Goal: Transaction & Acquisition: Download file/media

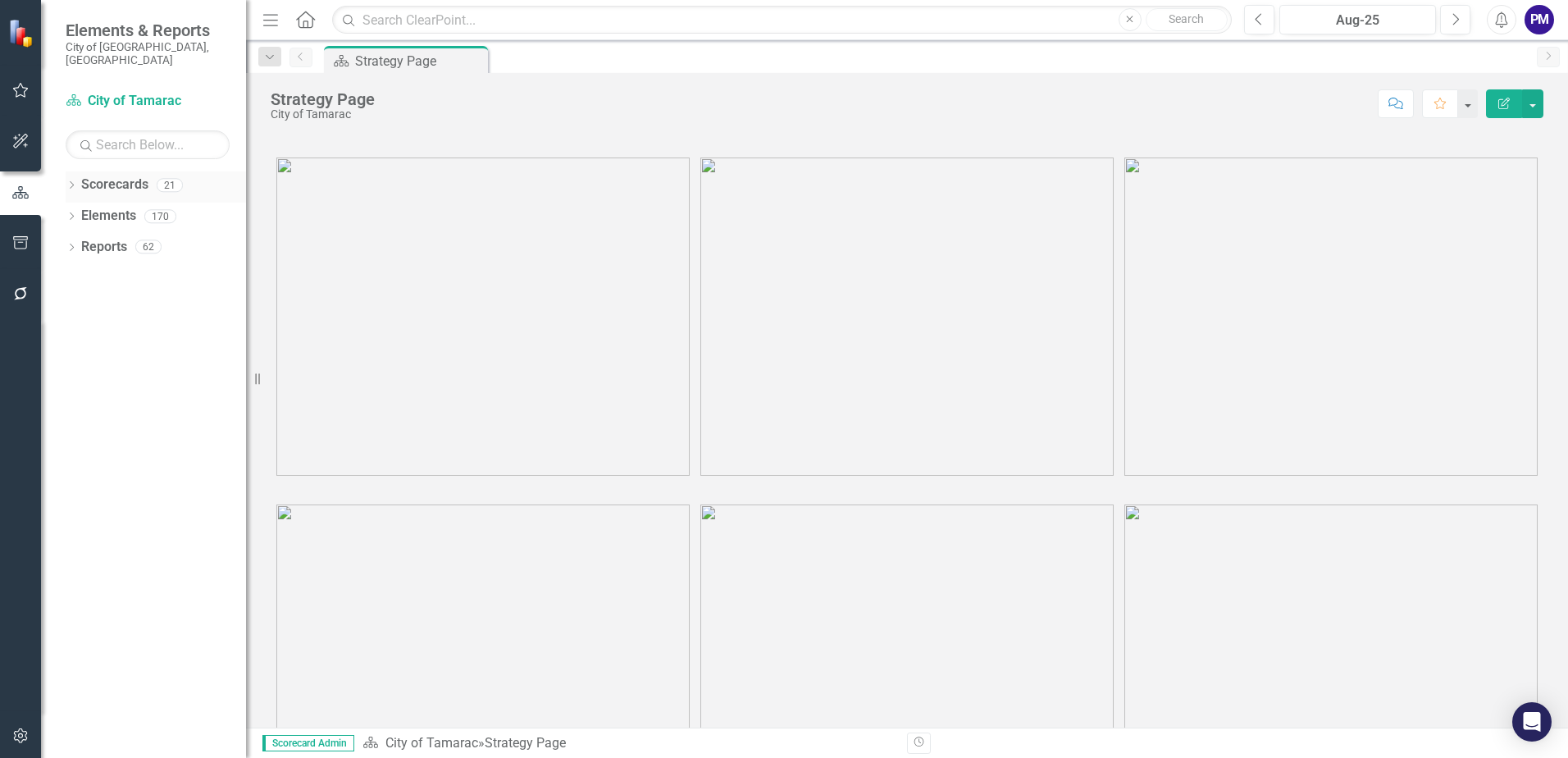
click at [126, 176] on link "Scorecards" at bounding box center [115, 186] width 67 height 19
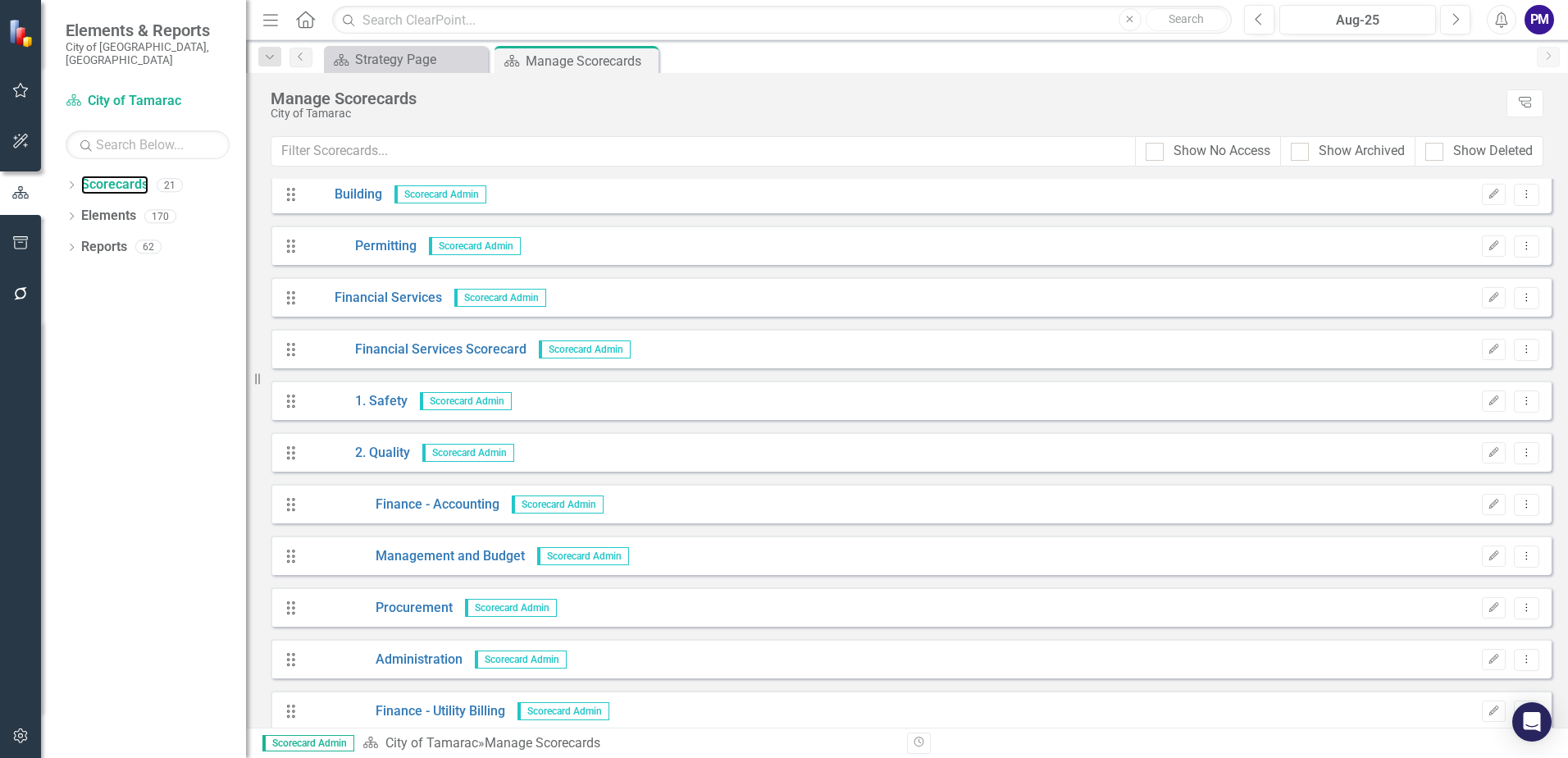
scroll to position [82, 0]
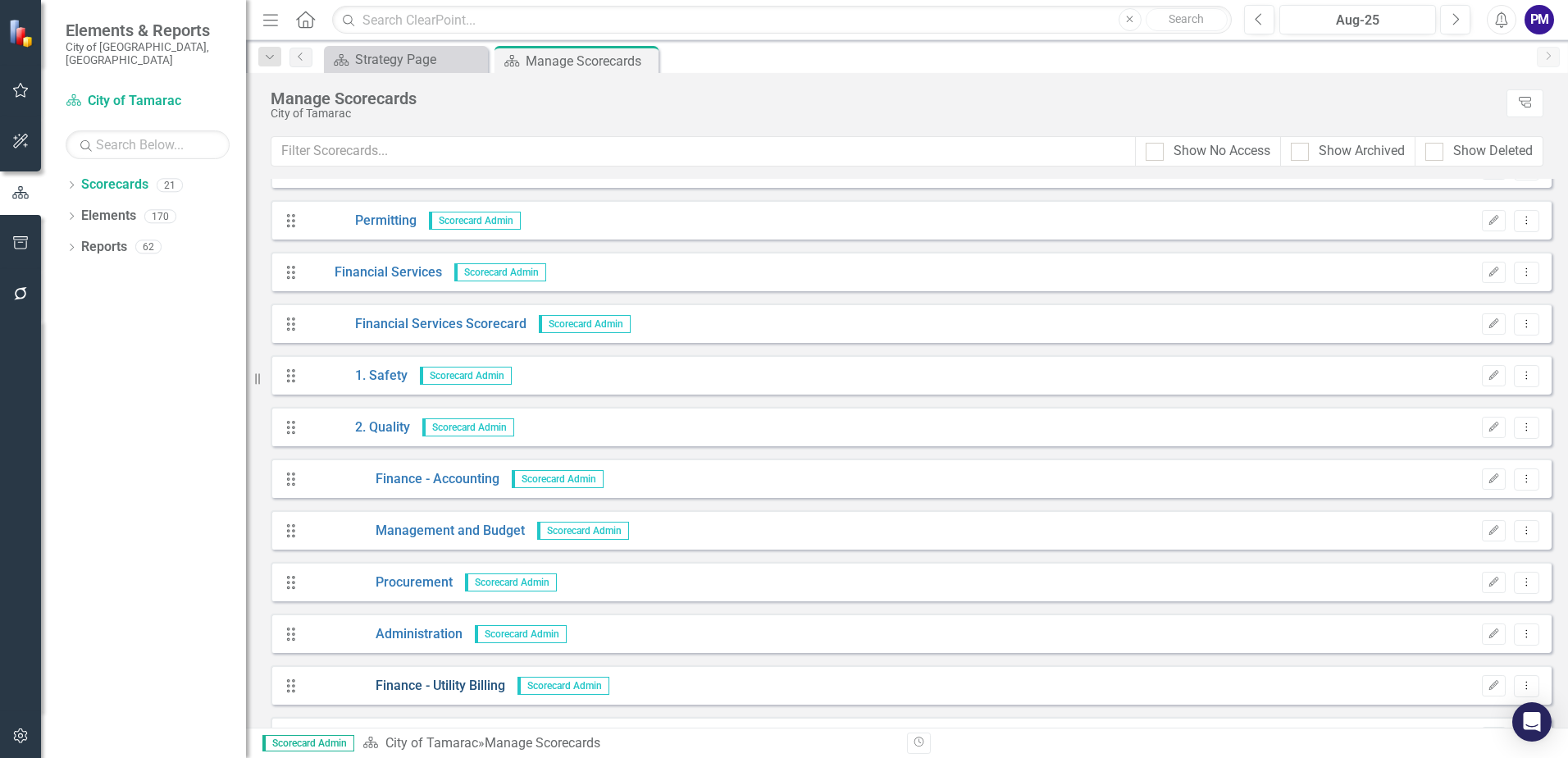
click at [480, 686] on link "Finance - Utility Billing" at bounding box center [406, 686] width 200 height 19
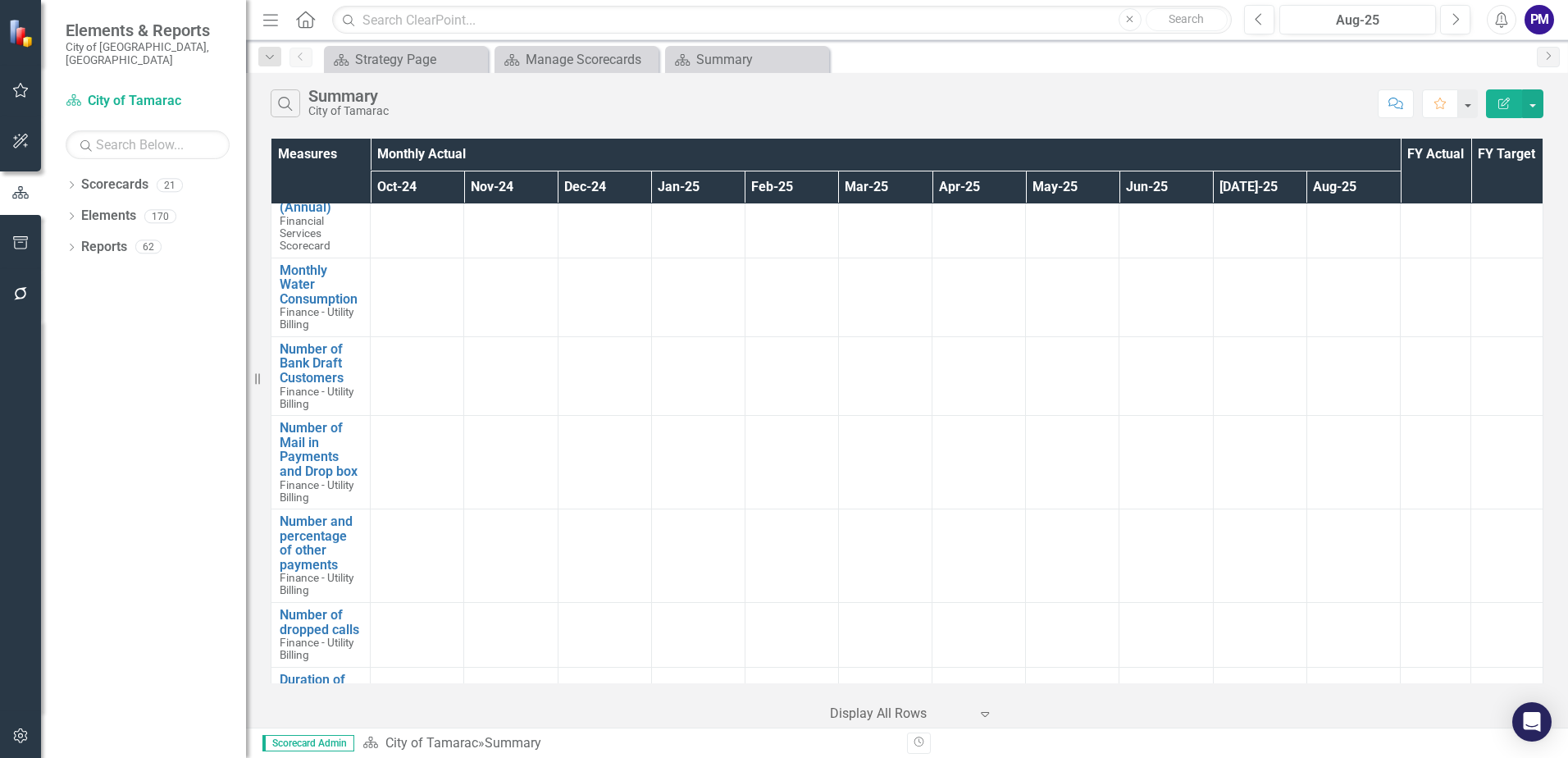
scroll to position [1231, 0]
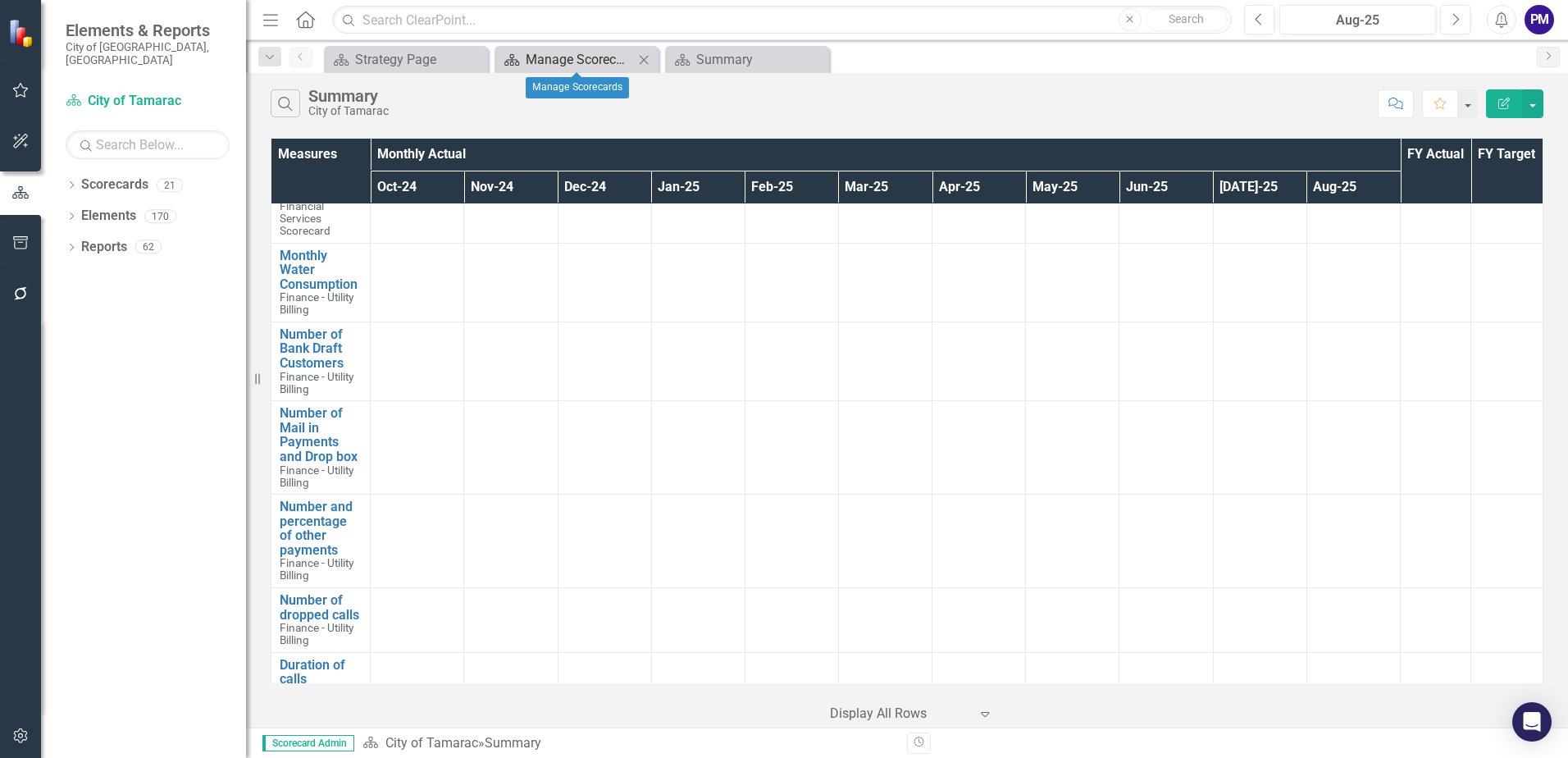
click at [602, 60] on div "Manage Scorecards" at bounding box center [580, 59] width 108 height 20
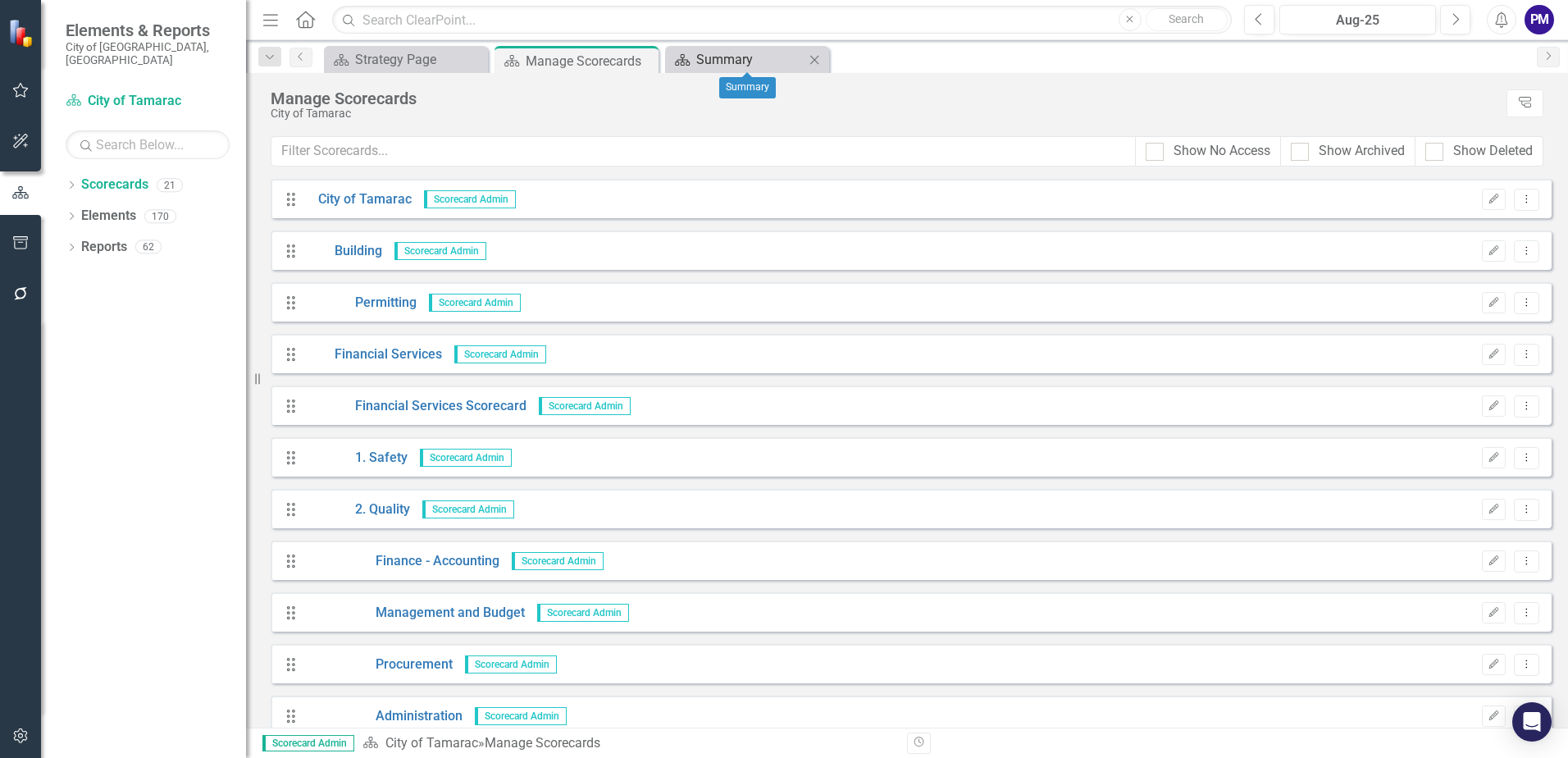
click at [732, 67] on div "Summary" at bounding box center [751, 59] width 108 height 20
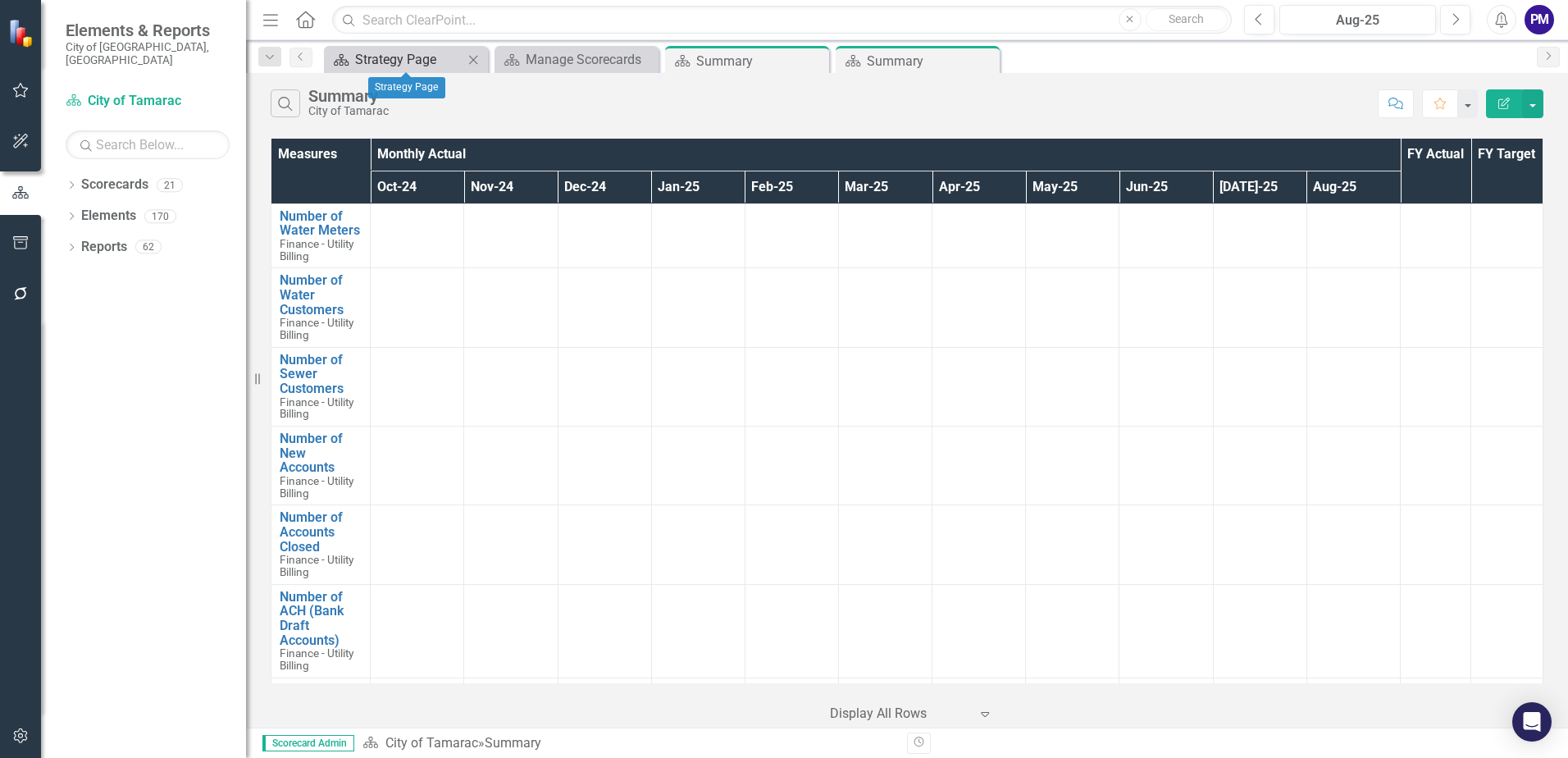
click at [402, 59] on div "Strategy Page" at bounding box center [410, 59] width 108 height 20
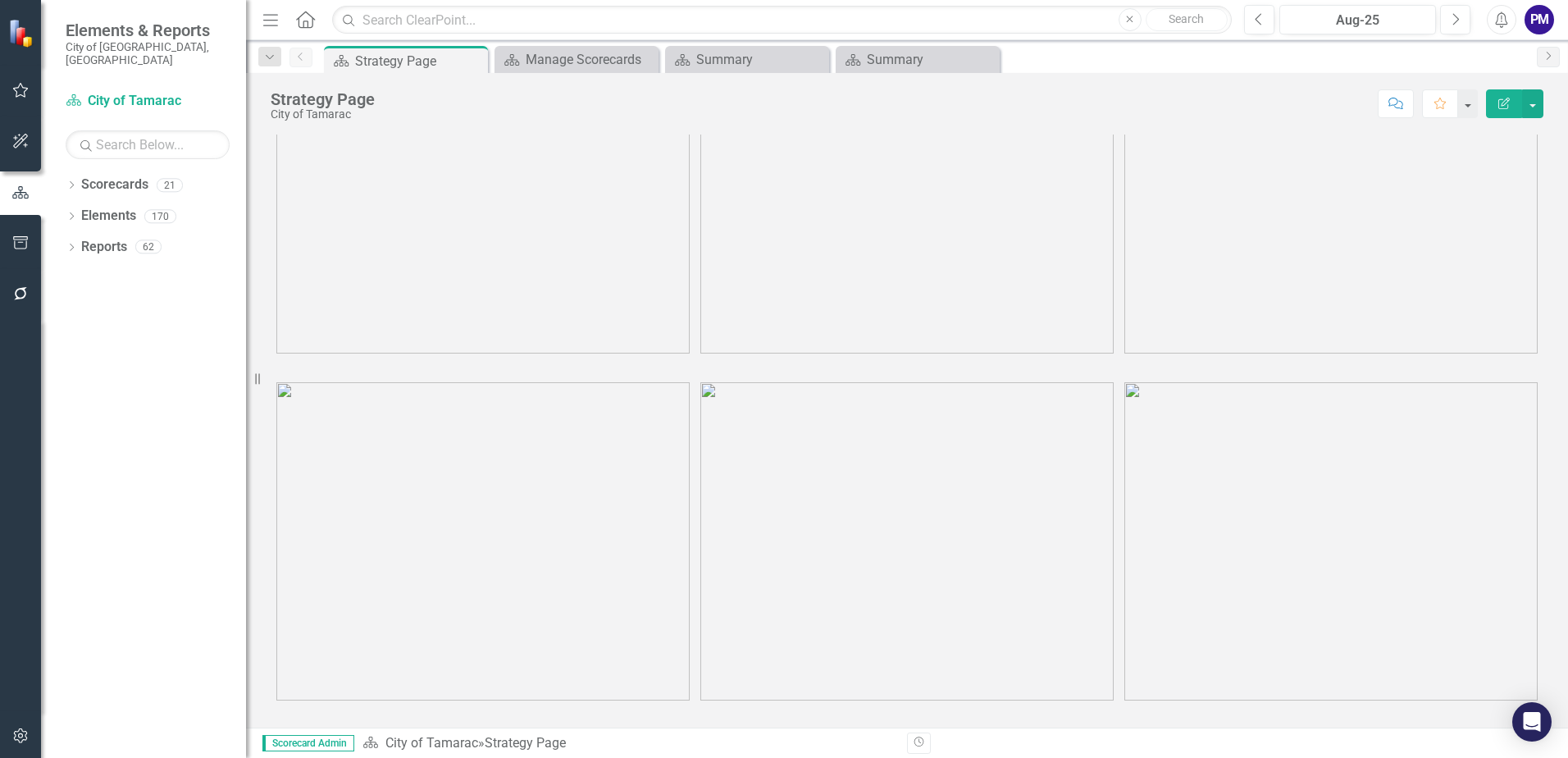
scroll to position [135, 0]
click at [107, 238] on link "Reports" at bounding box center [104, 248] width 46 height 19
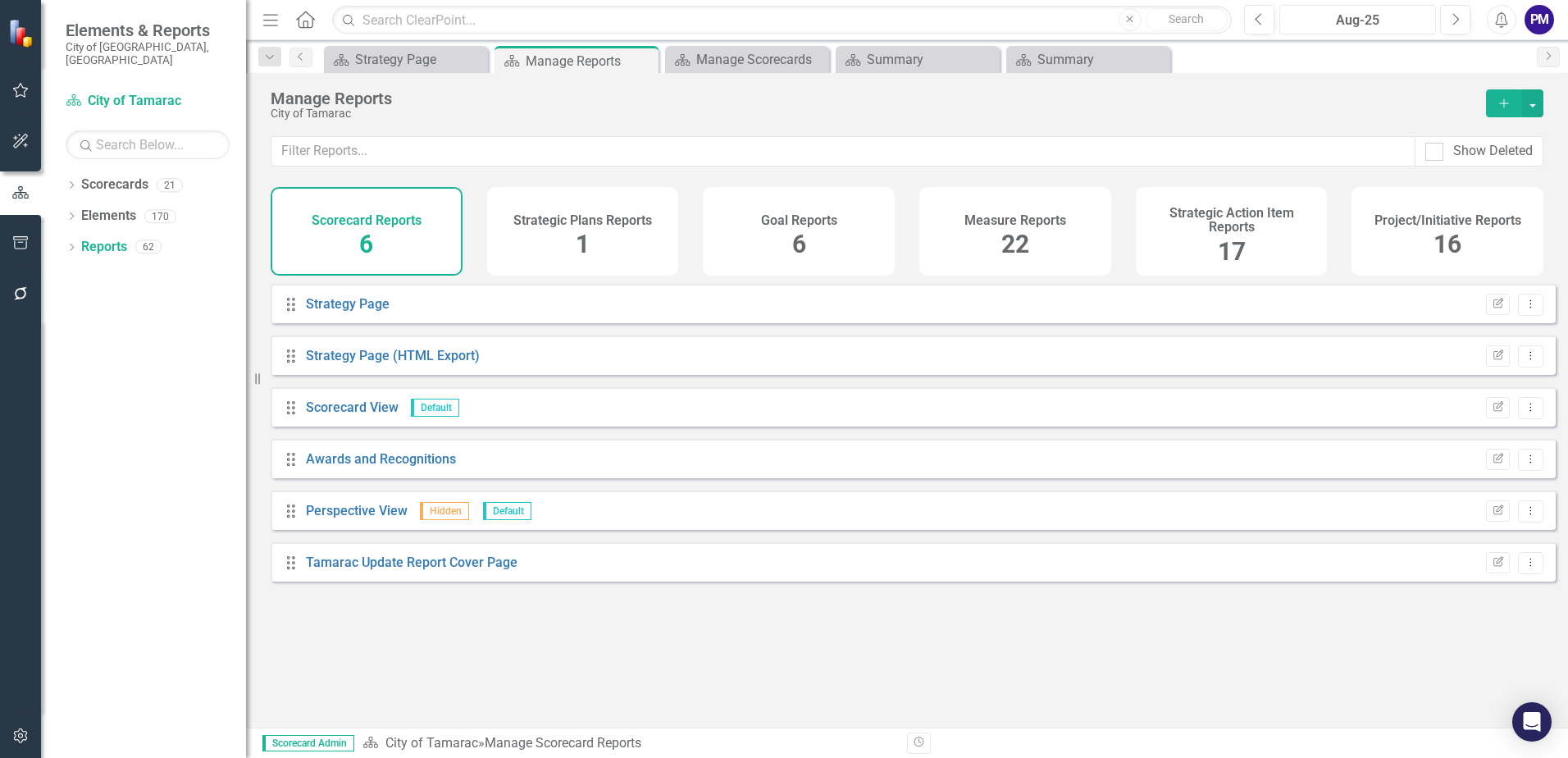
click at [1405, 19] on div "Aug-25" at bounding box center [1358, 20] width 145 height 19
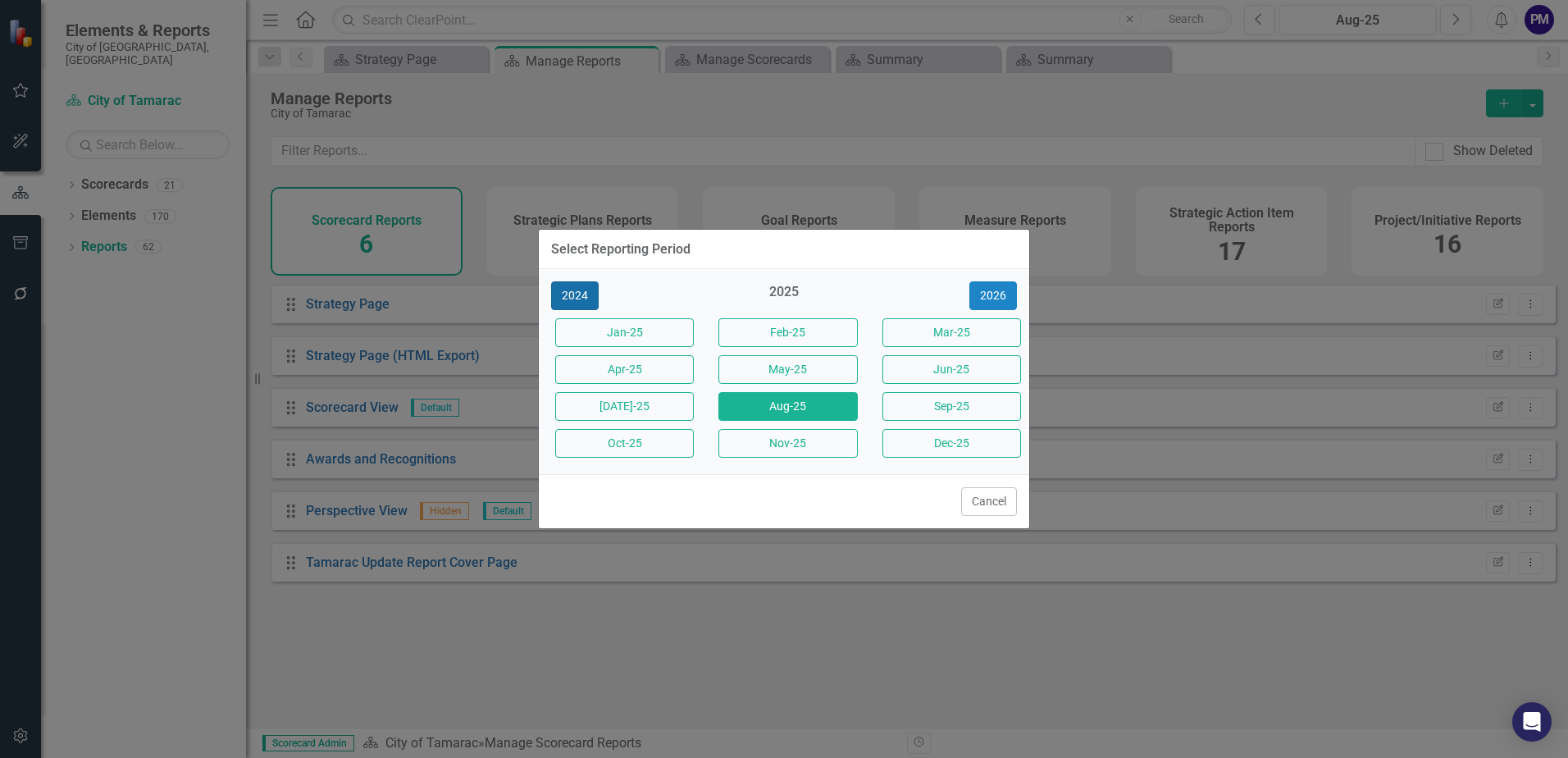
click at [578, 293] on button "2024" at bounding box center [575, 295] width 47 height 29
click at [568, 296] on button "2023" at bounding box center [575, 295] width 47 height 29
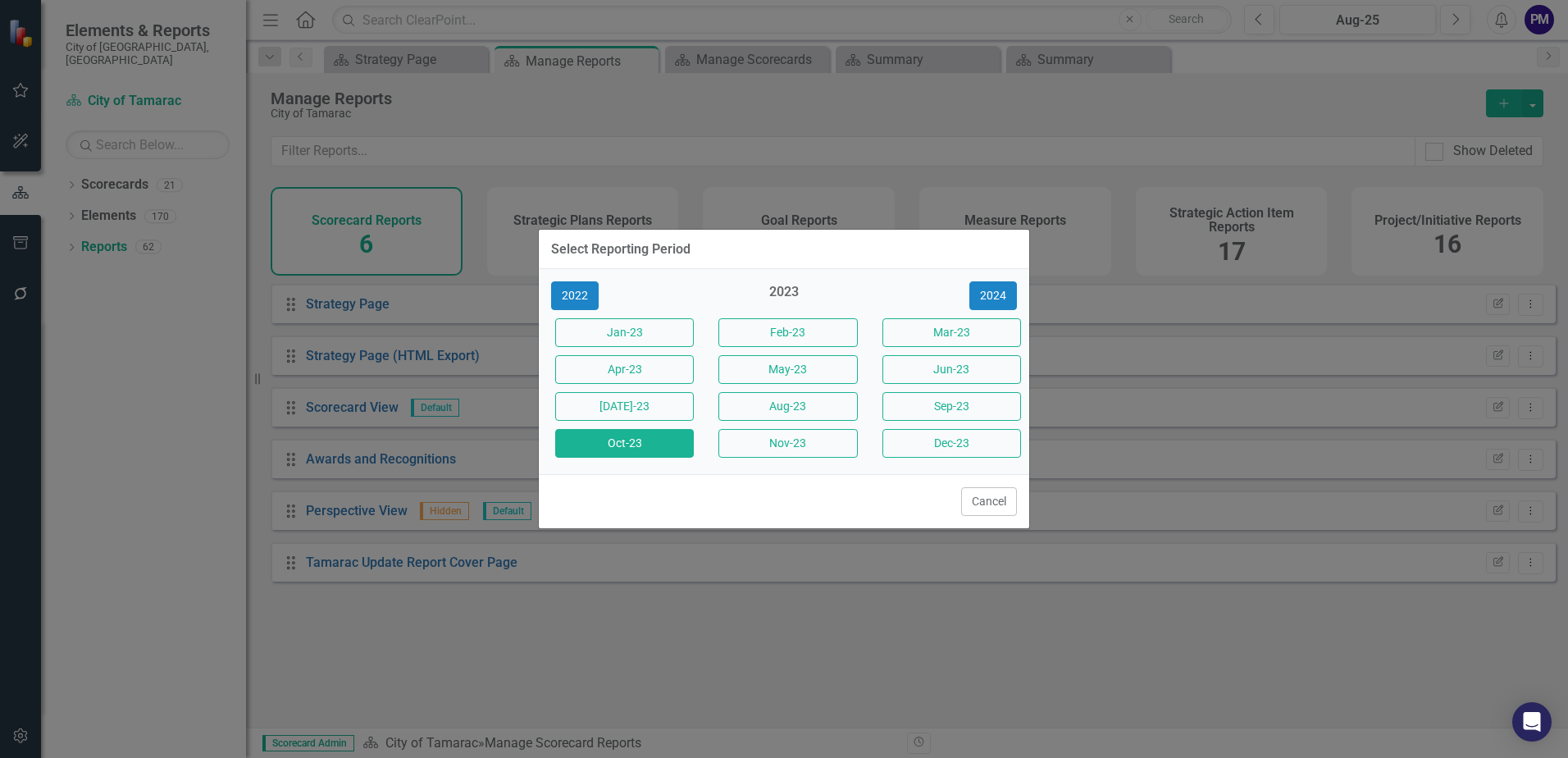
click at [647, 447] on button "Oct-23" at bounding box center [624, 443] width 138 height 29
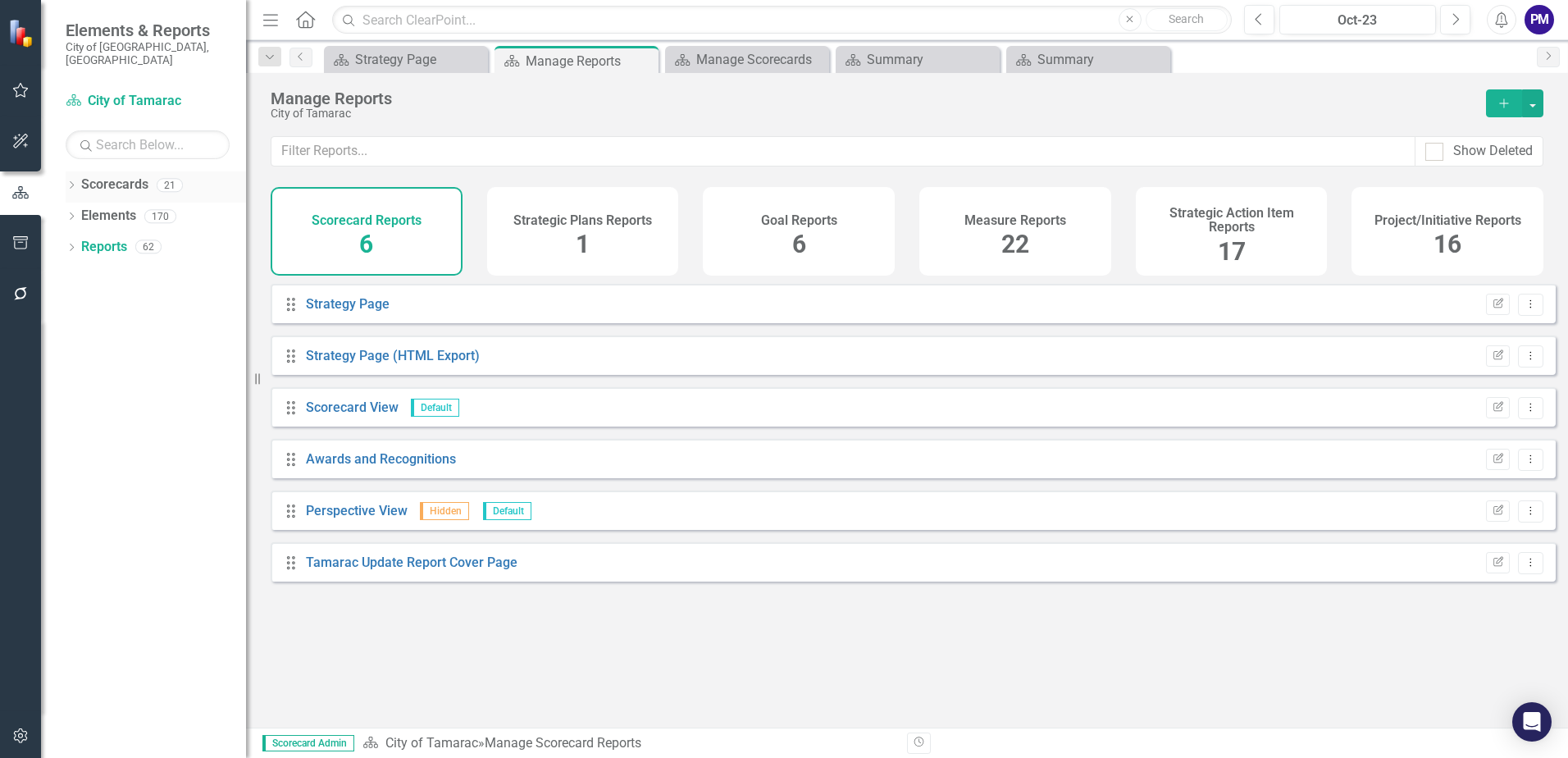
click at [131, 176] on link "Scorecards" at bounding box center [115, 186] width 67 height 19
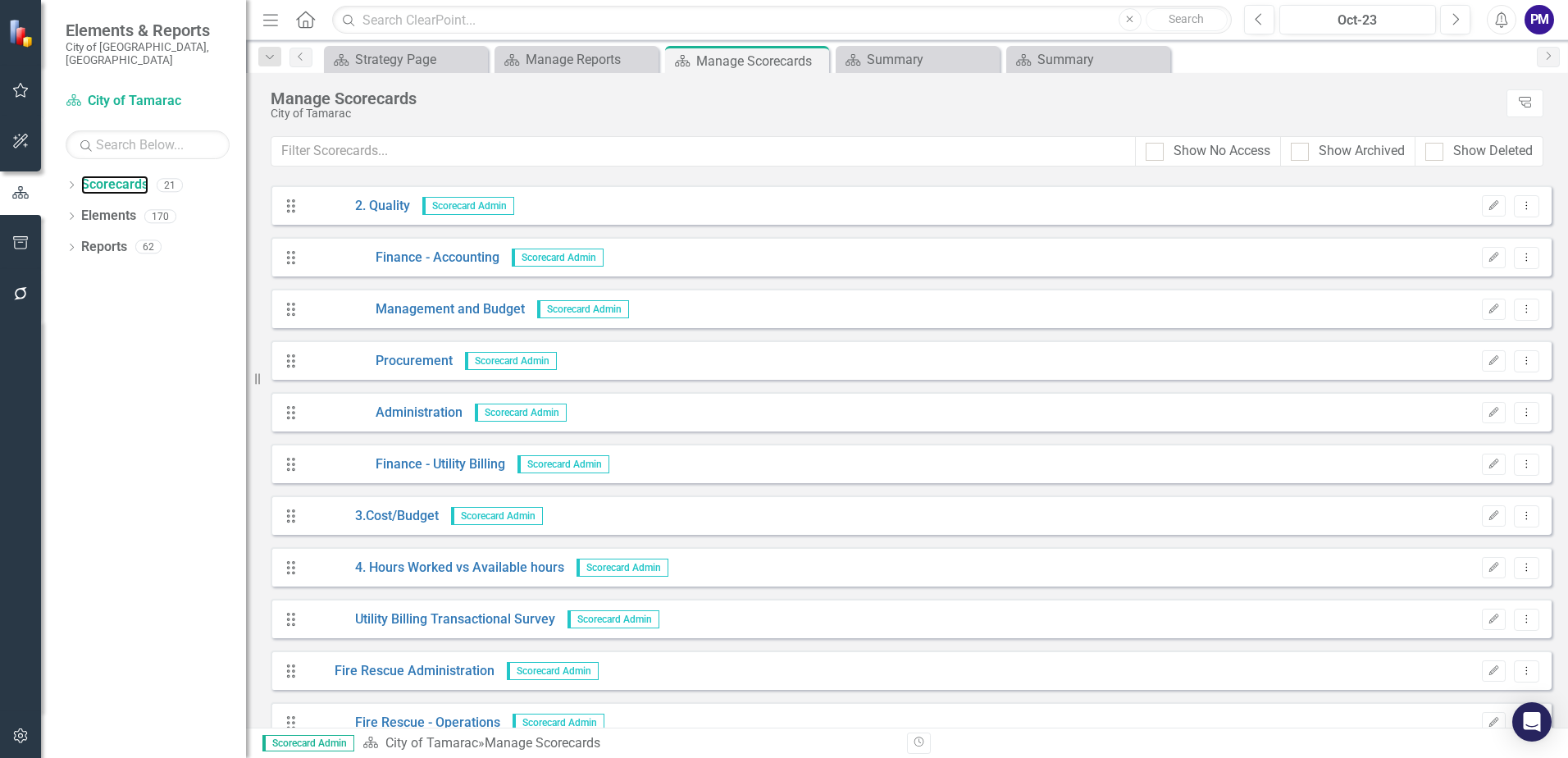
scroll to position [328, 0]
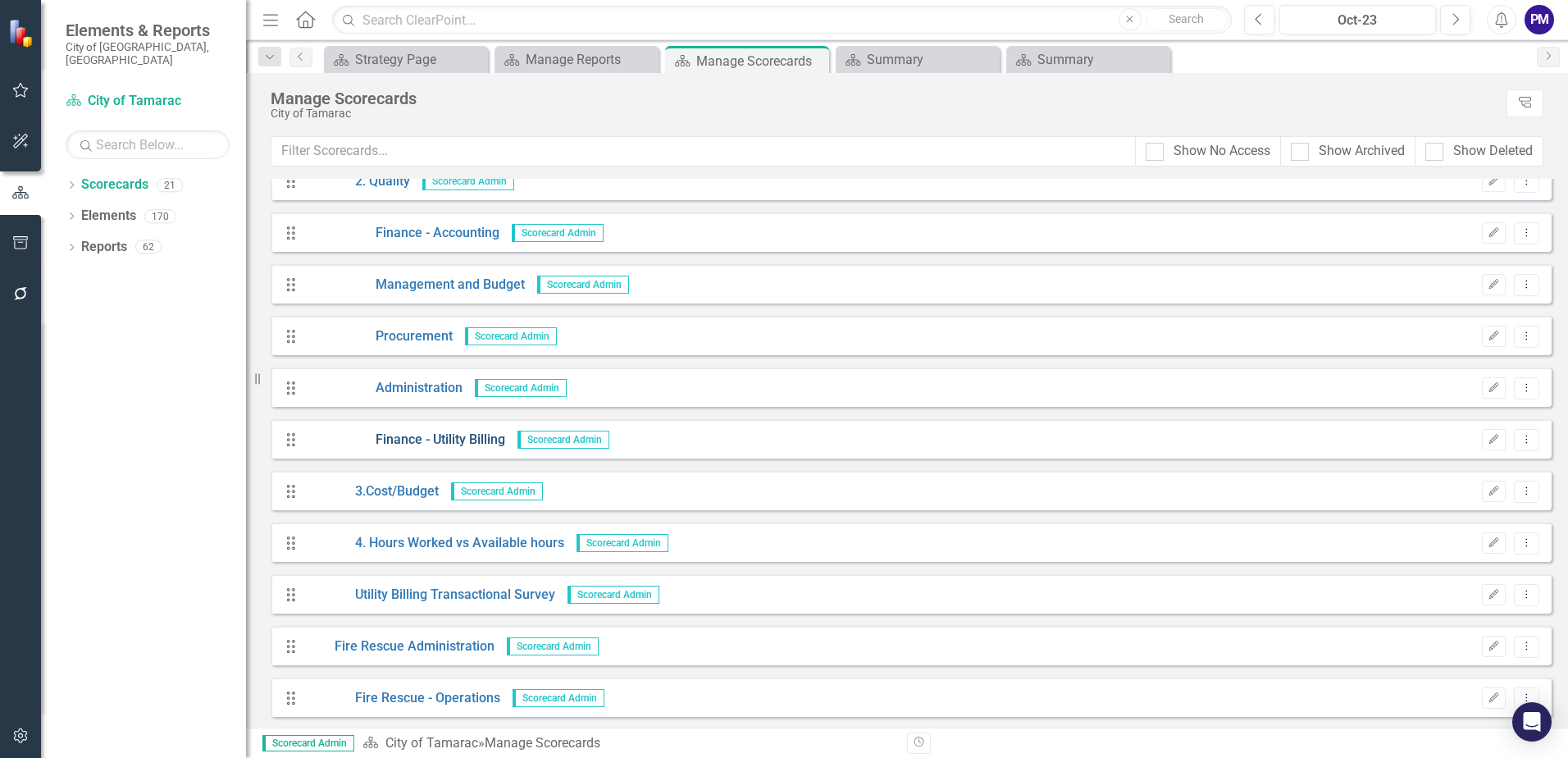
click at [478, 432] on link "Finance - Utility Billing" at bounding box center [406, 440] width 200 height 19
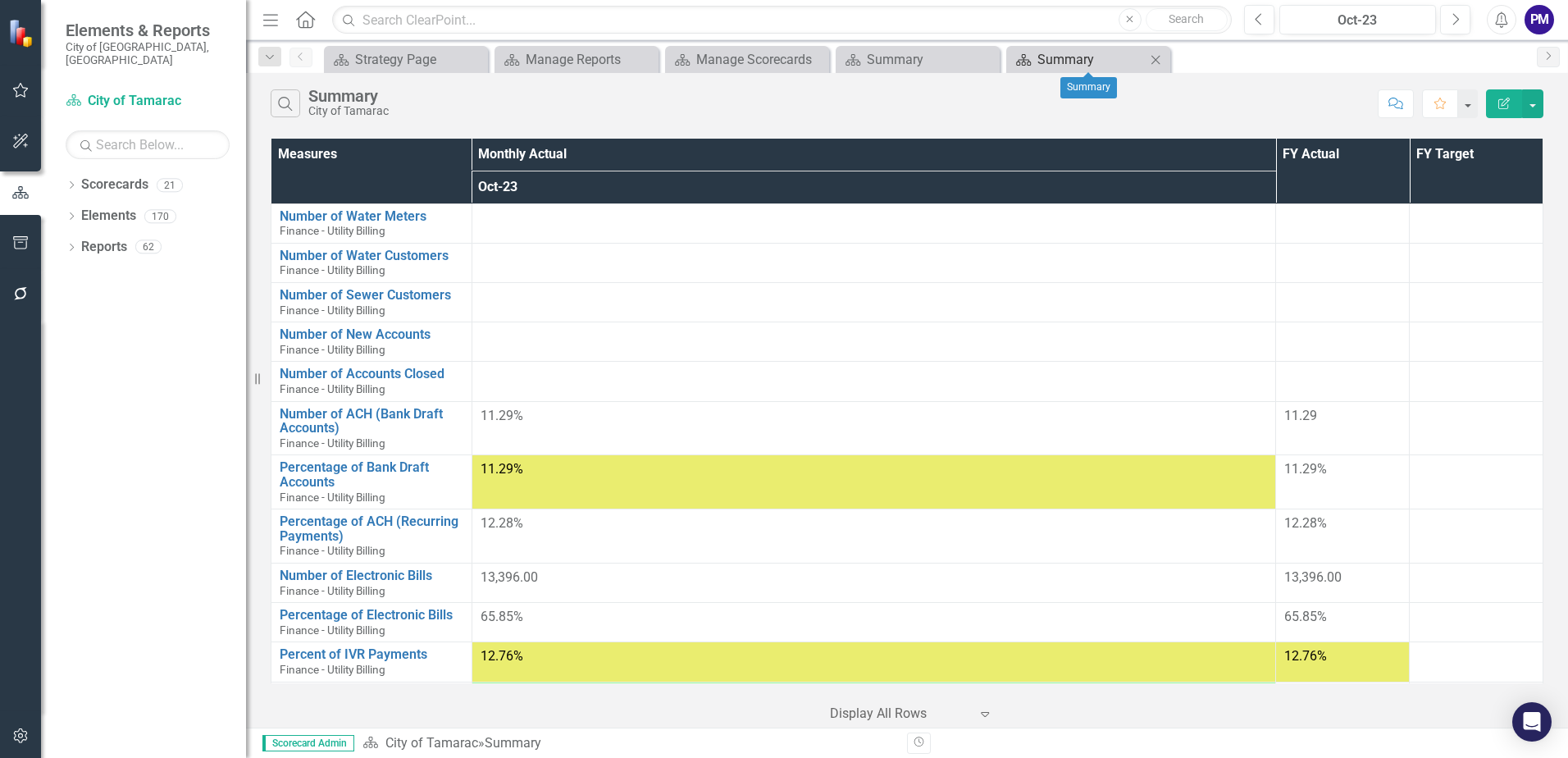
click at [1109, 58] on div "Summary" at bounding box center [1092, 59] width 108 height 20
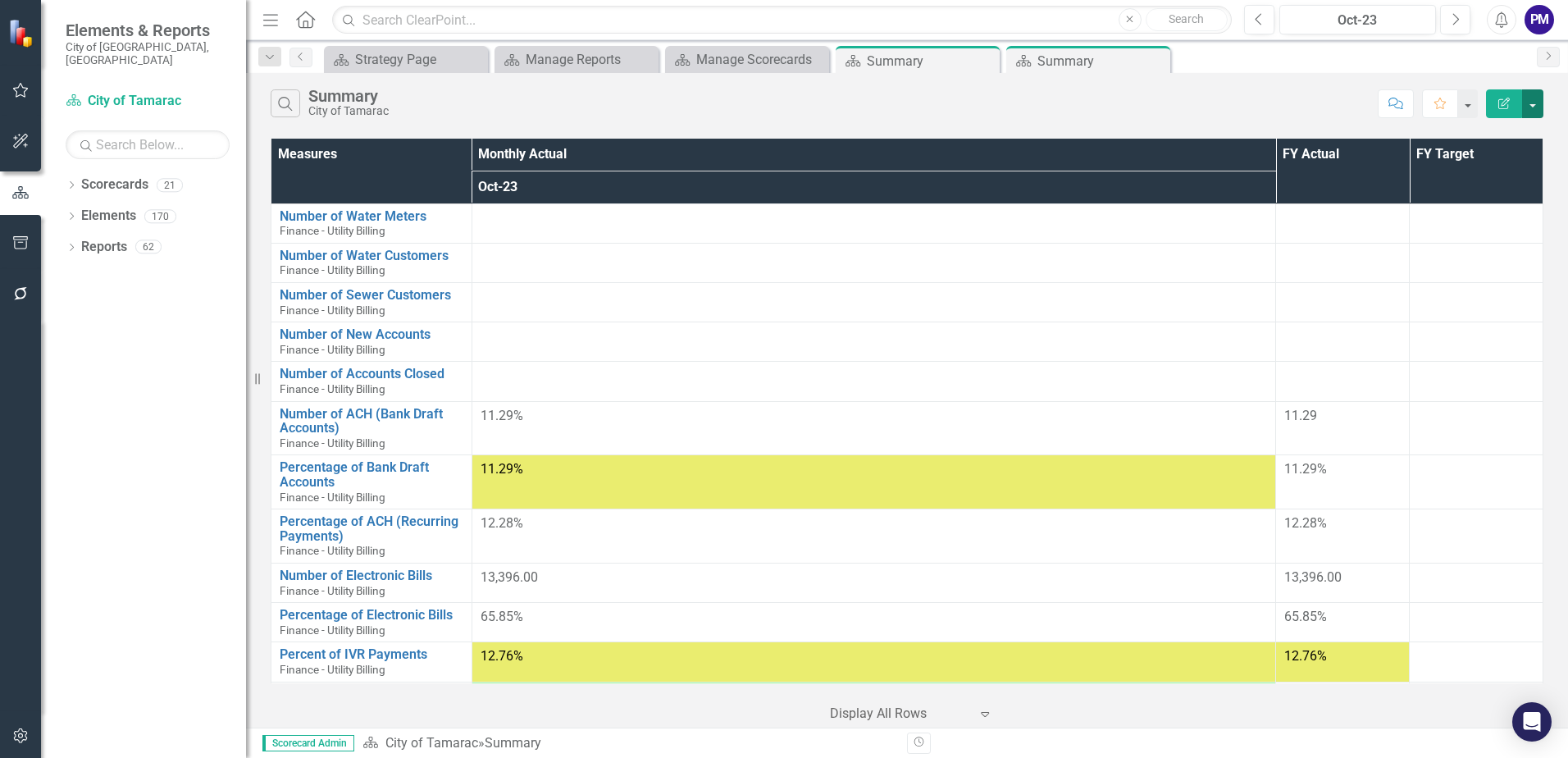
click at [1529, 108] on button "button" at bounding box center [1532, 103] width 21 height 29
click at [1493, 202] on link "Excel Export to Excel" at bounding box center [1478, 197] width 130 height 31
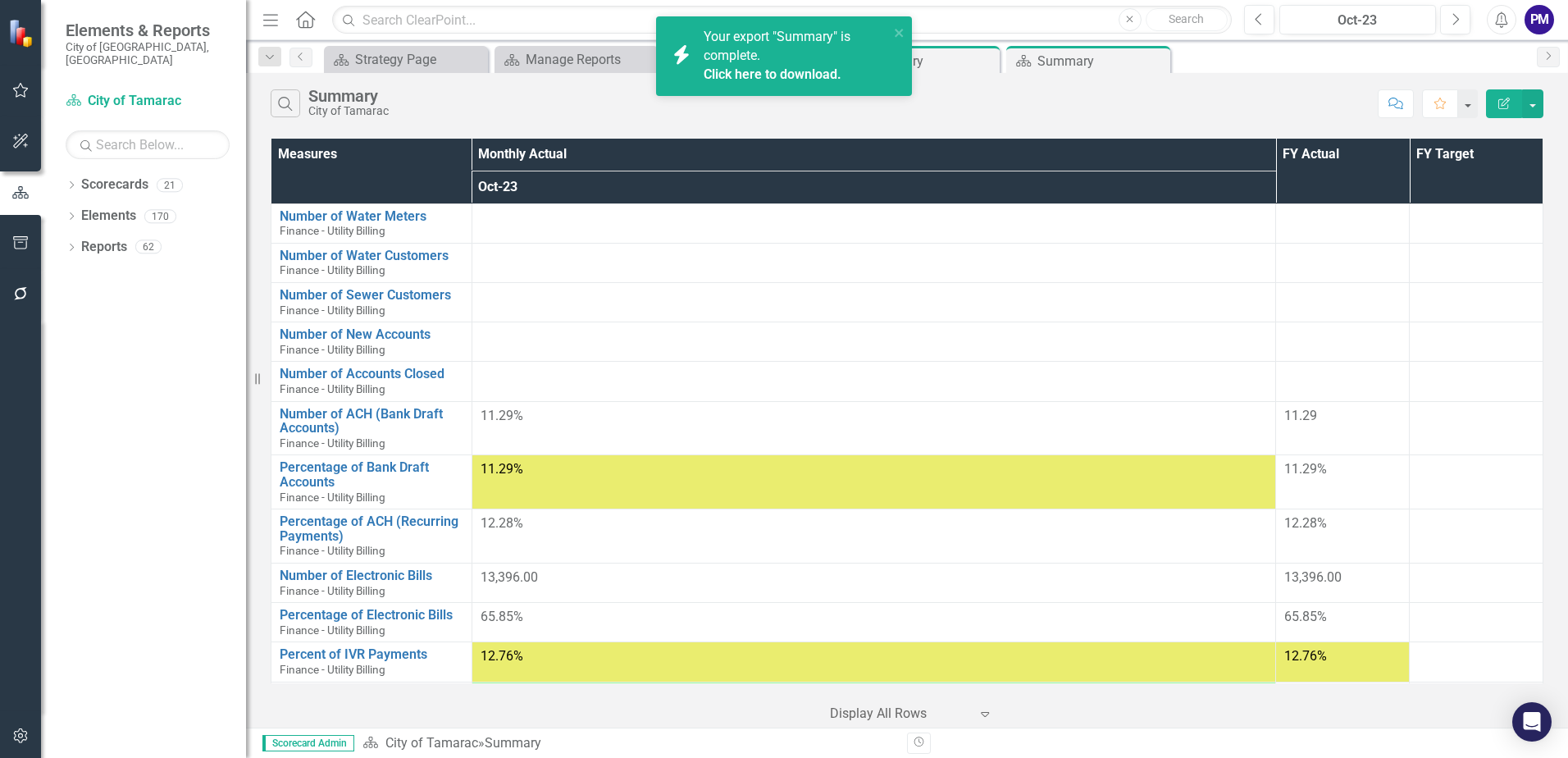
click at [1279, 89] on div "Search Summary City of Tamarac" at bounding box center [820, 103] width 1099 height 28
click at [1410, 20] on div "Oct-23" at bounding box center [1358, 20] width 145 height 19
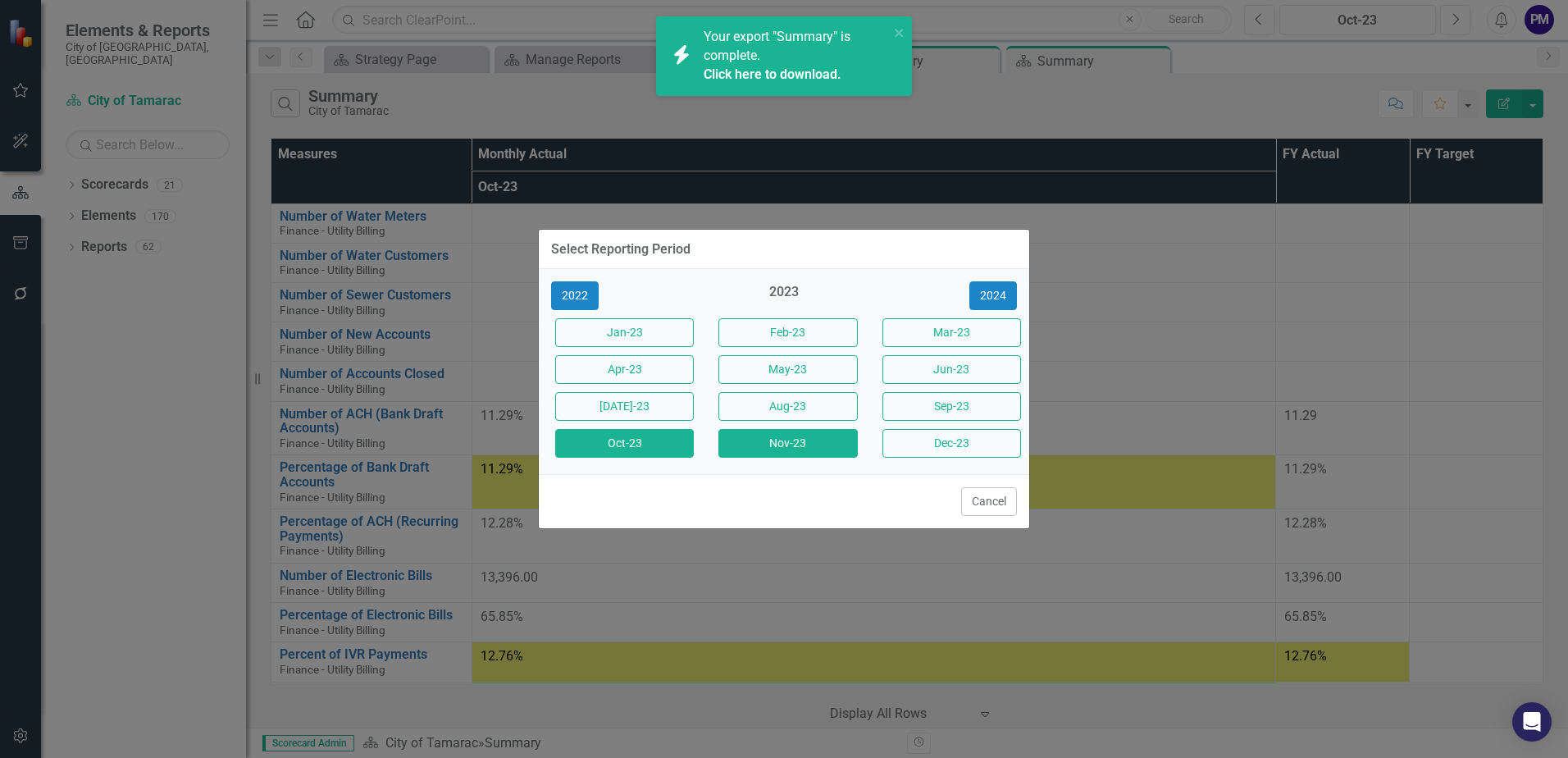
click at [807, 441] on button "Nov-23" at bounding box center [788, 443] width 138 height 29
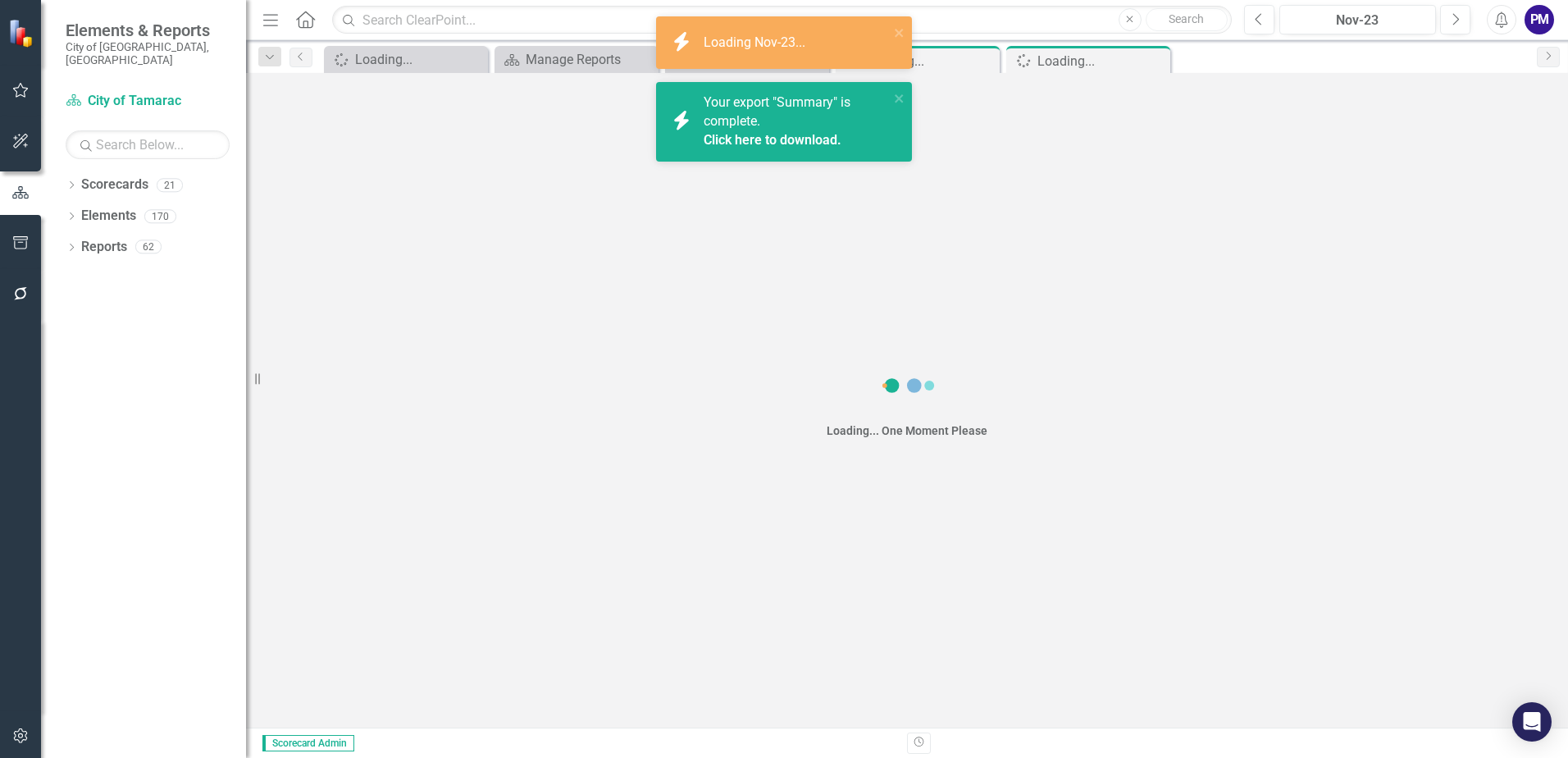
click at [912, 445] on div "Loading... One Moment Please" at bounding box center [907, 400] width 161 height 95
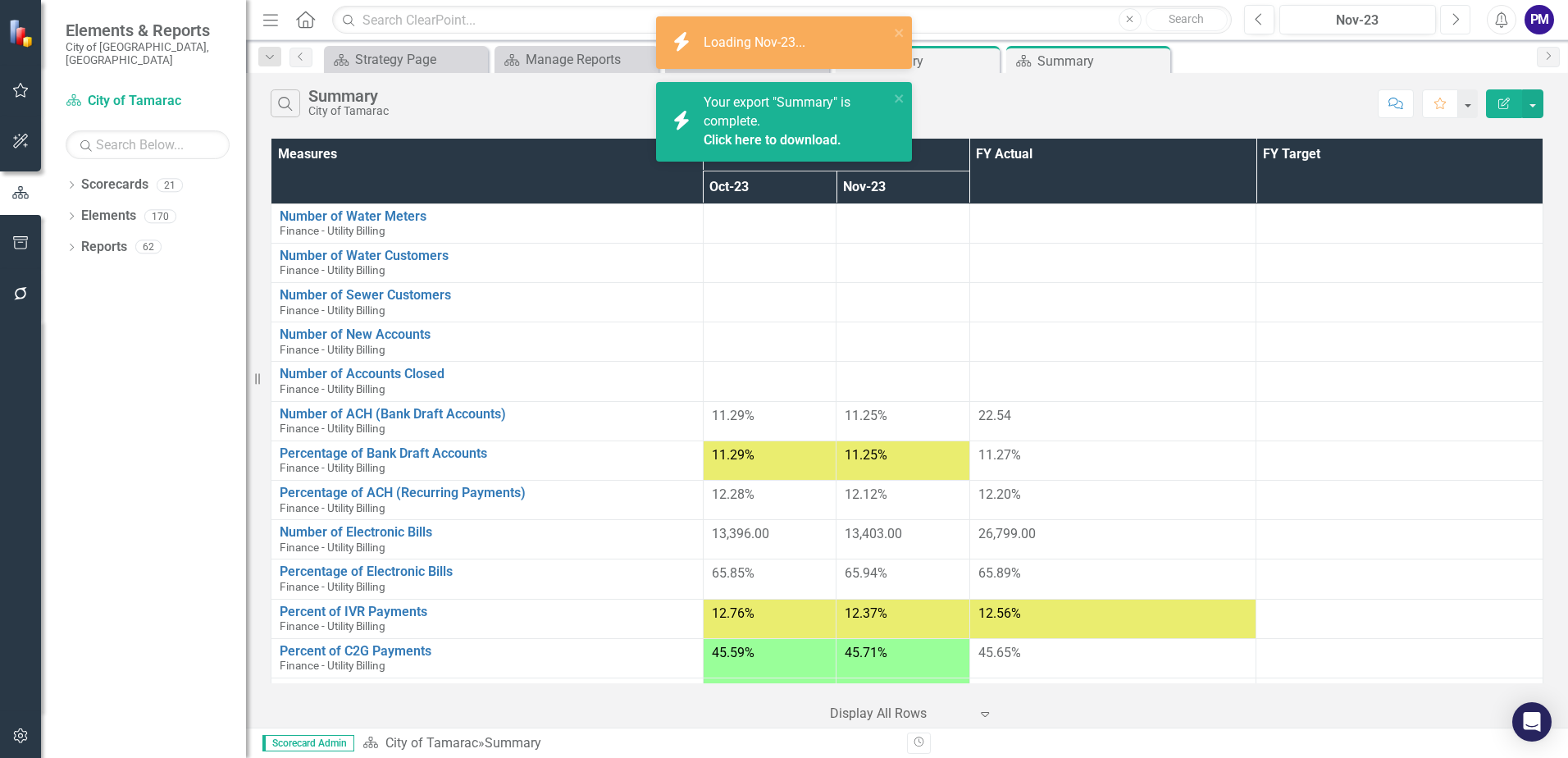
click at [1456, 19] on icon "Next" at bounding box center [1455, 19] width 9 height 15
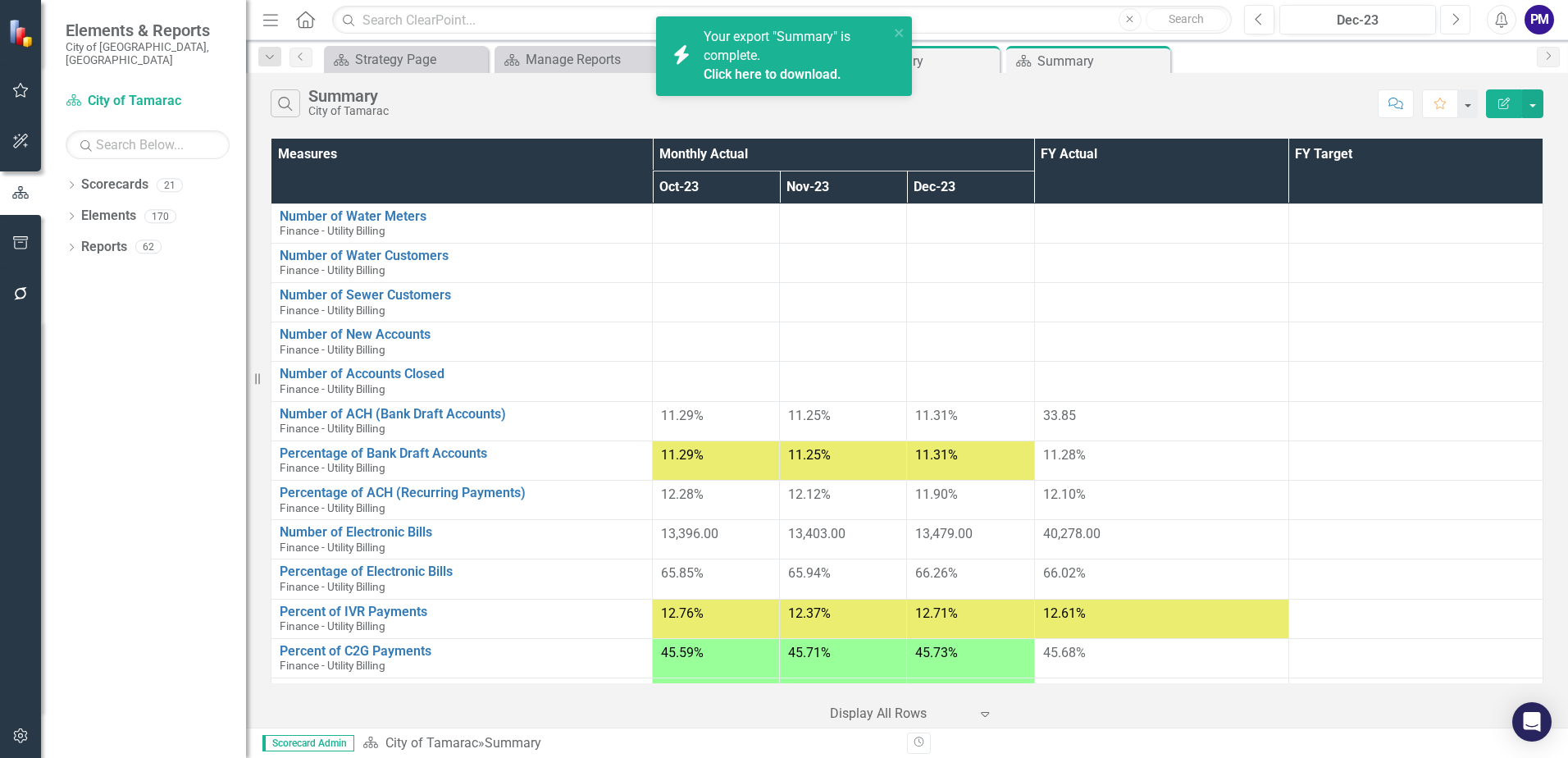
click at [1456, 19] on icon "Next" at bounding box center [1455, 19] width 9 height 15
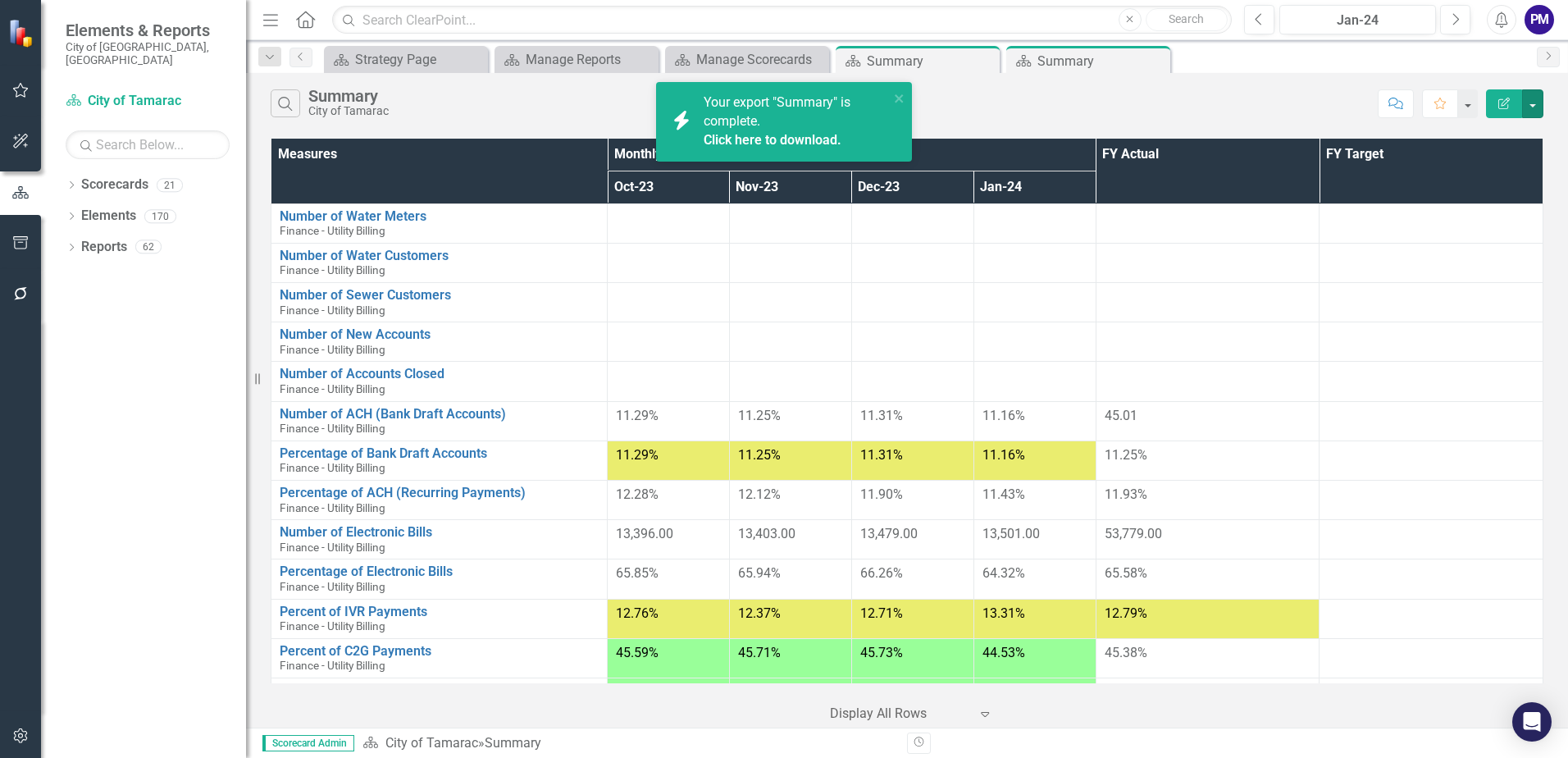
click at [1532, 106] on button "button" at bounding box center [1532, 103] width 21 height 29
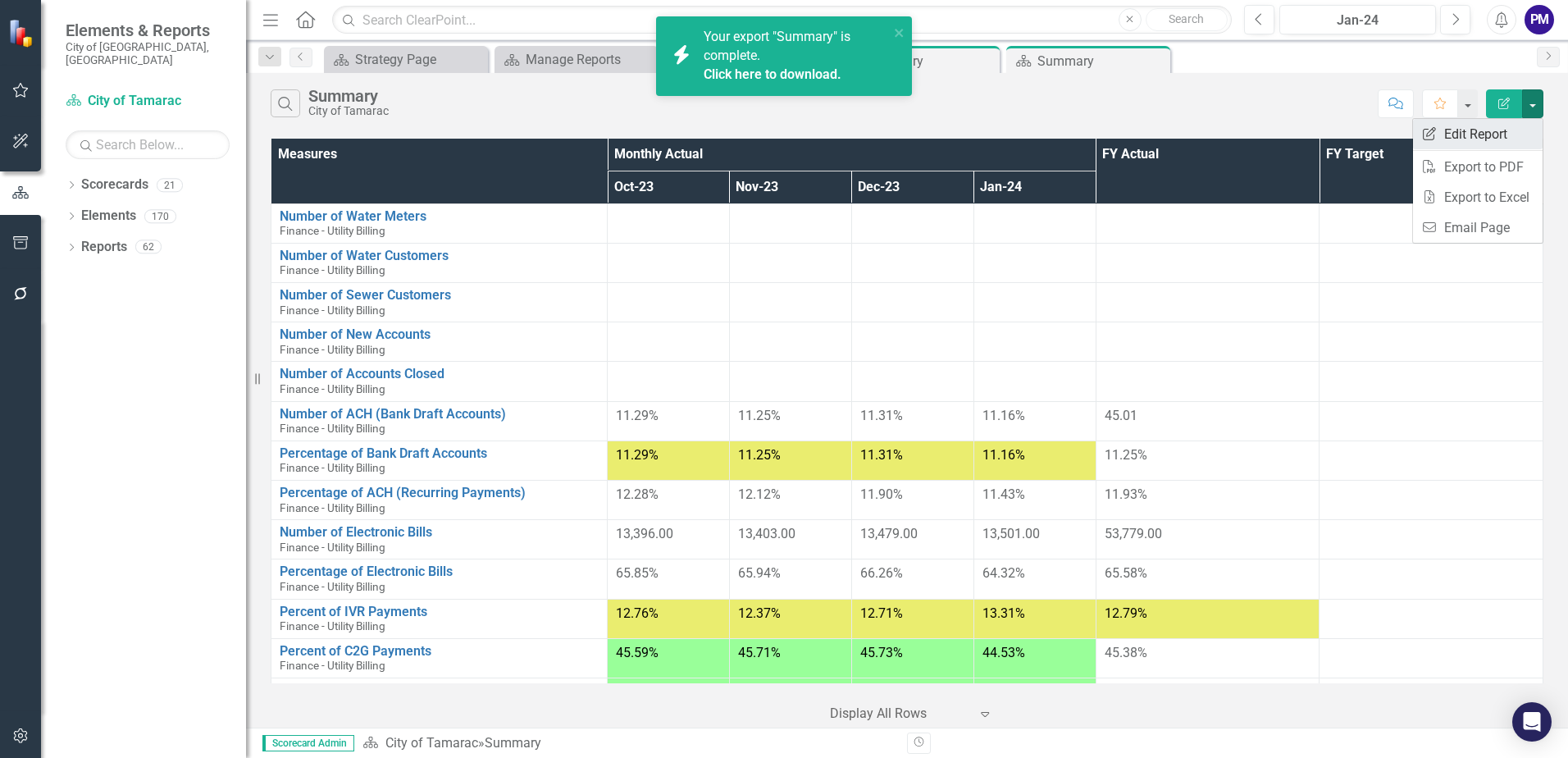
click at [1477, 134] on link "Edit Report Edit Report" at bounding box center [1478, 134] width 130 height 31
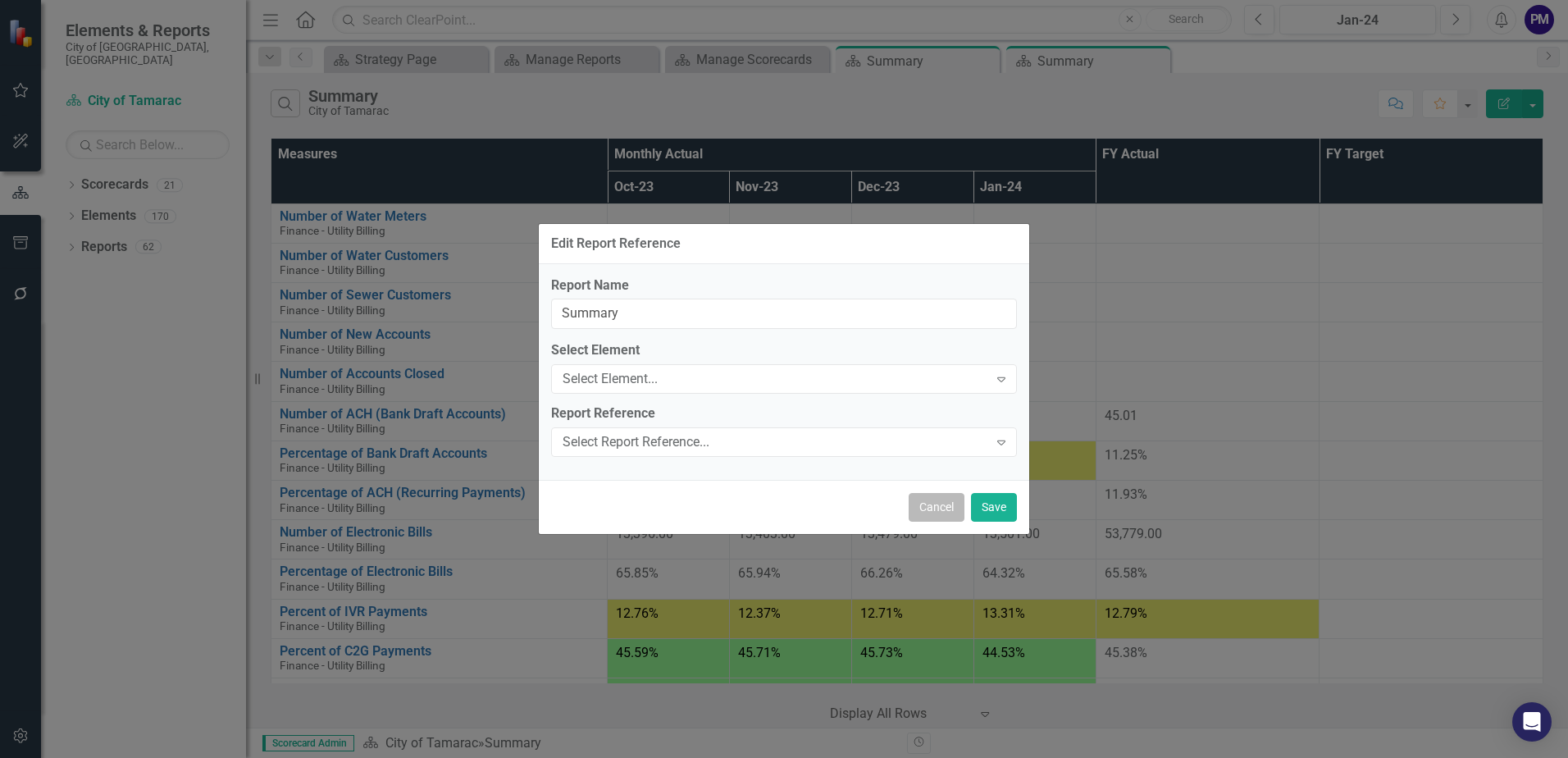
click at [928, 507] on button "Cancel" at bounding box center [936, 507] width 56 height 29
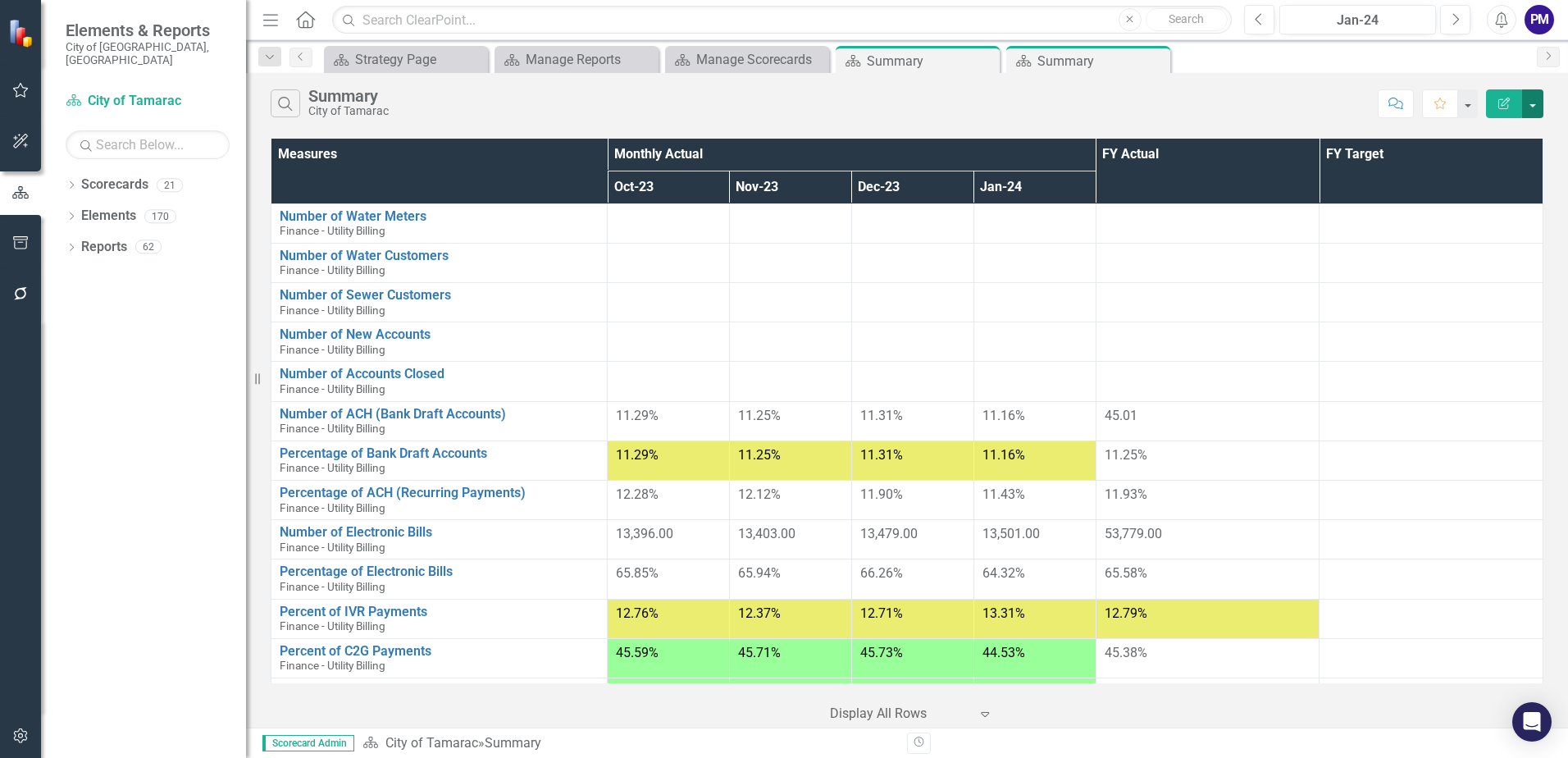
click at [1529, 108] on button "button" at bounding box center [1532, 103] width 21 height 29
click at [1455, 28] on button "Next" at bounding box center [1455, 20] width 31 height 30
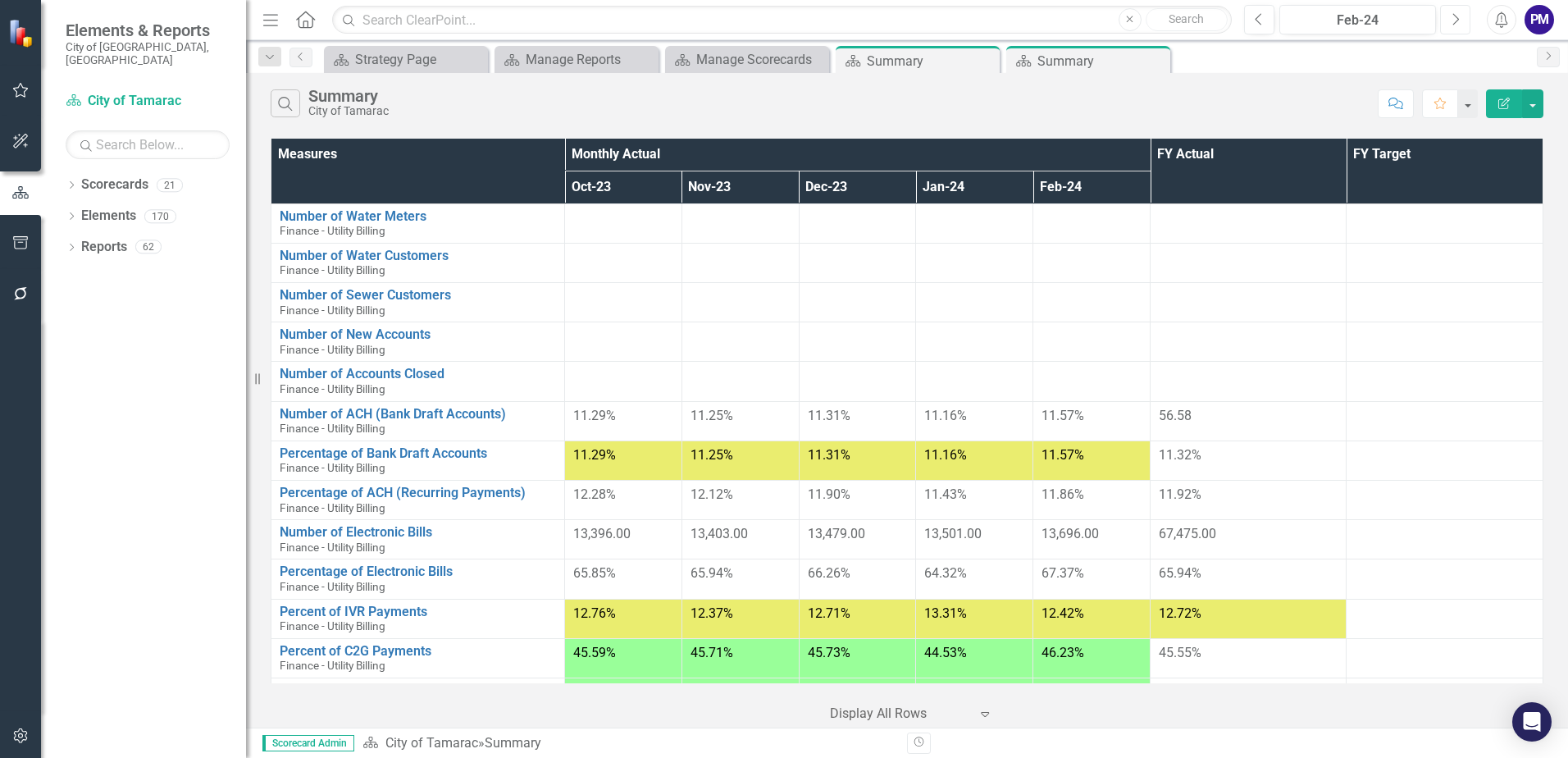
click at [1455, 28] on button "Next" at bounding box center [1455, 20] width 31 height 30
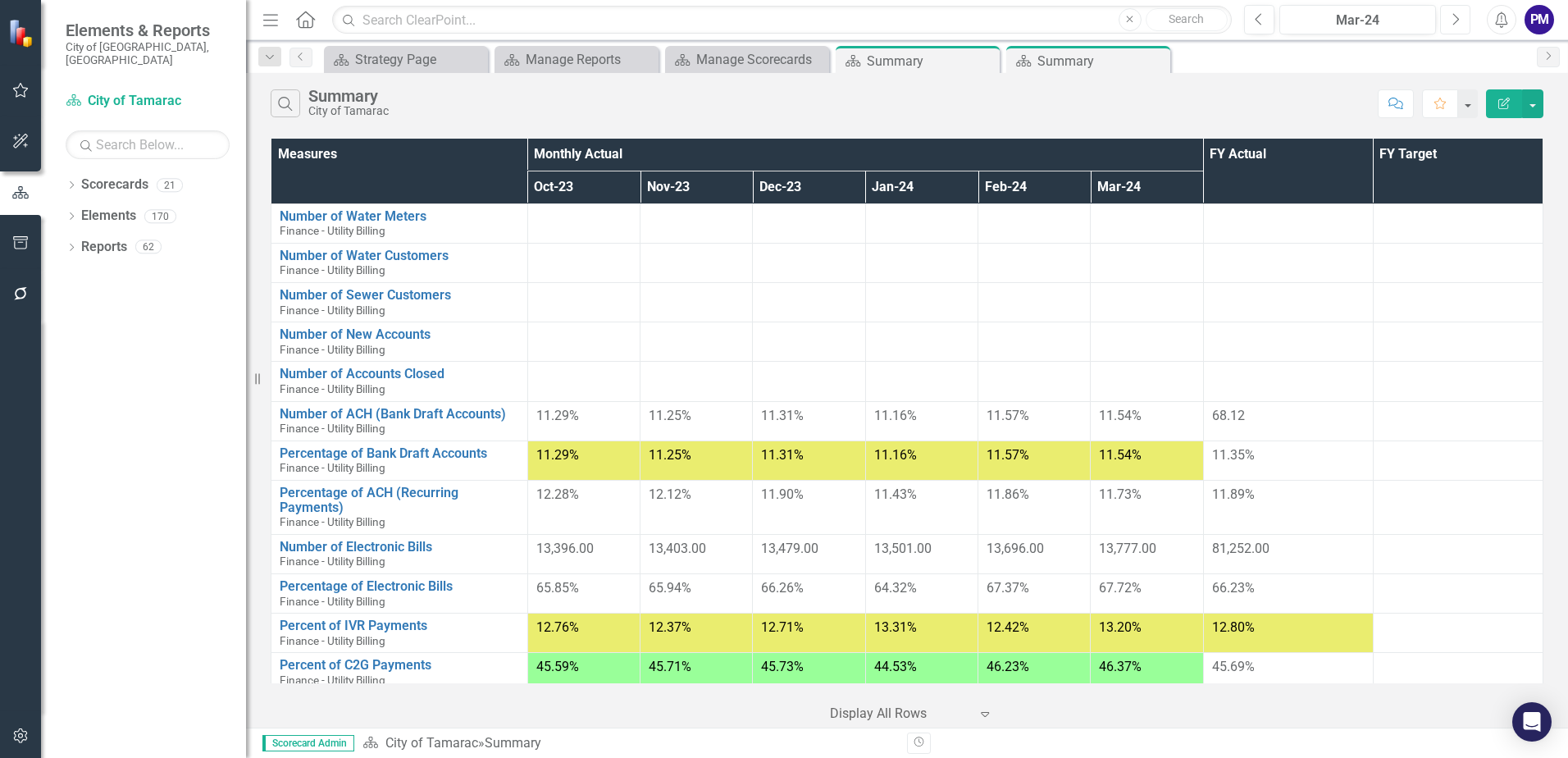
click at [1455, 28] on button "Next" at bounding box center [1455, 20] width 31 height 30
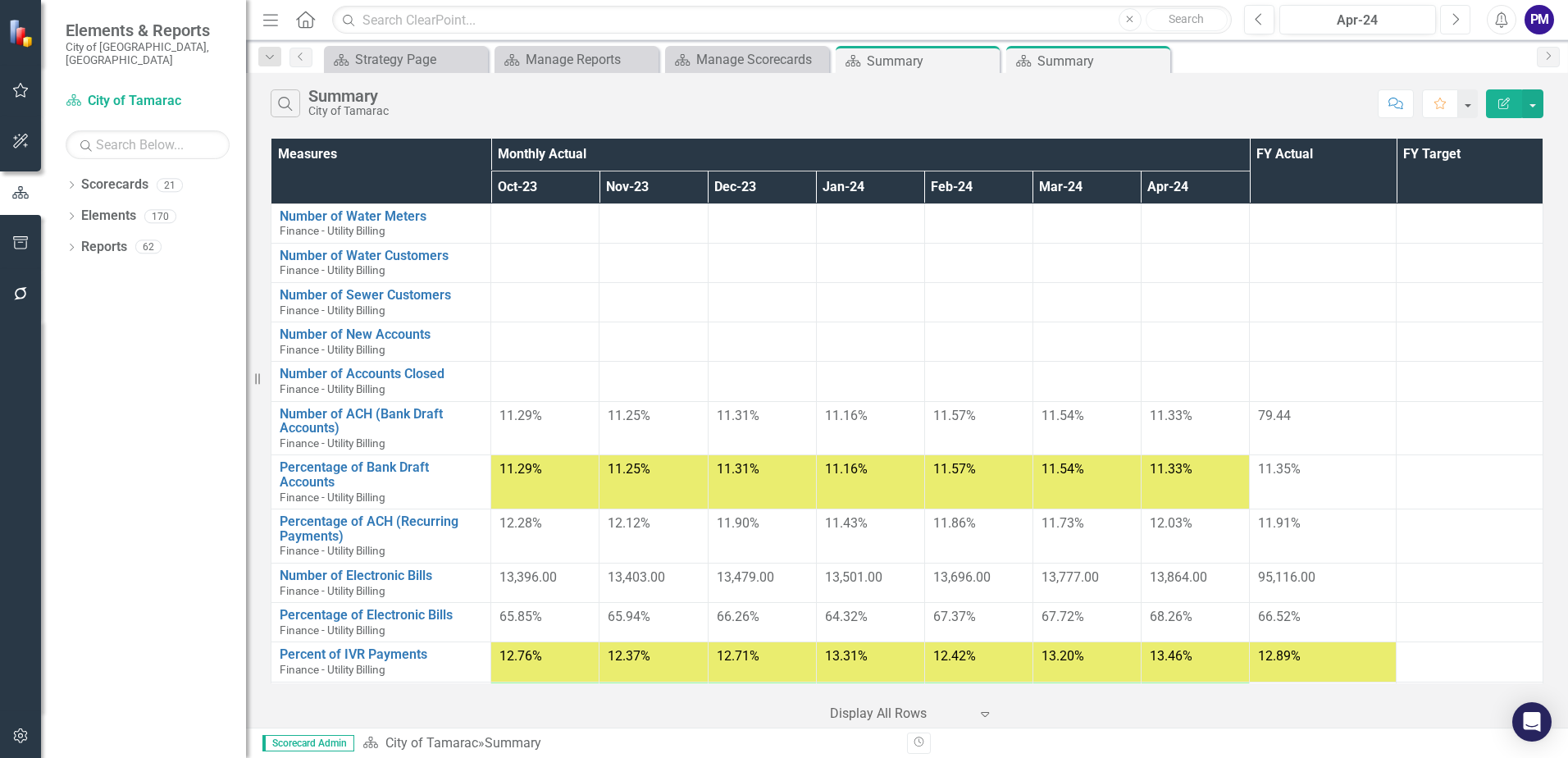
click at [1455, 28] on button "Next" at bounding box center [1455, 20] width 31 height 30
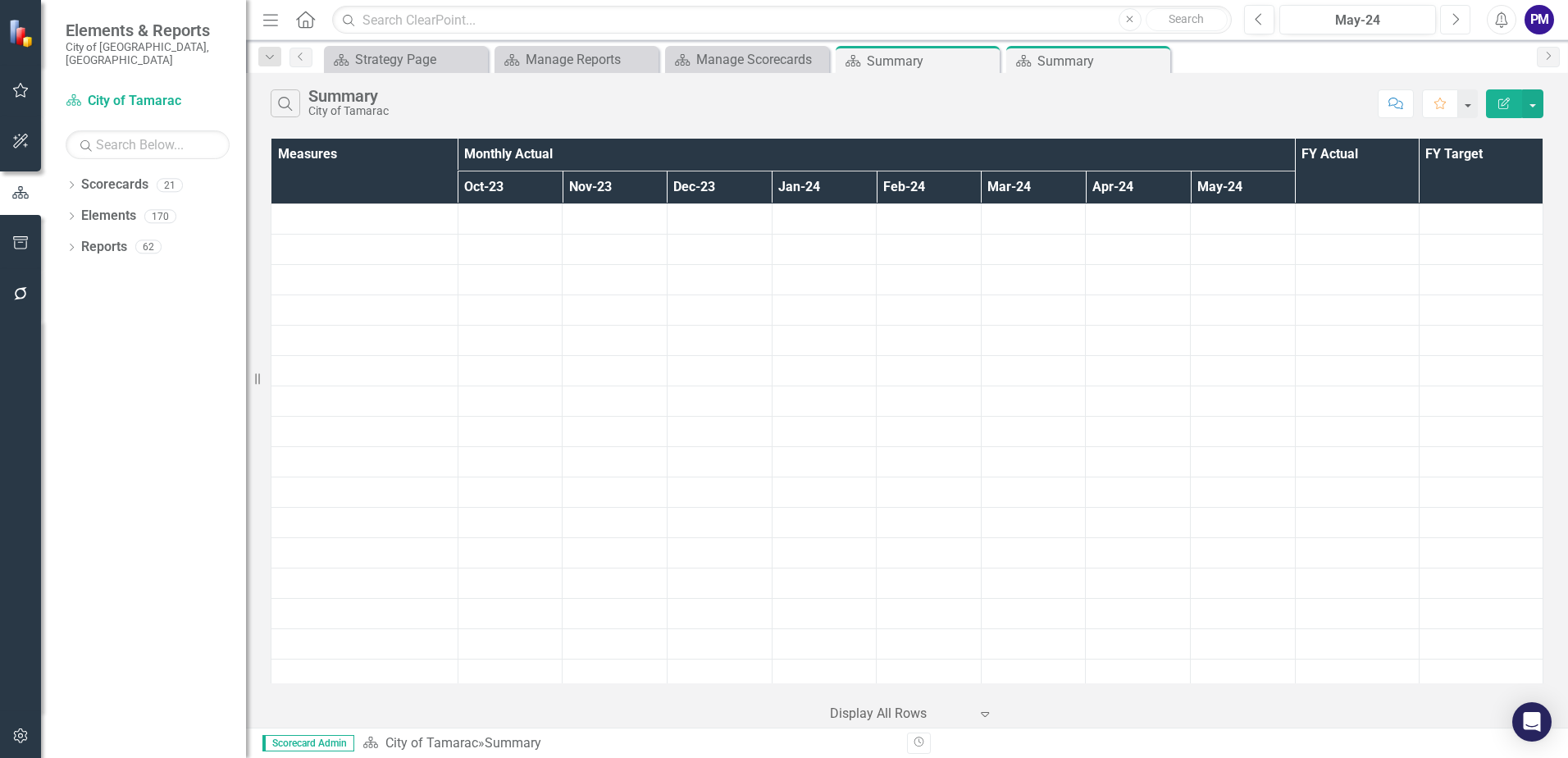
click at [1455, 28] on button "Next" at bounding box center [1455, 20] width 31 height 30
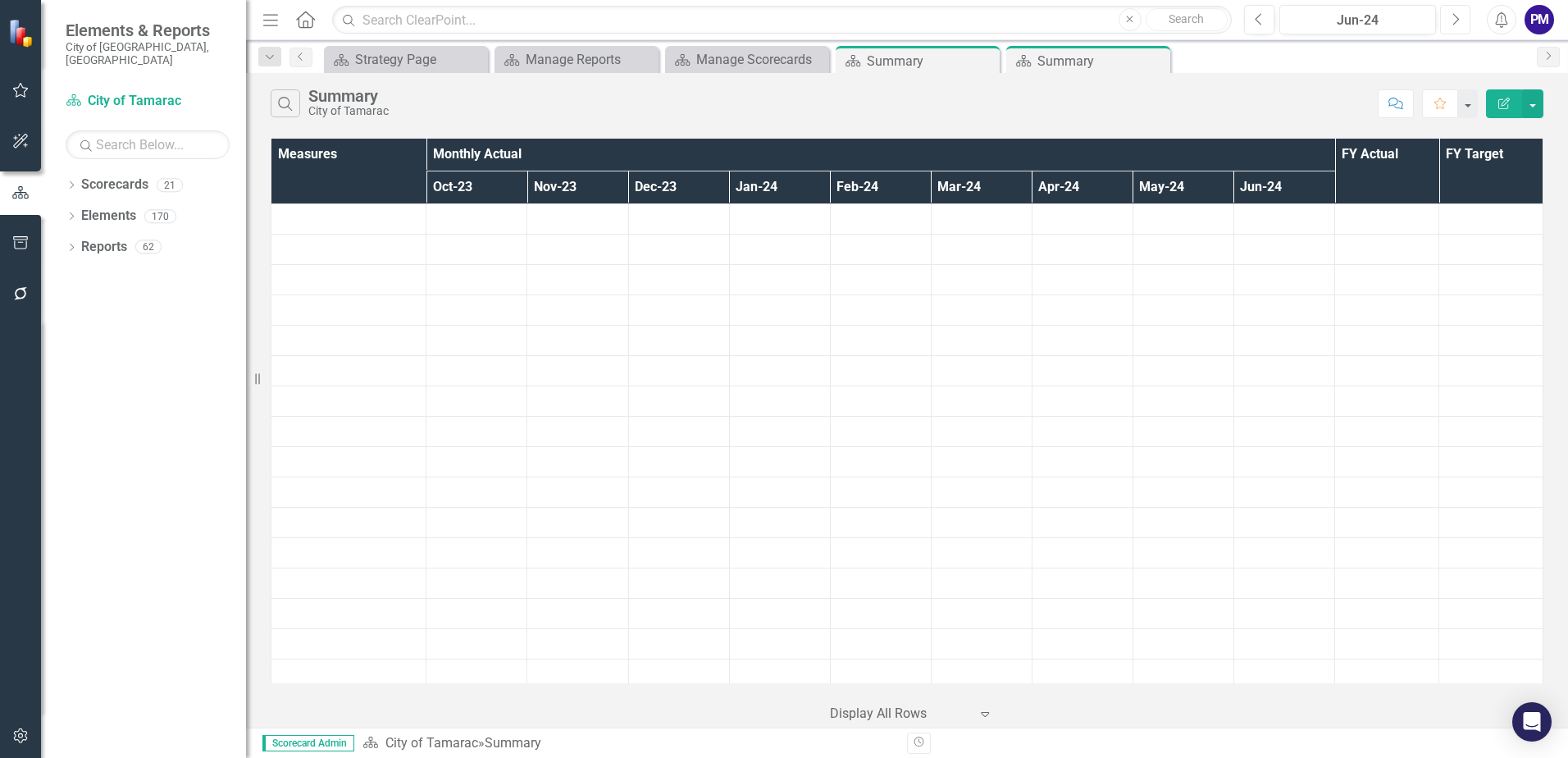
click at [1455, 27] on button "Next" at bounding box center [1455, 20] width 31 height 30
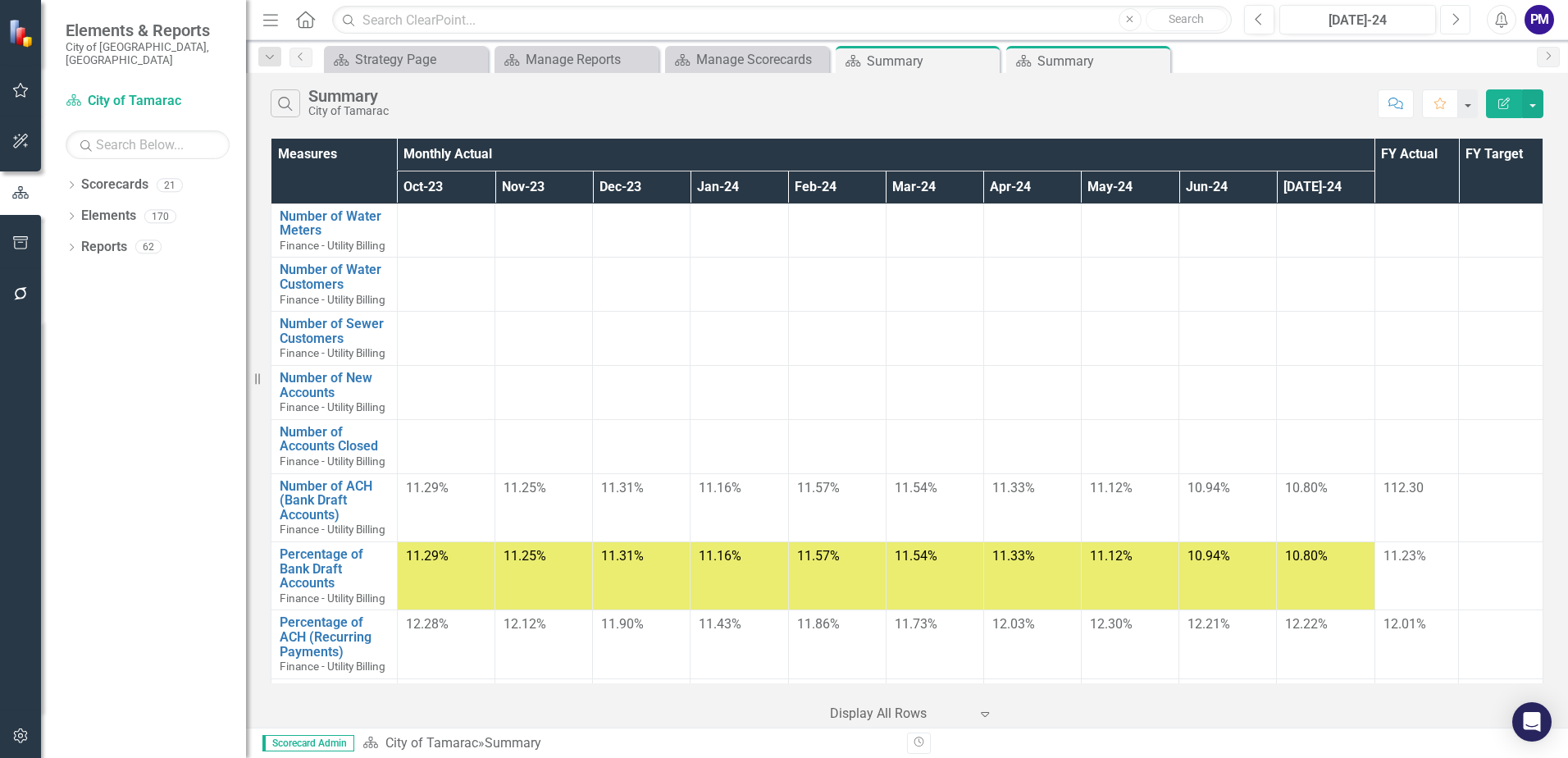
click at [1455, 27] on button "Next" at bounding box center [1455, 20] width 31 height 30
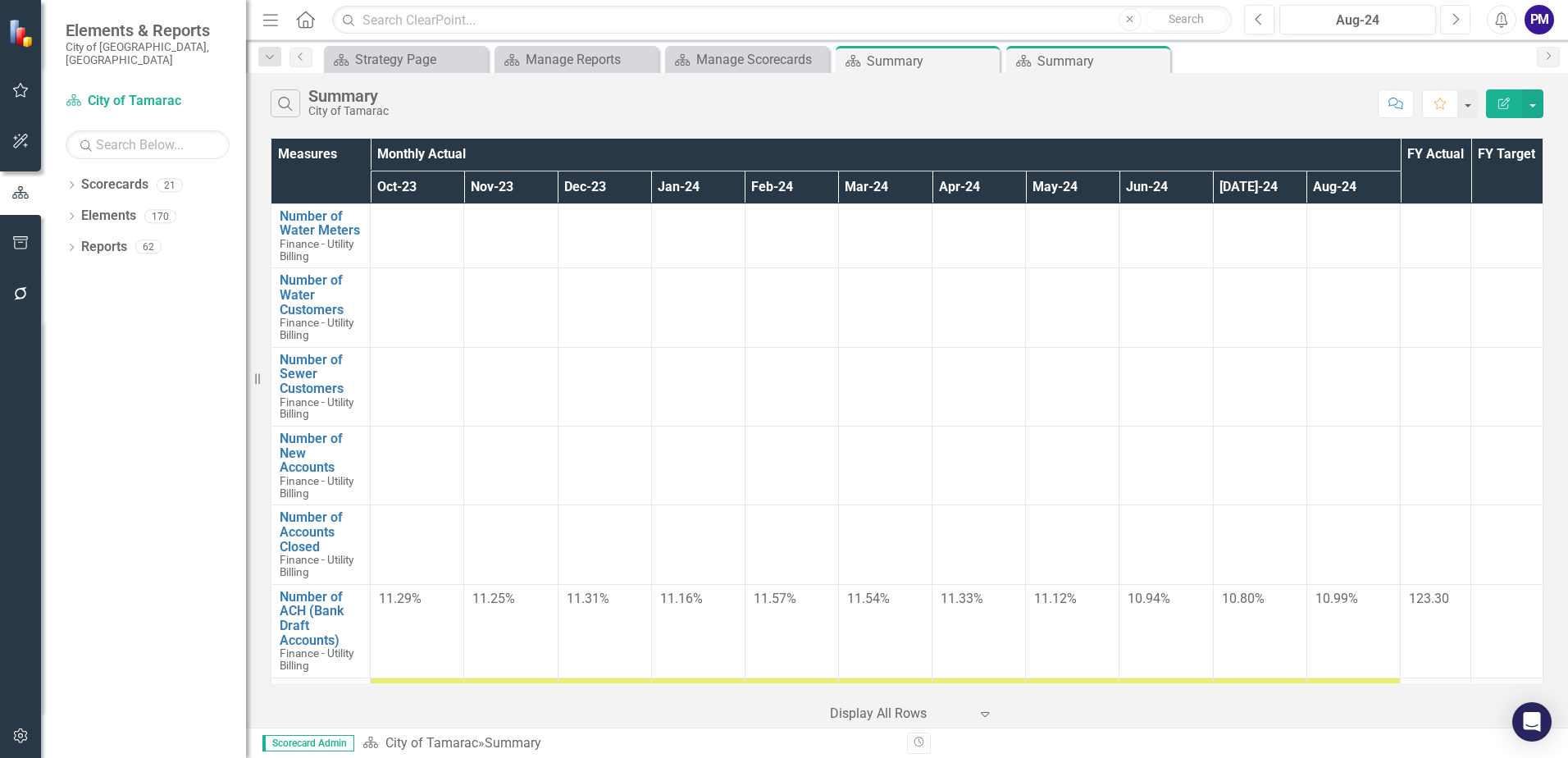
click at [1455, 27] on button "Next" at bounding box center [1455, 20] width 31 height 30
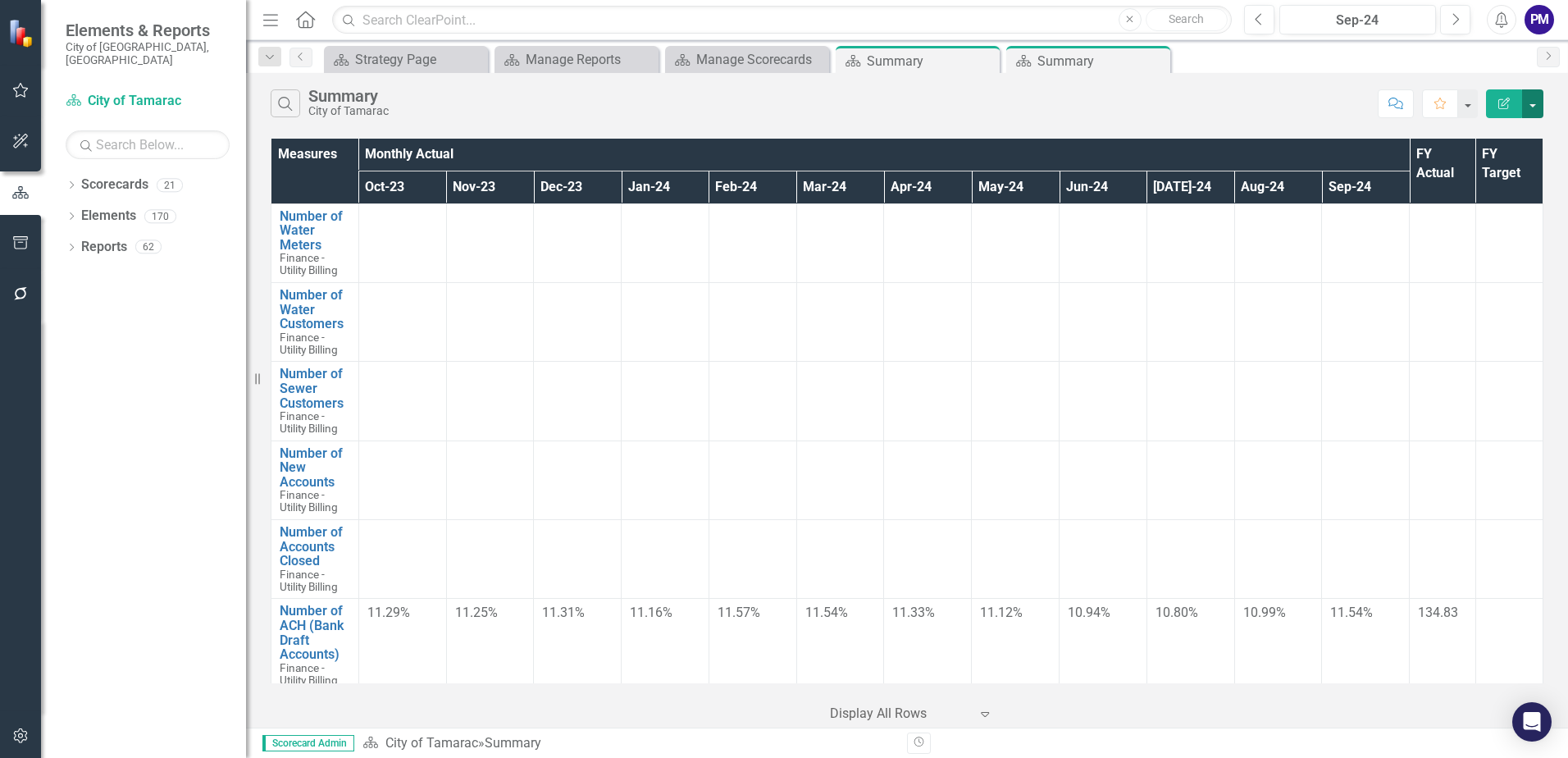
click at [1529, 101] on button "button" at bounding box center [1532, 103] width 21 height 29
click at [1492, 191] on link "Excel Export to Excel" at bounding box center [1478, 197] width 130 height 31
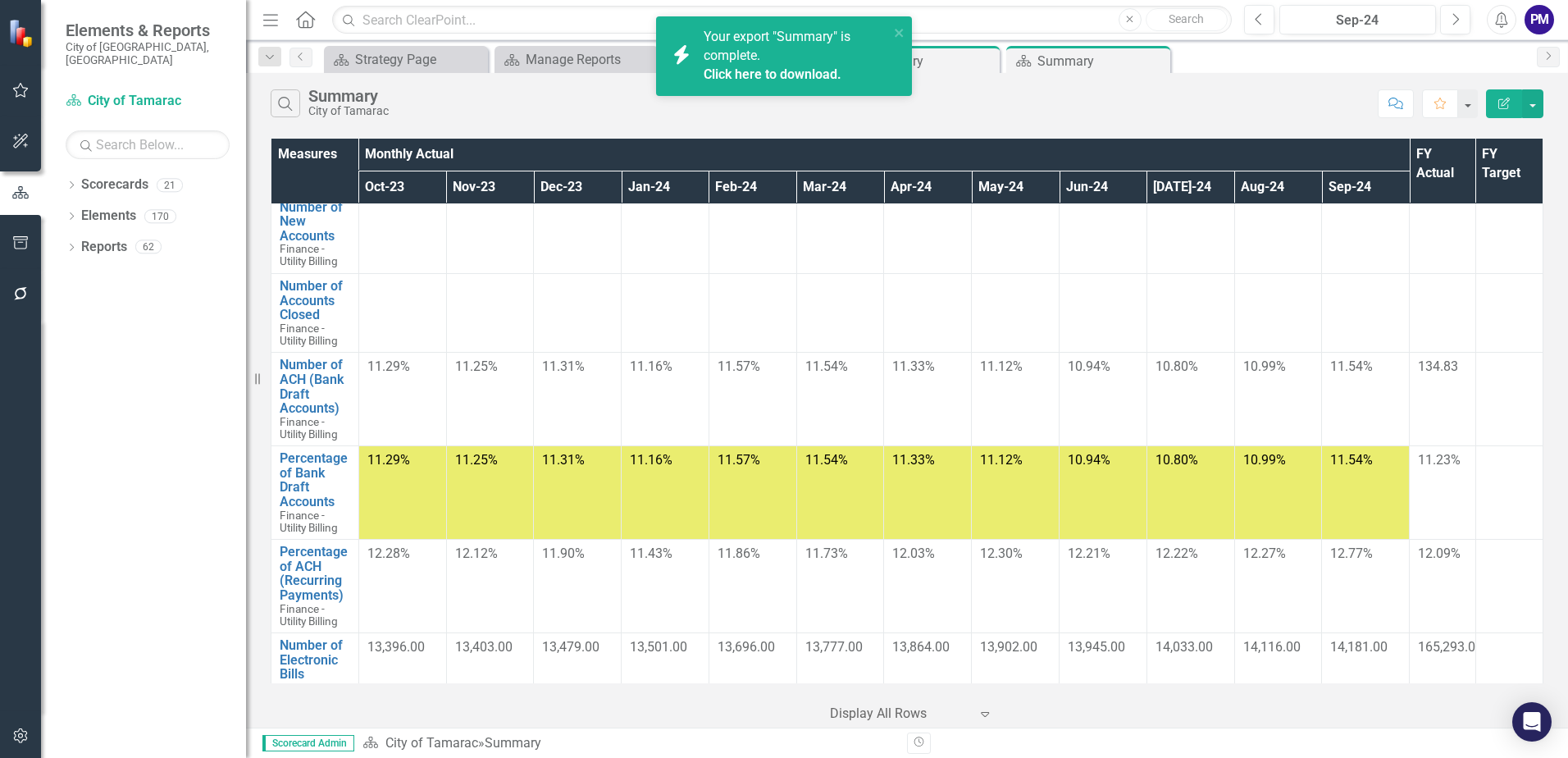
scroll to position [328, 0]
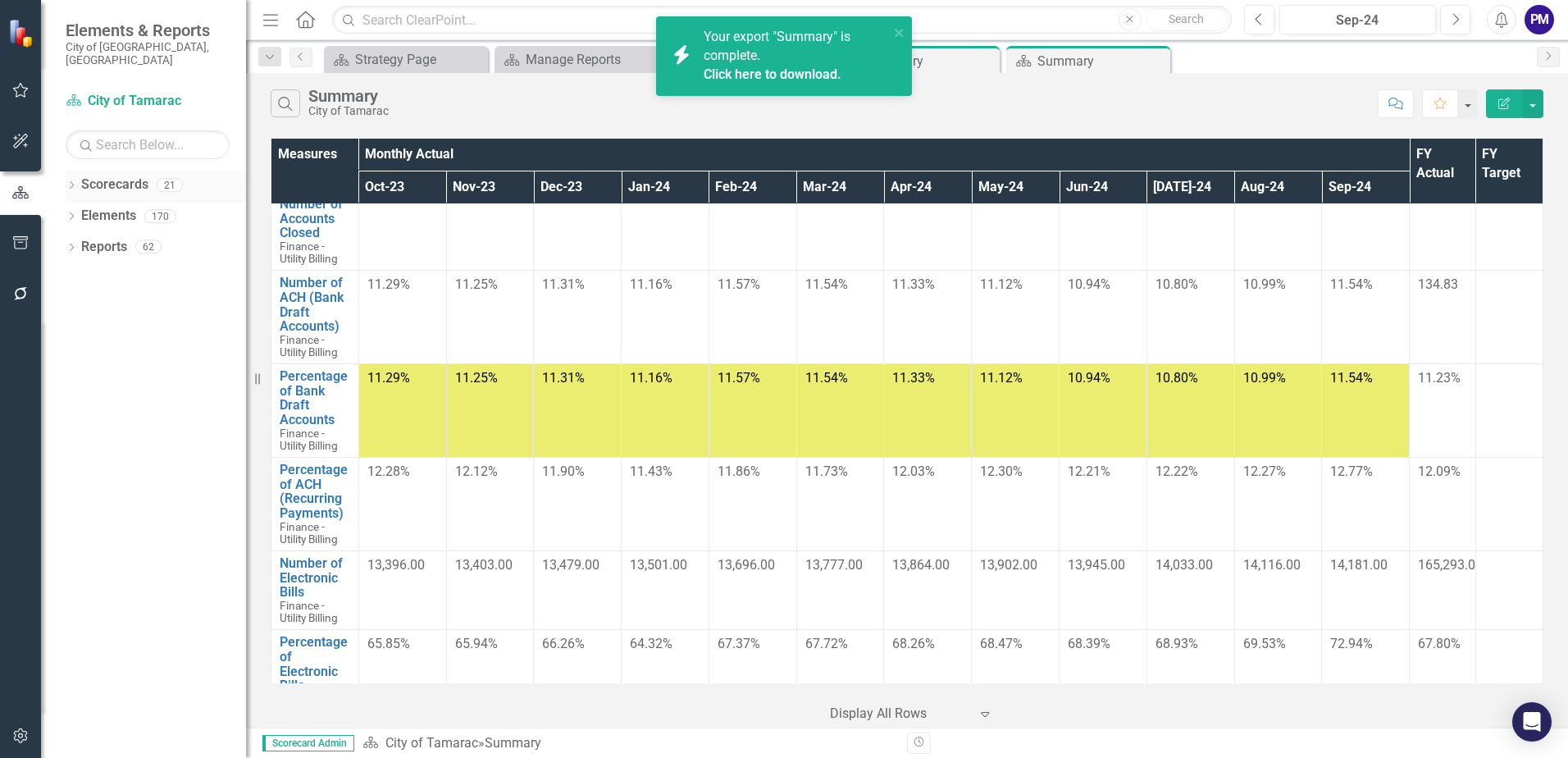
click at [122, 176] on link "Scorecards" at bounding box center [115, 186] width 67 height 19
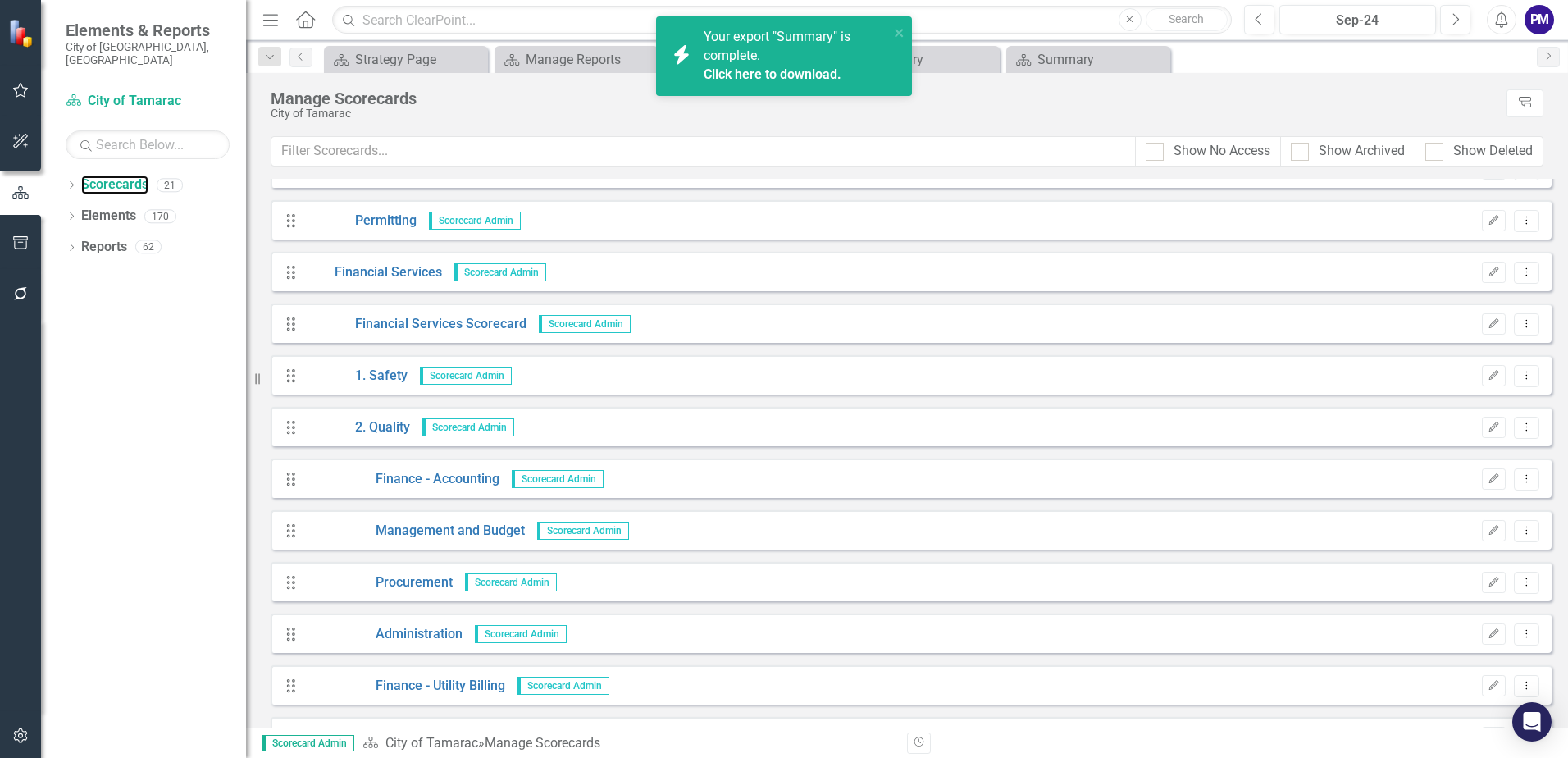
scroll to position [164, 0]
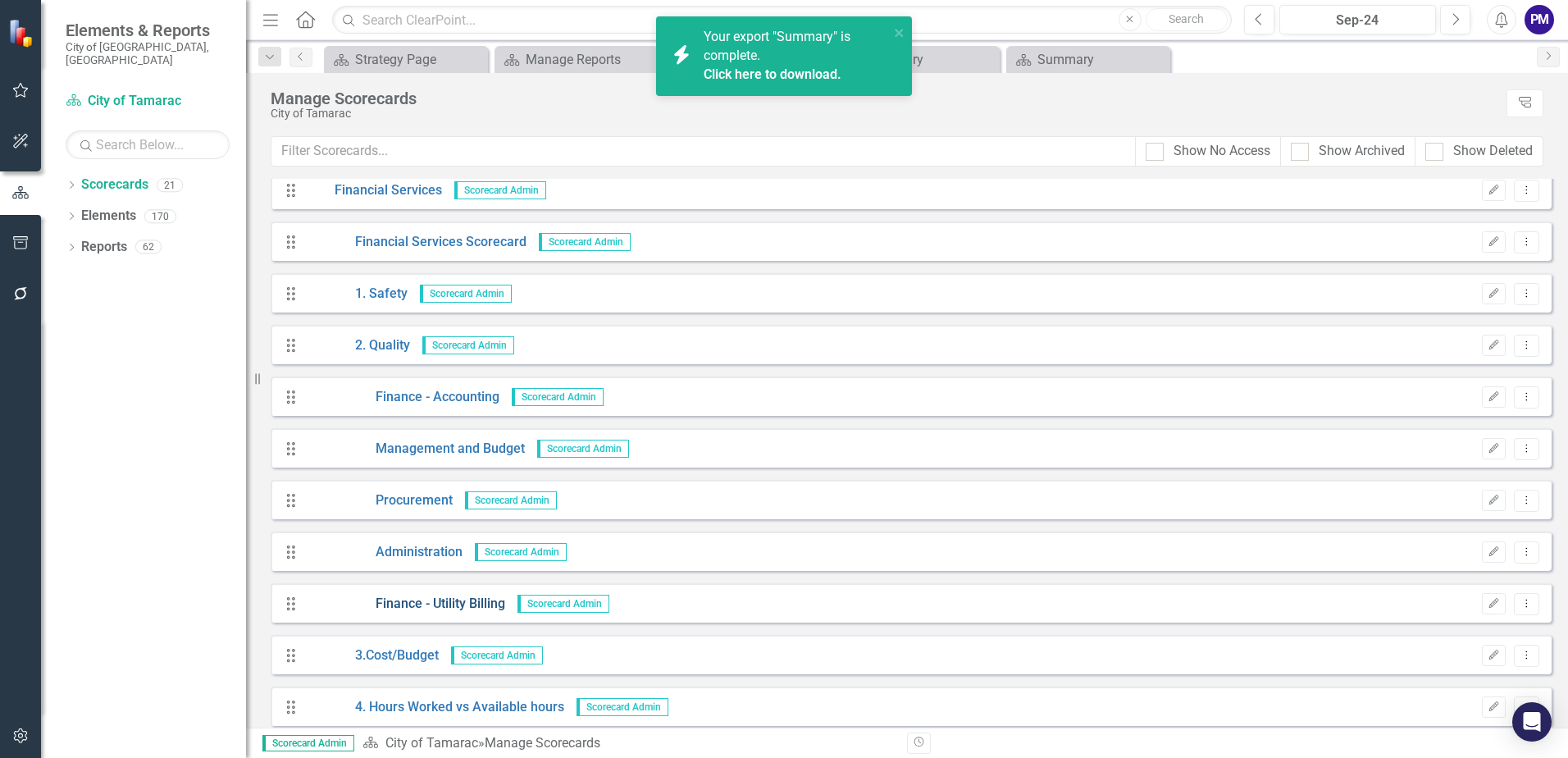
click at [472, 601] on link "Finance - Utility Billing" at bounding box center [406, 604] width 200 height 19
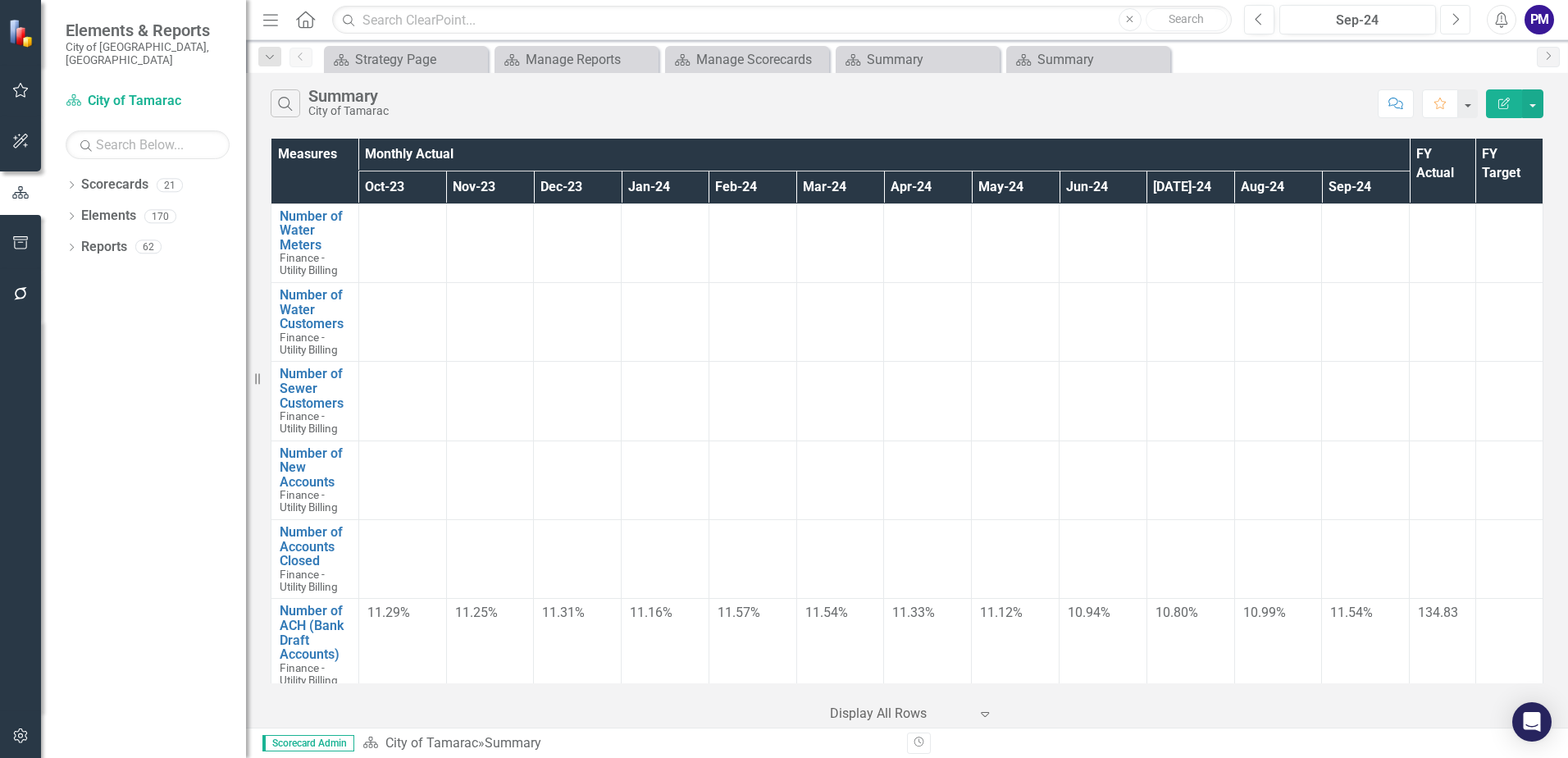
click at [1462, 18] on button "Next" at bounding box center [1455, 20] width 31 height 30
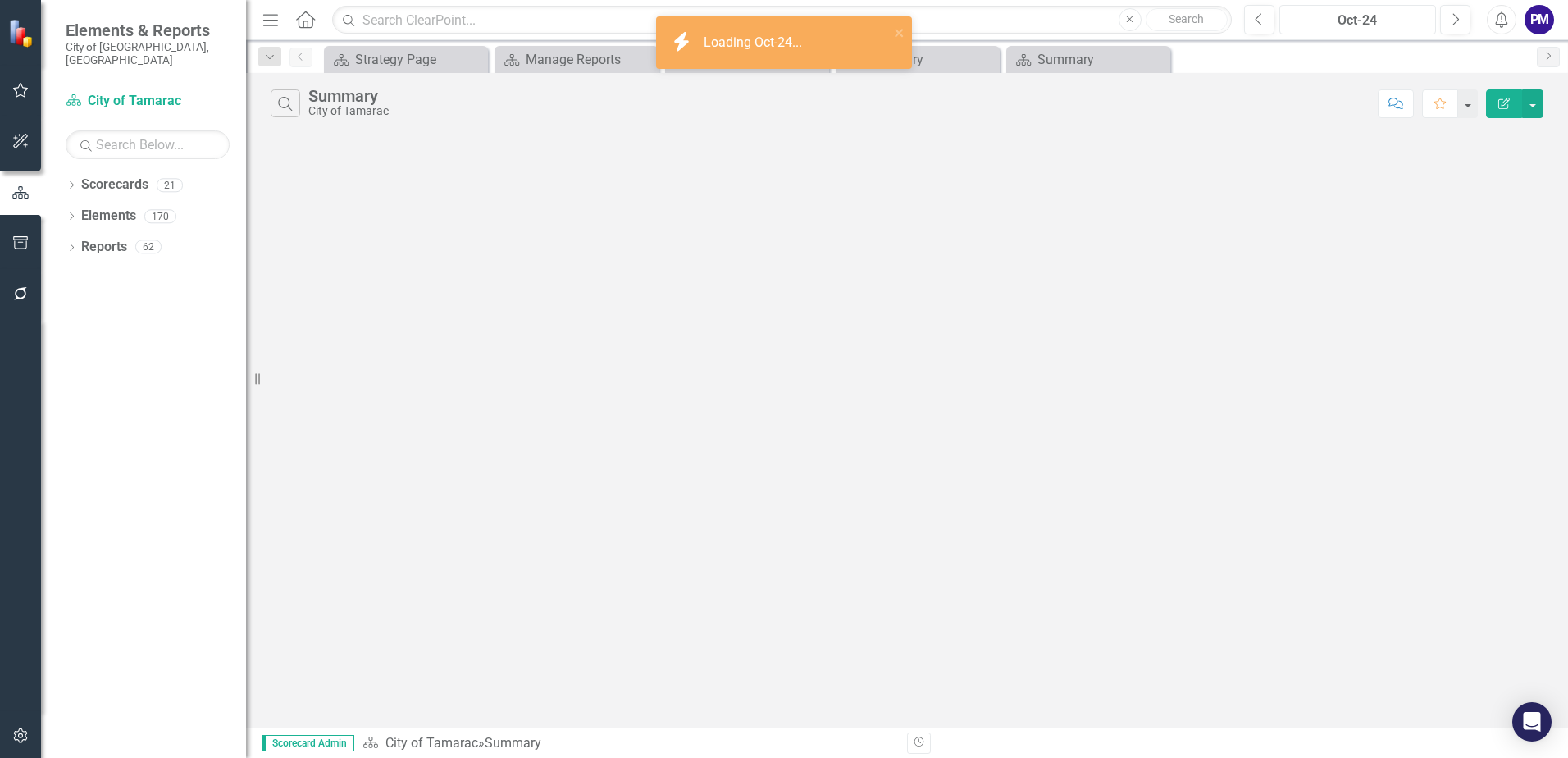
click at [1405, 25] on div "Oct-24" at bounding box center [1358, 20] width 145 height 19
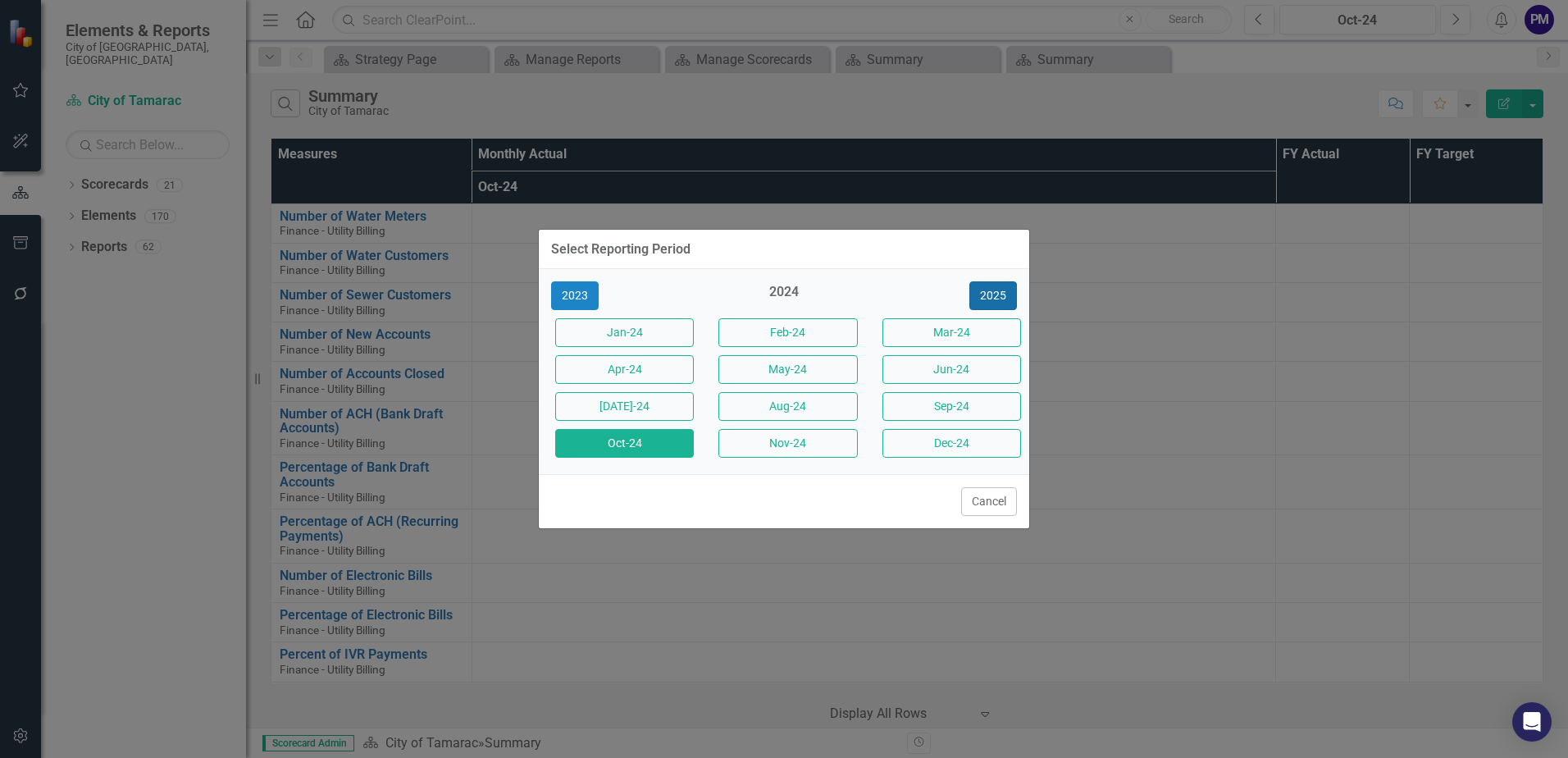
click at [997, 290] on button "2025" at bounding box center [993, 295] width 47 height 29
click at [994, 501] on button "Cancel" at bounding box center [989, 502] width 56 height 29
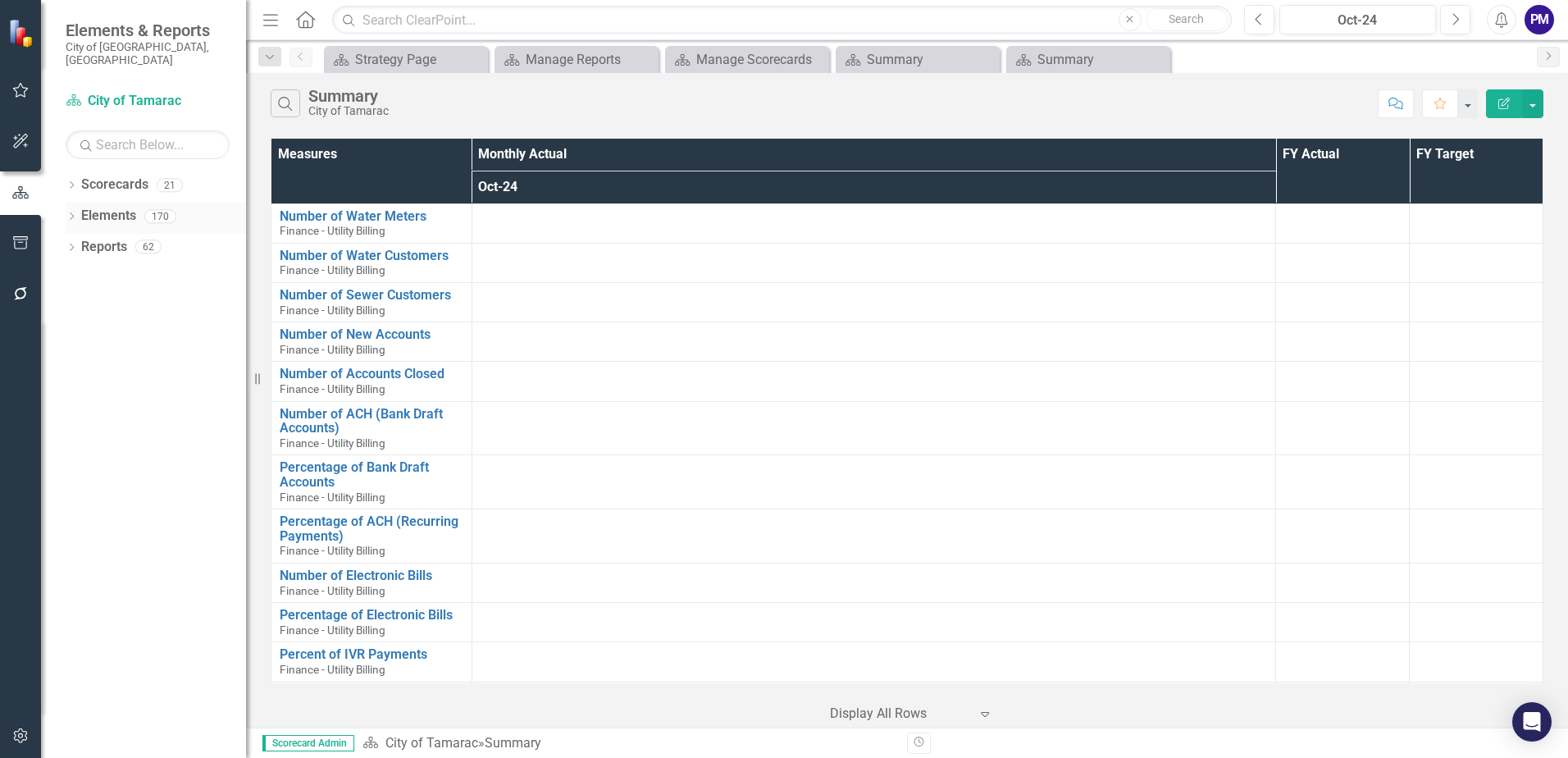
click at [102, 207] on link "Elements" at bounding box center [108, 216] width 55 height 19
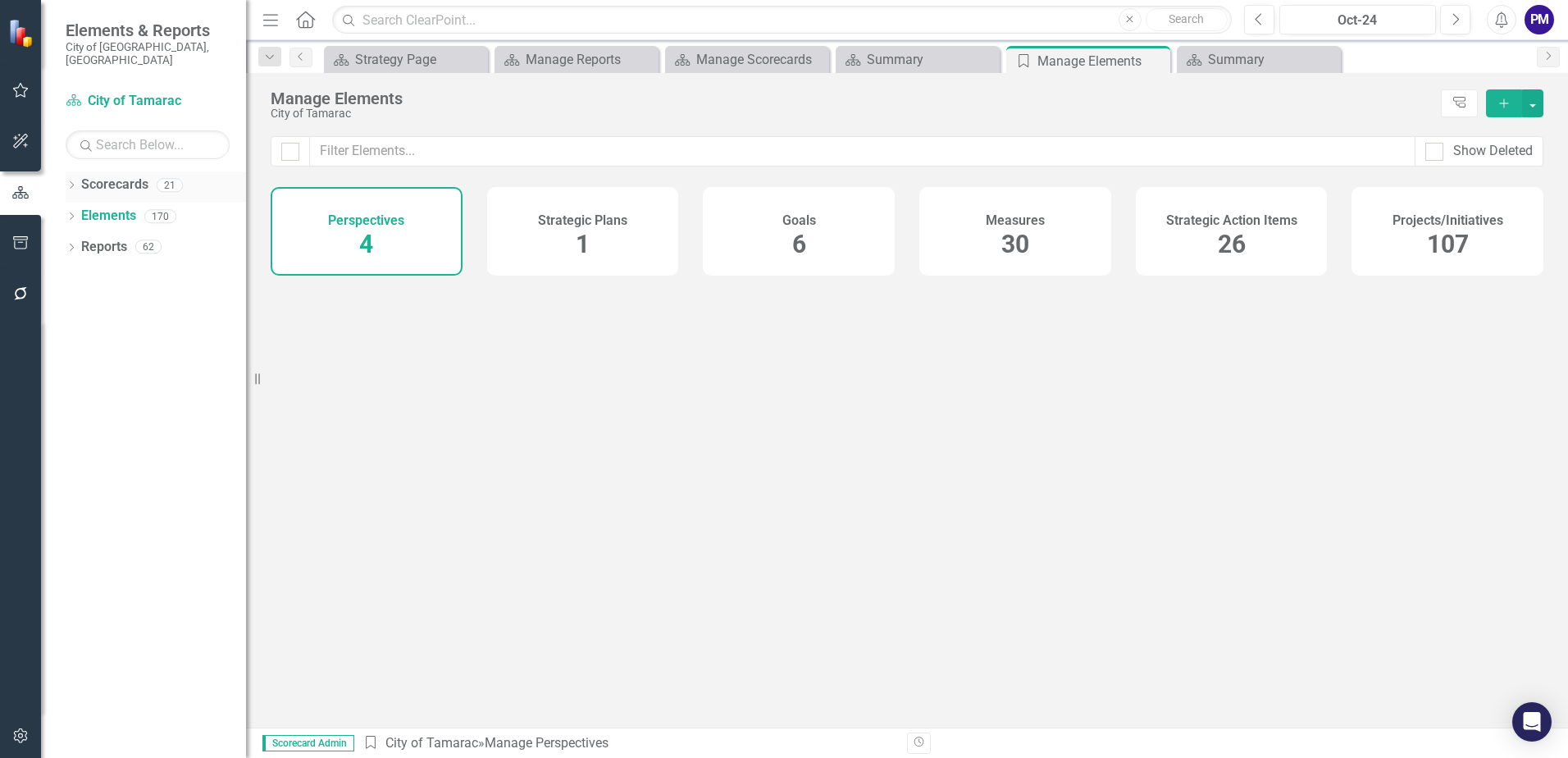
click at [121, 176] on link "Scorecards" at bounding box center [115, 186] width 67 height 19
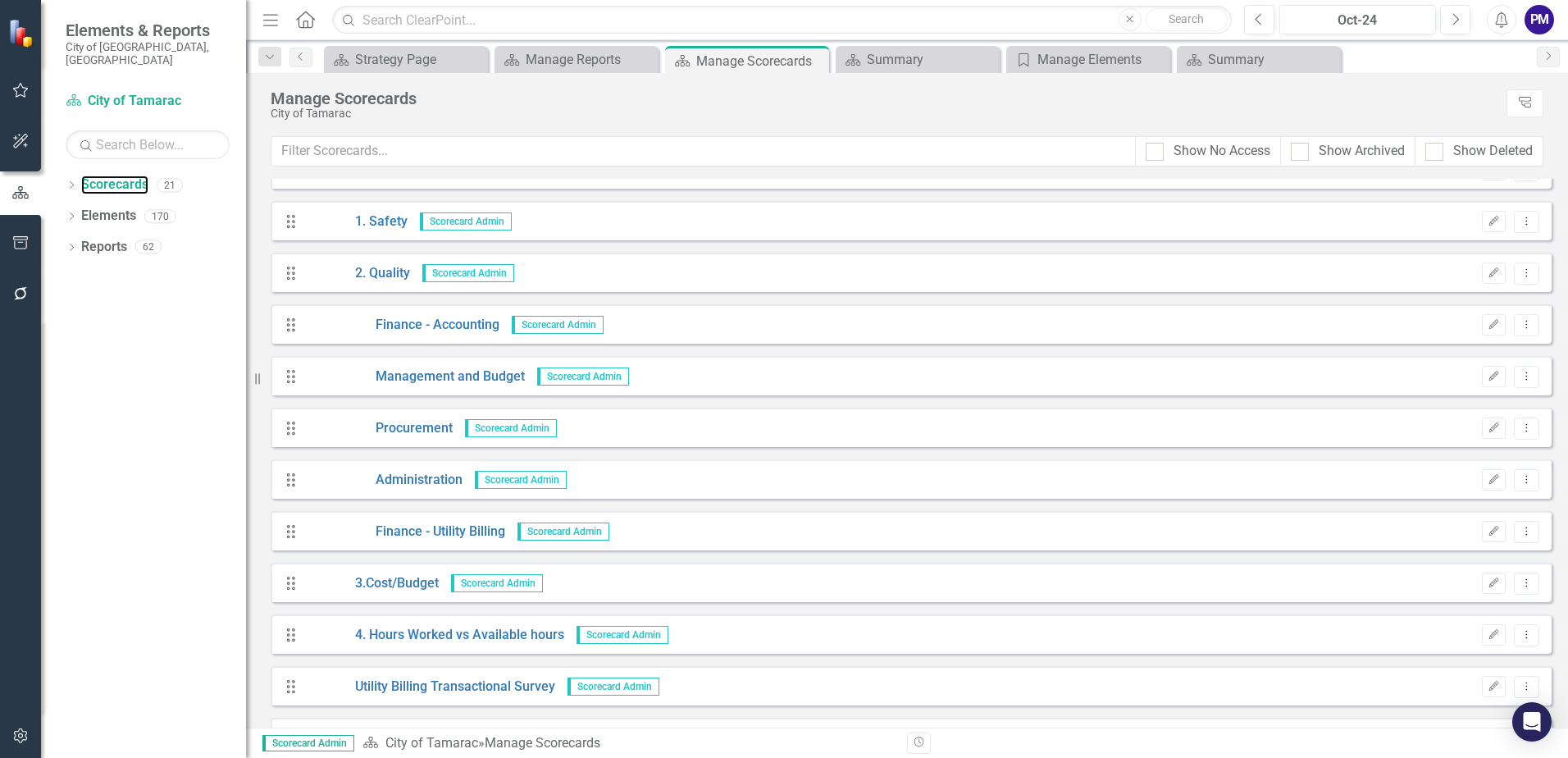
scroll to position [246, 0]
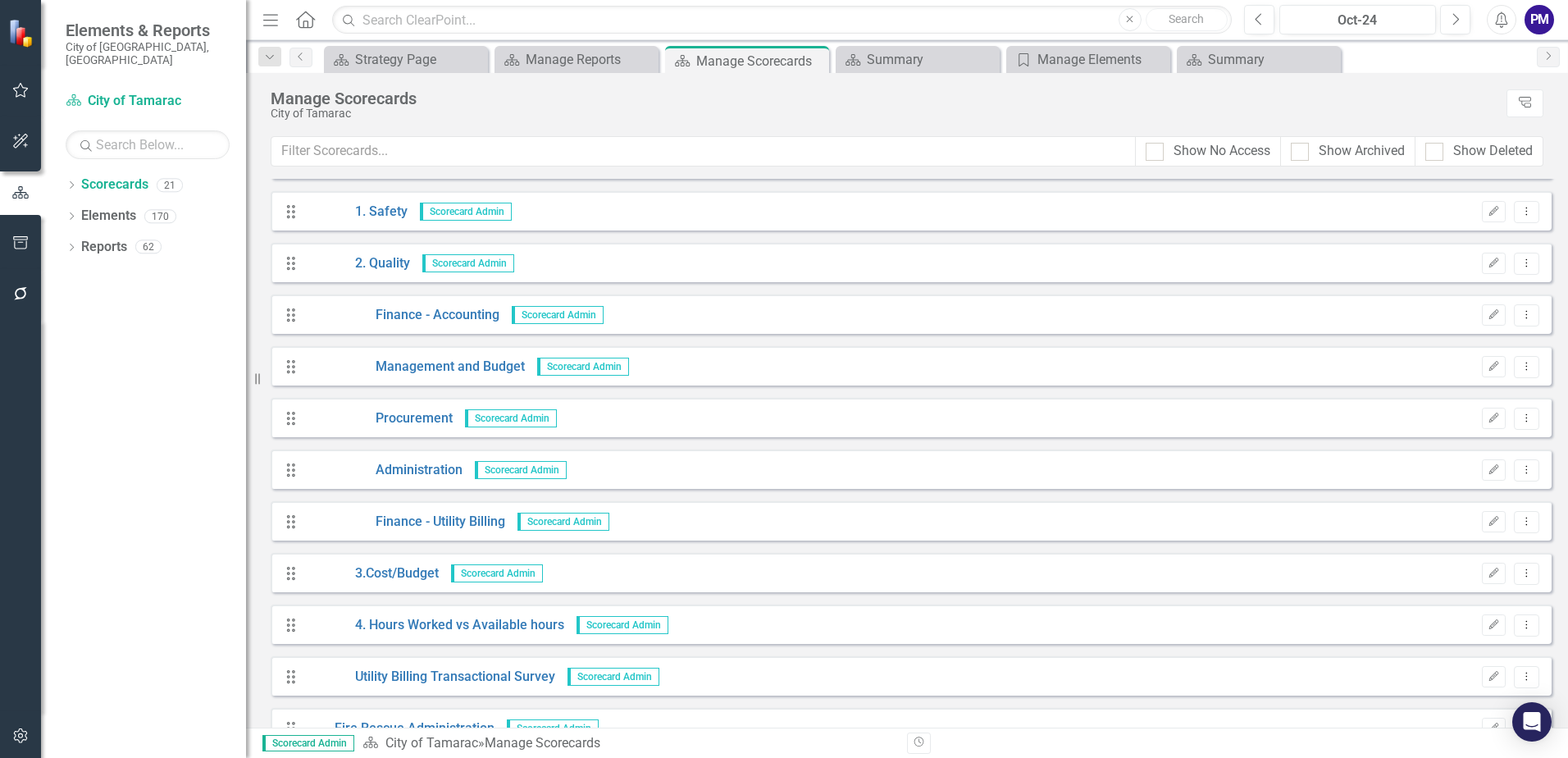
click at [572, 524] on span "Scorecard Admin" at bounding box center [563, 522] width 92 height 18
click at [411, 518] on link "Finance - Utility Billing" at bounding box center [406, 523] width 200 height 19
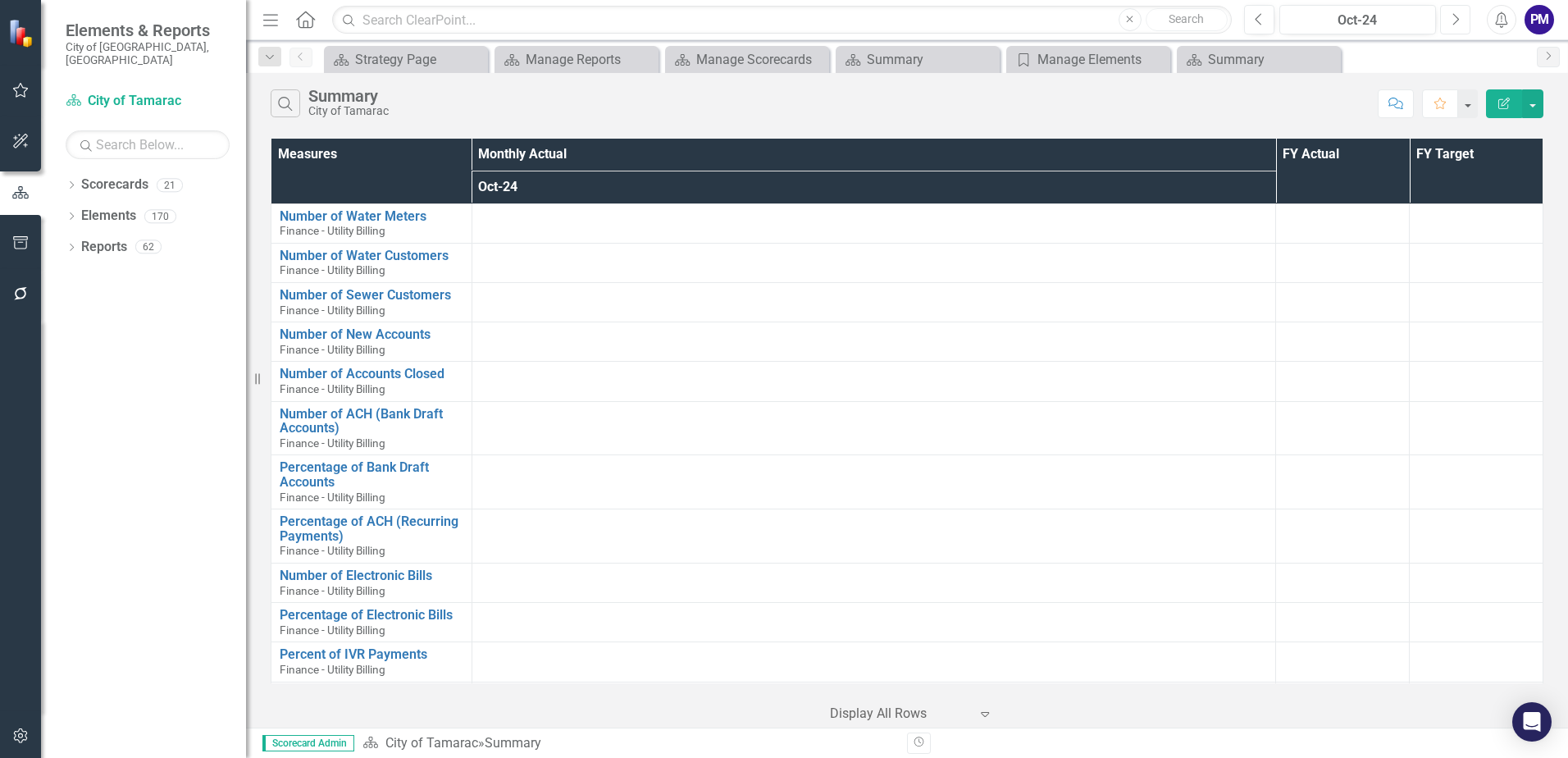
click at [1461, 21] on button "Next" at bounding box center [1455, 20] width 31 height 30
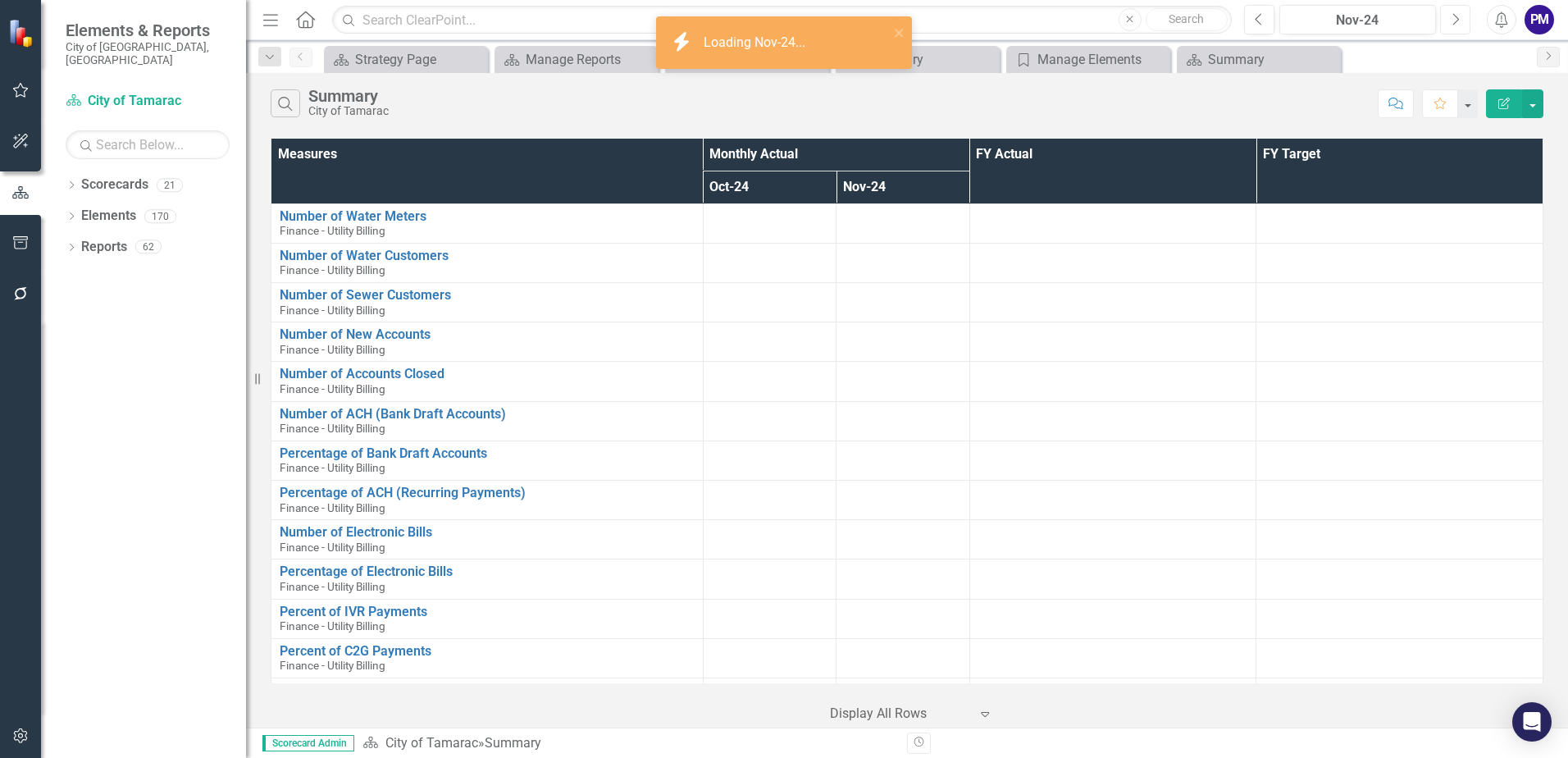
click at [1461, 21] on button "Next" at bounding box center [1455, 20] width 31 height 30
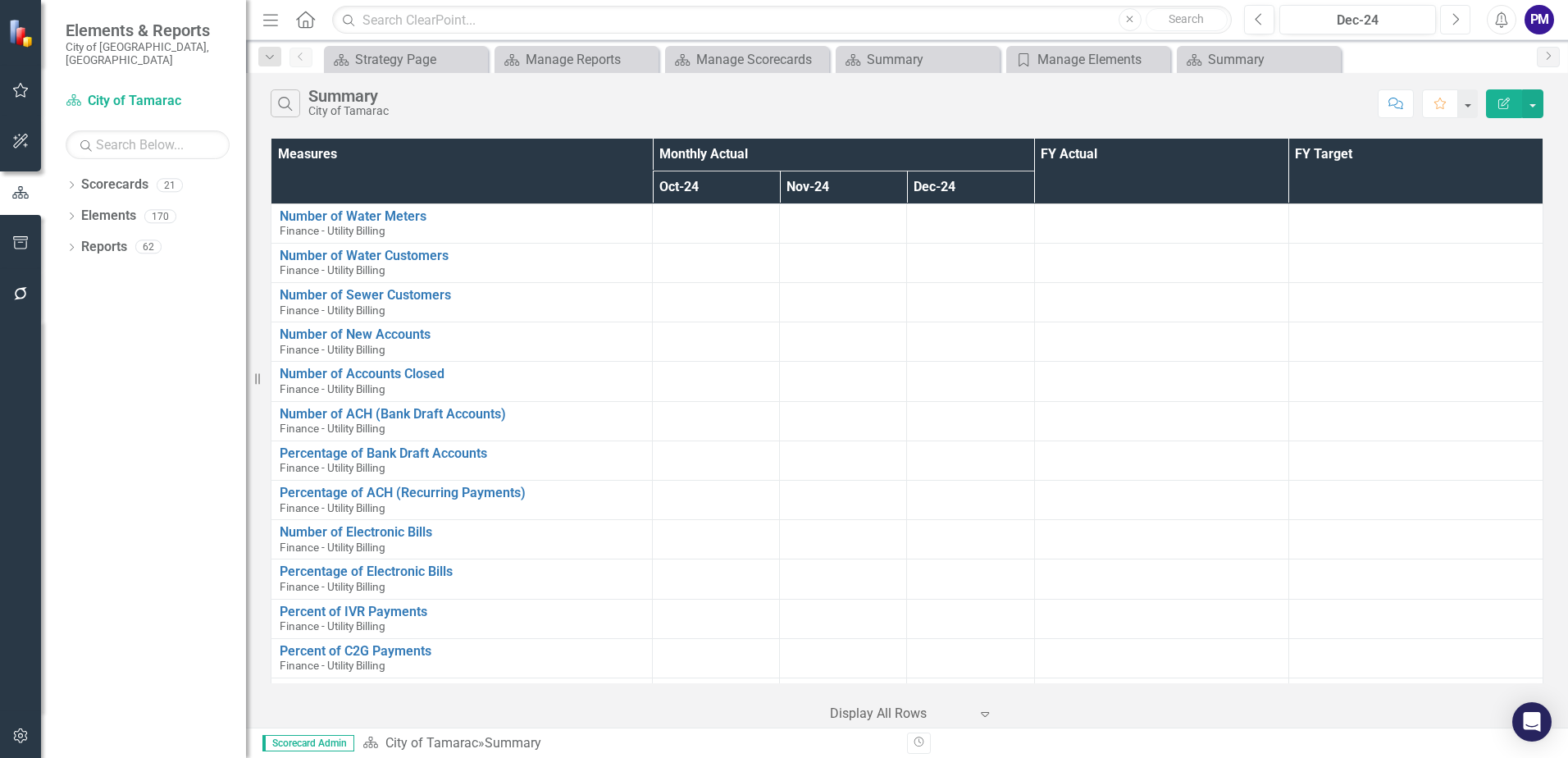
click at [1461, 21] on button "Next" at bounding box center [1455, 20] width 31 height 30
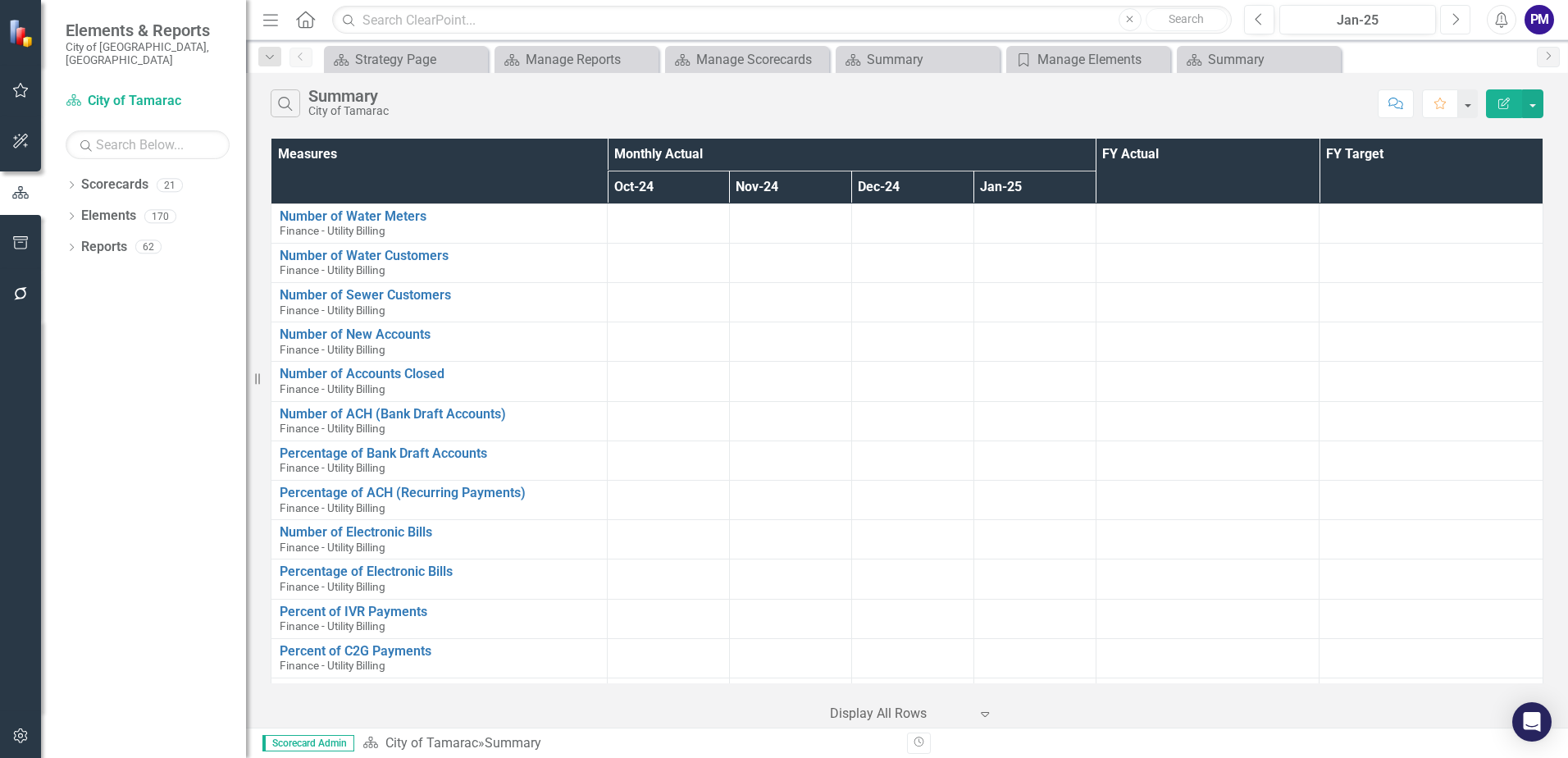
click at [1461, 21] on button "Next" at bounding box center [1455, 20] width 31 height 30
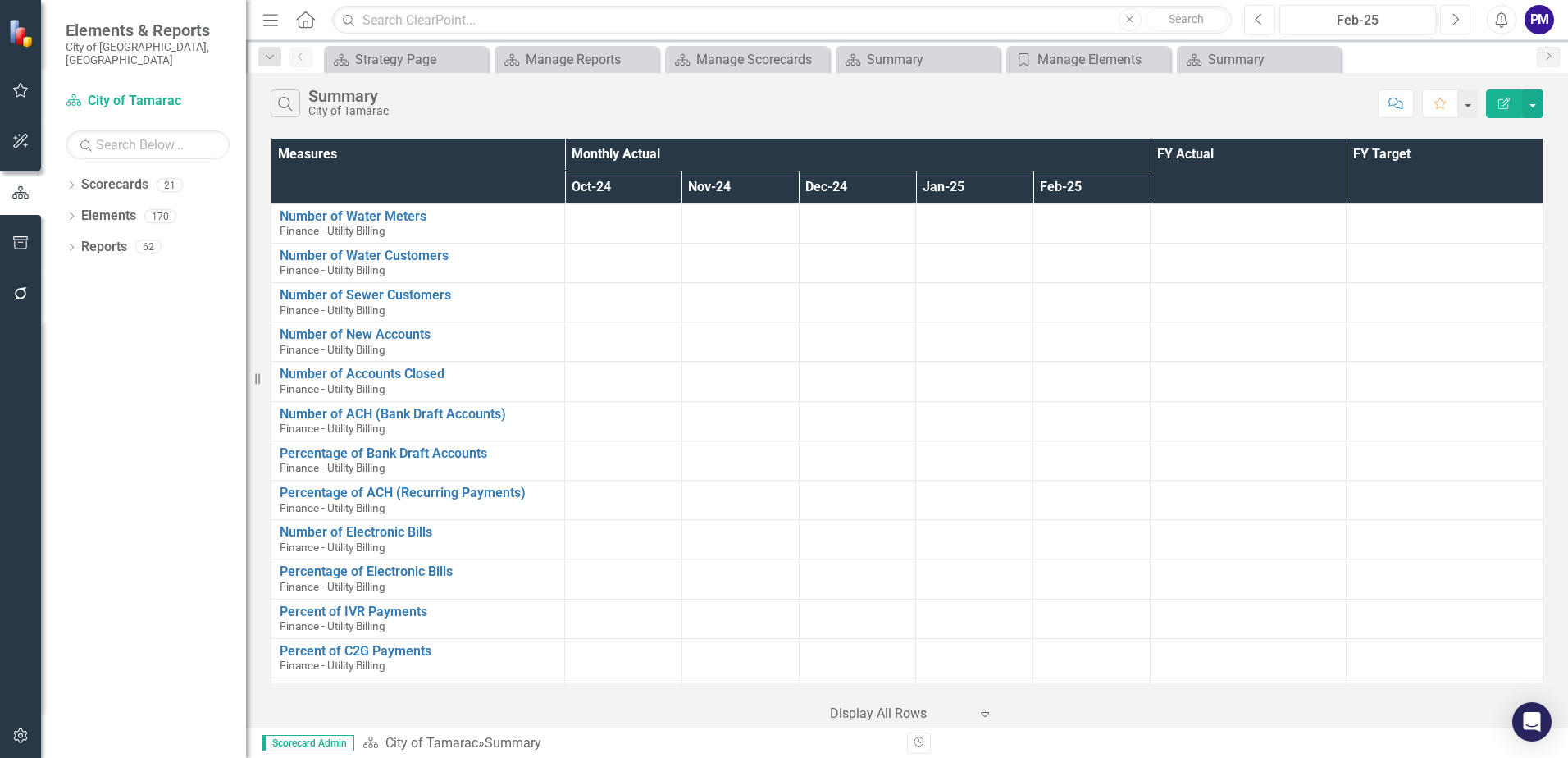
click at [1461, 21] on button "Next" at bounding box center [1455, 20] width 31 height 30
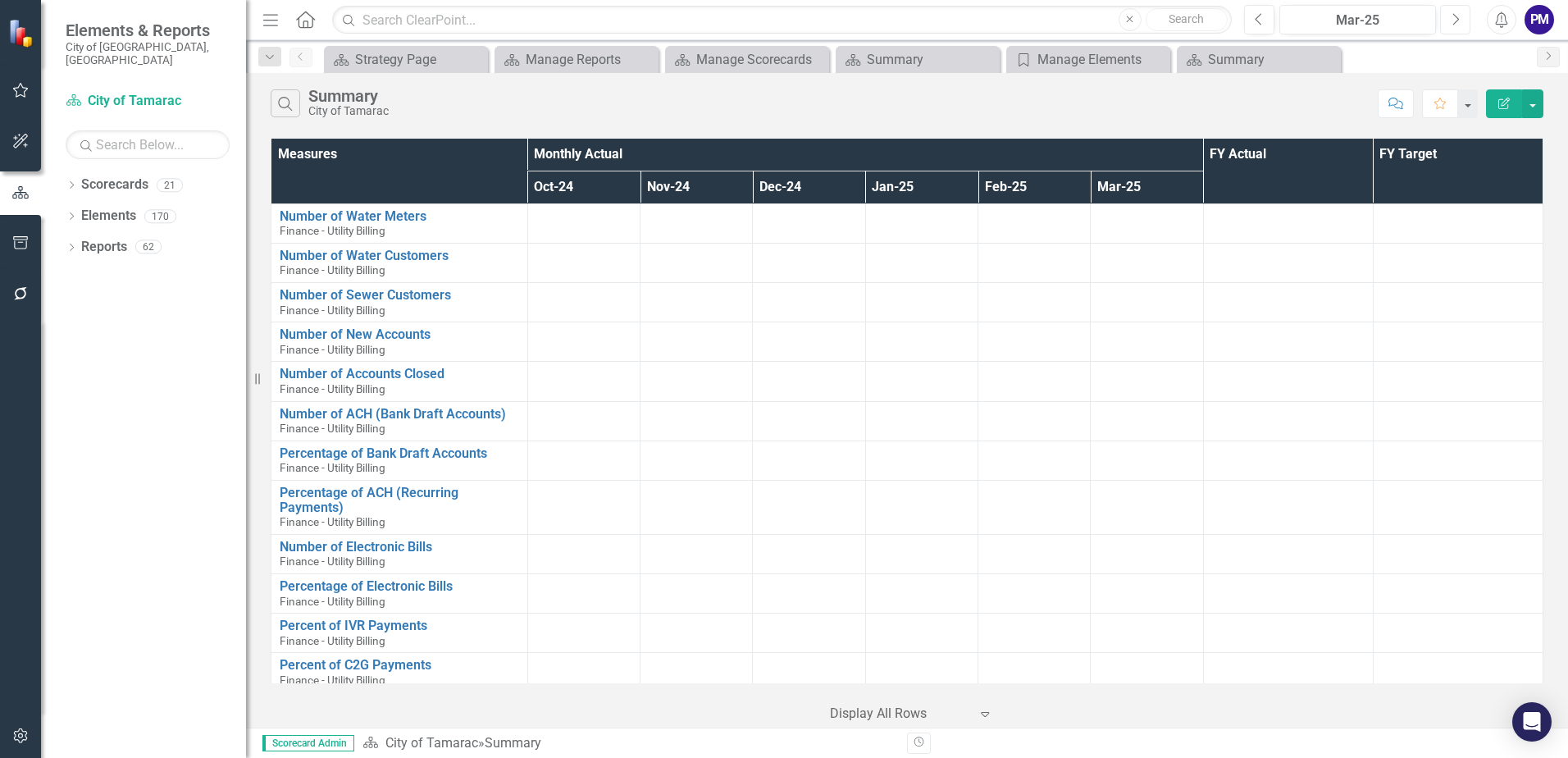
click at [1461, 21] on button "Next" at bounding box center [1455, 20] width 31 height 30
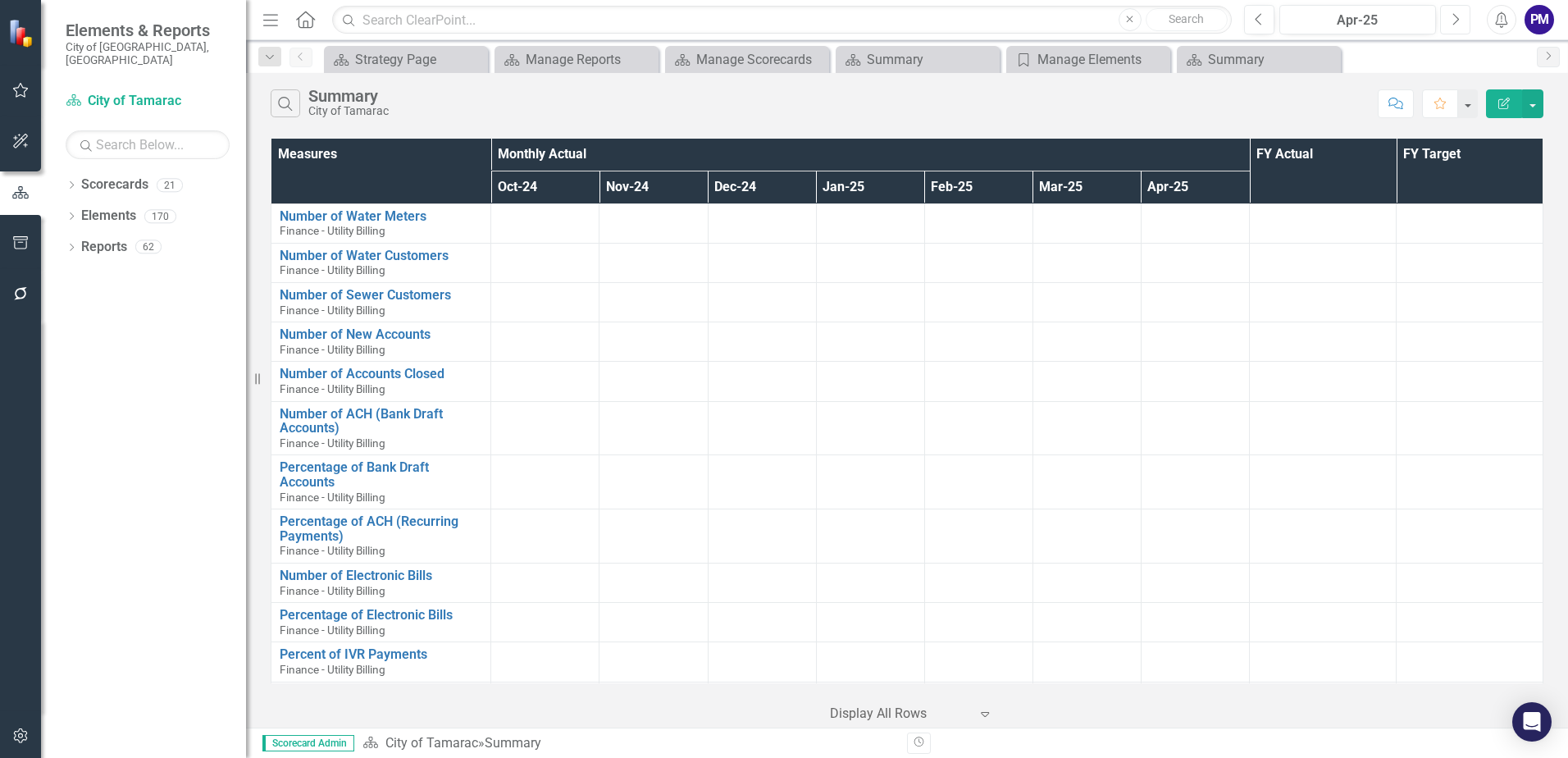
click at [1462, 21] on button "Next" at bounding box center [1455, 20] width 31 height 30
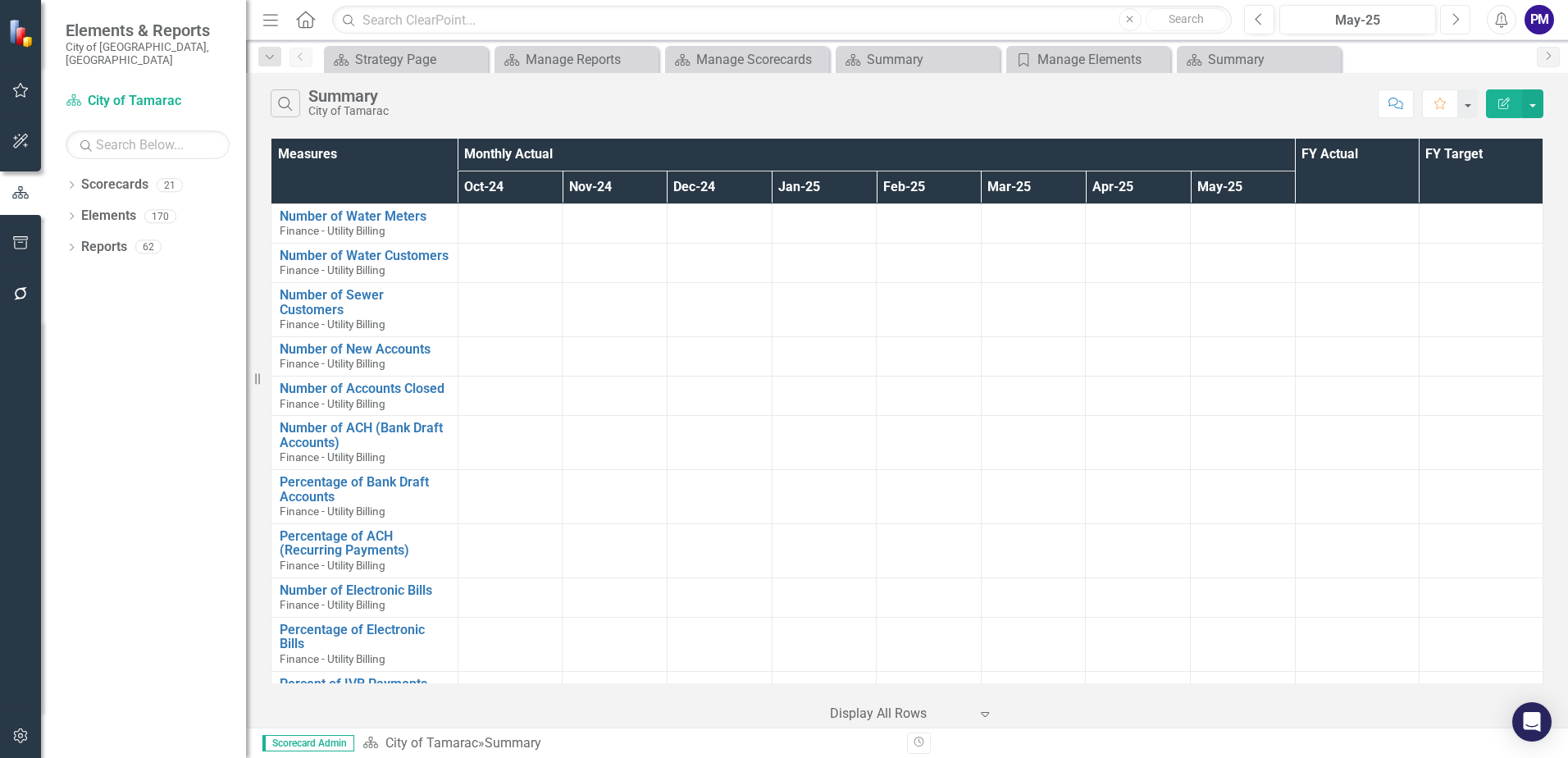
click at [1462, 21] on button "Next" at bounding box center [1455, 20] width 31 height 30
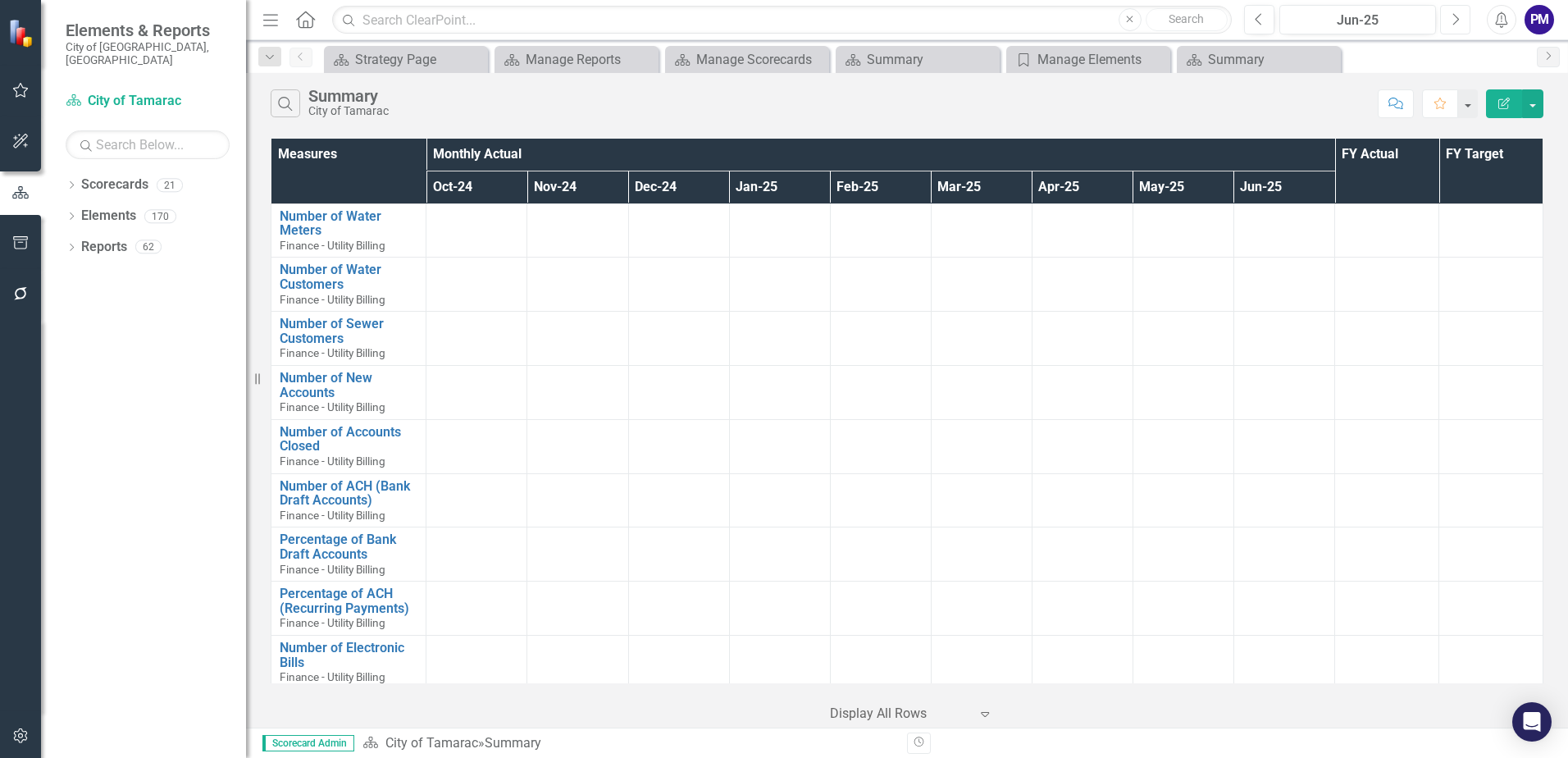
click at [1462, 21] on button "Next" at bounding box center [1455, 20] width 31 height 30
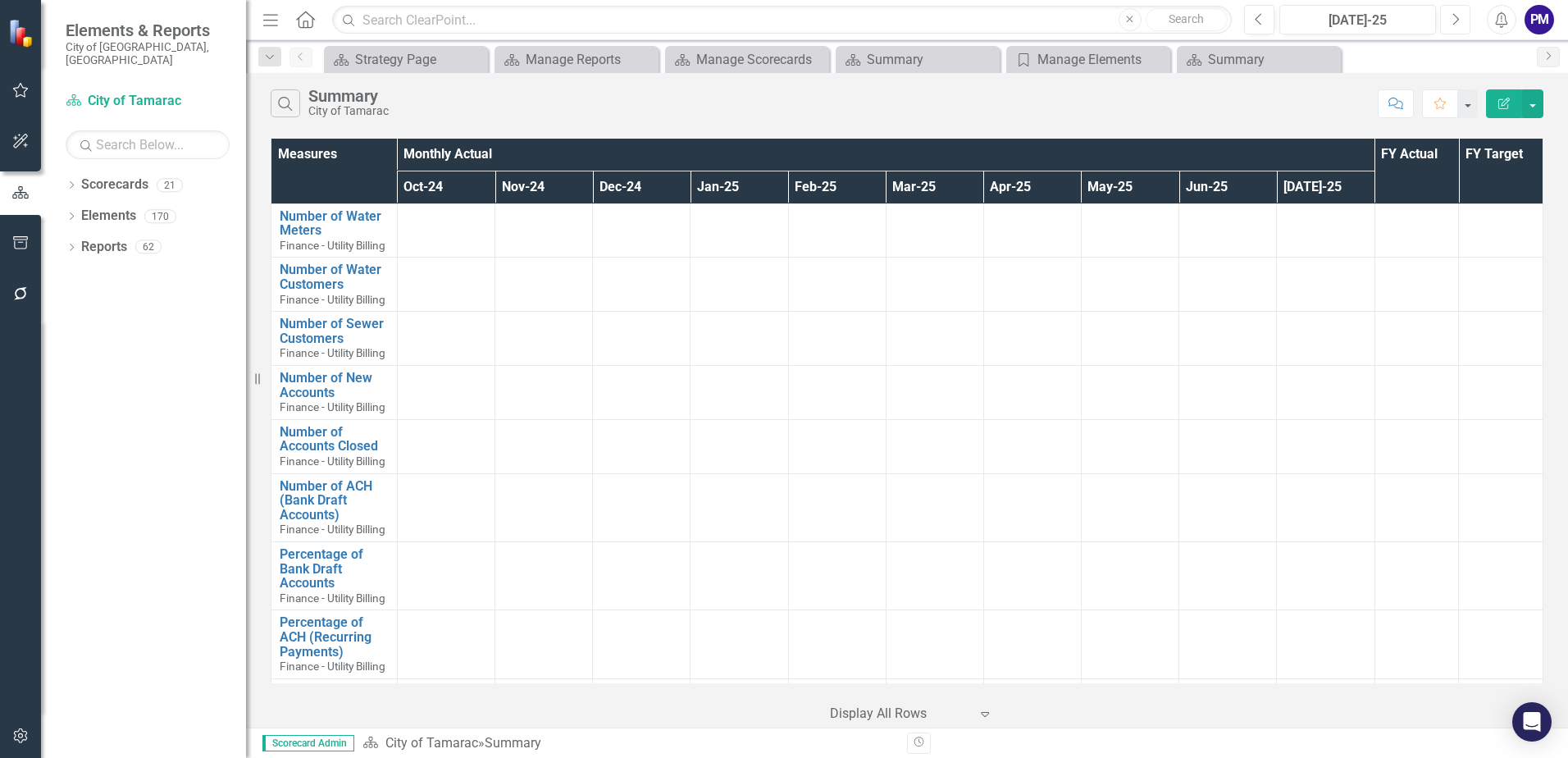
click at [1462, 21] on button "Next" at bounding box center [1455, 20] width 31 height 30
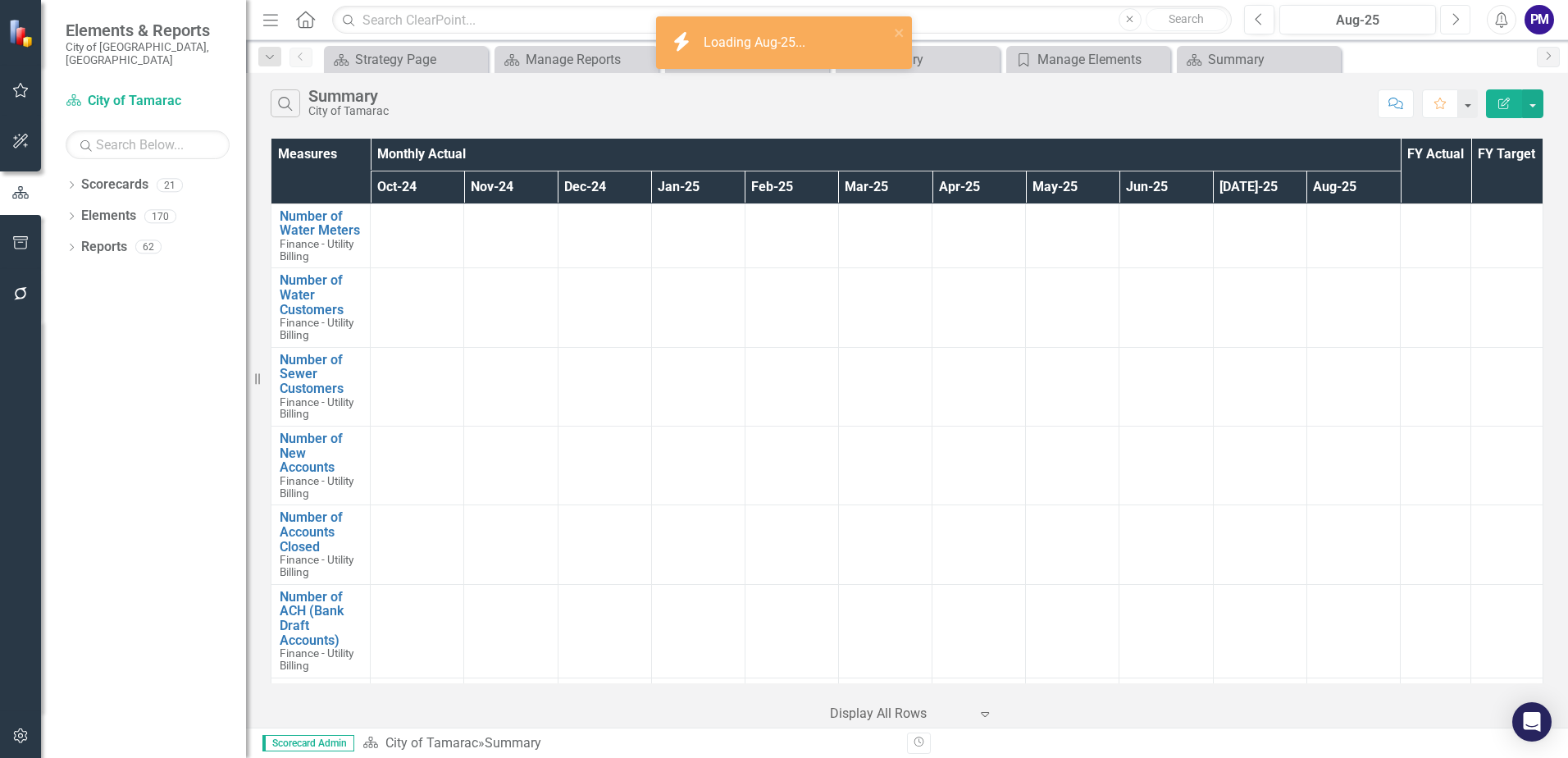
click at [1462, 21] on button "Next" at bounding box center [1455, 20] width 31 height 30
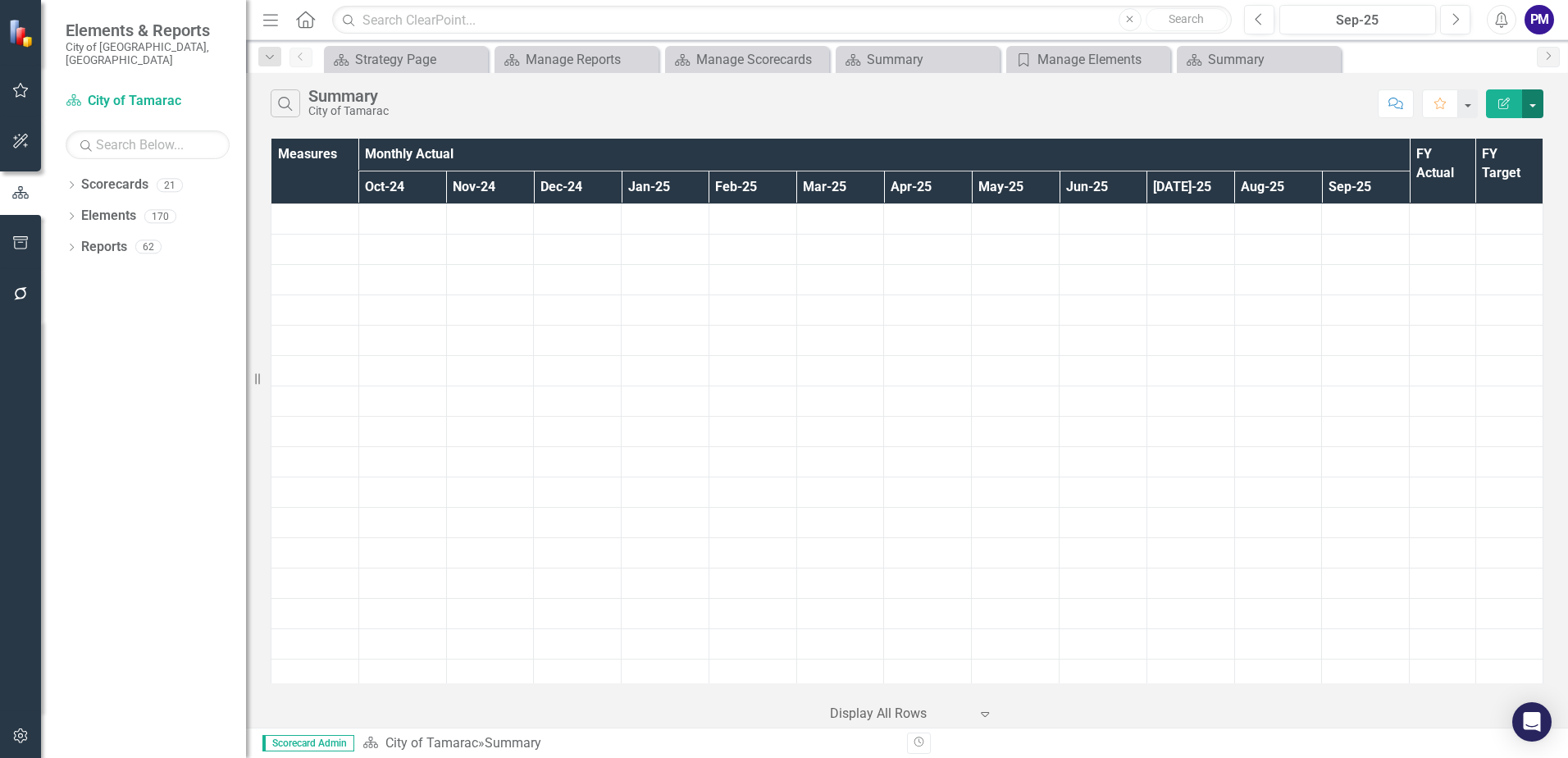
click at [1537, 105] on button "button" at bounding box center [1532, 103] width 21 height 29
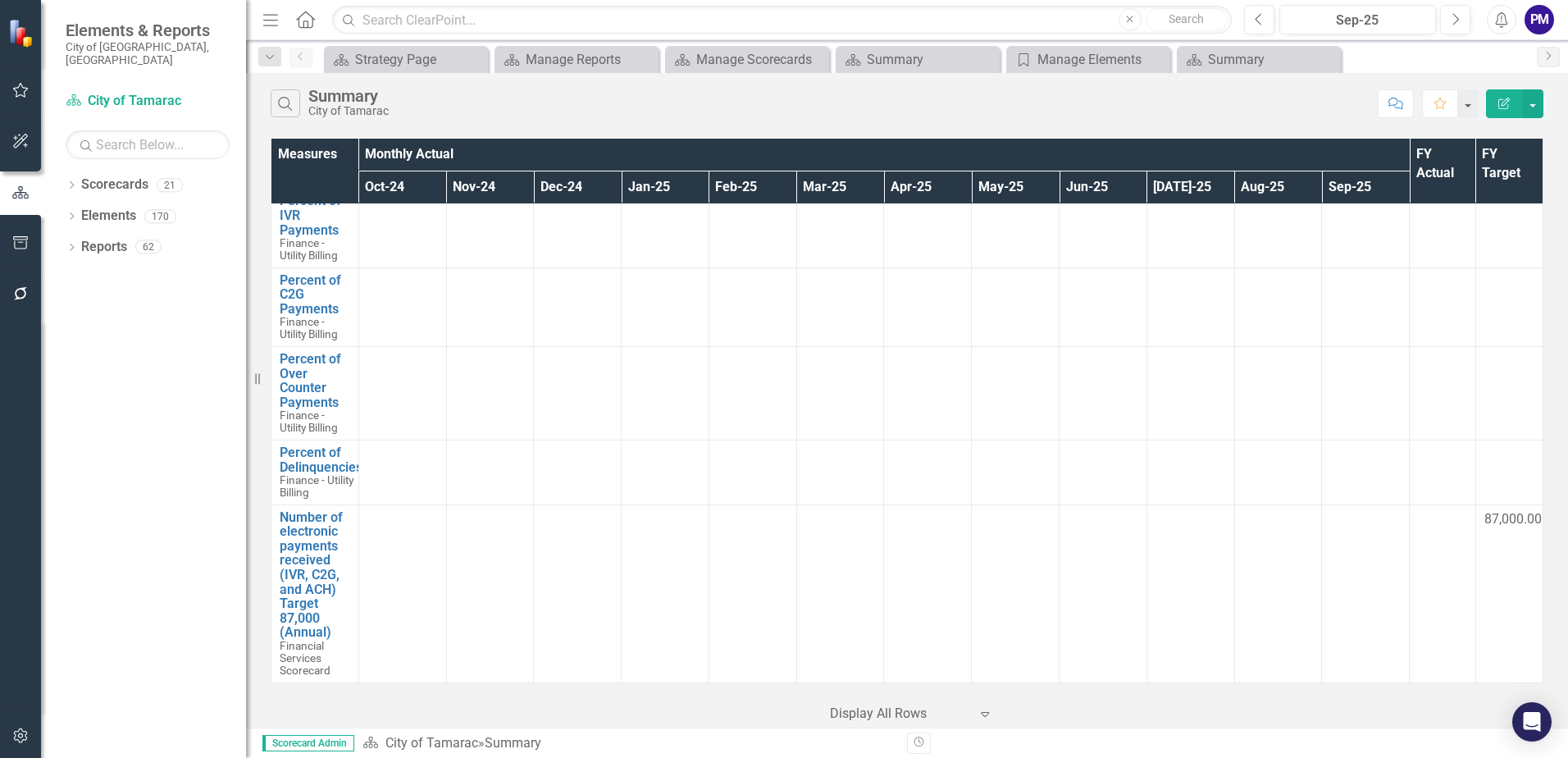
scroll to position [932, 0]
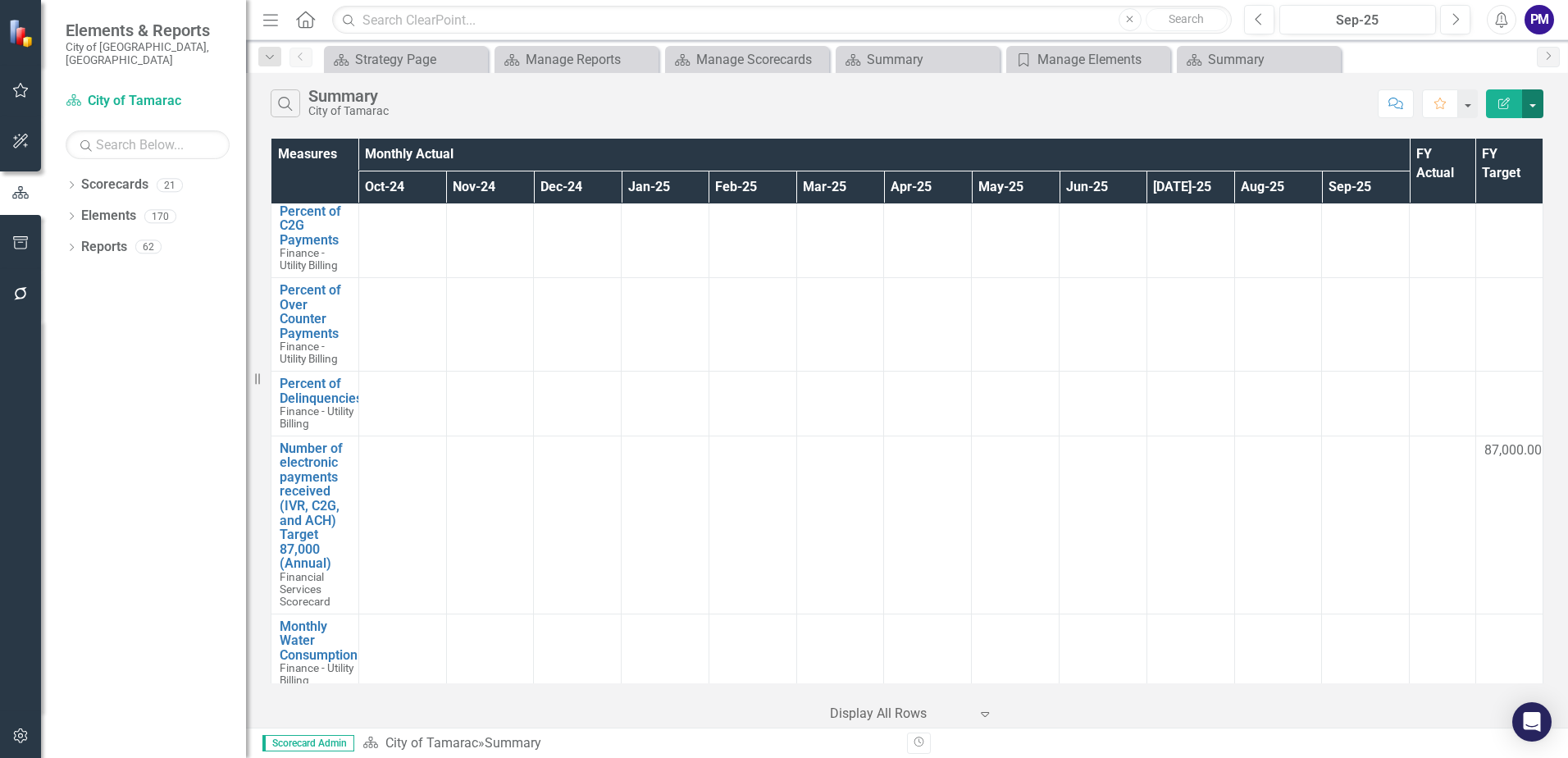
click at [1543, 108] on button "button" at bounding box center [1532, 103] width 21 height 29
click at [1503, 207] on link "Excel Export to Excel" at bounding box center [1478, 197] width 130 height 31
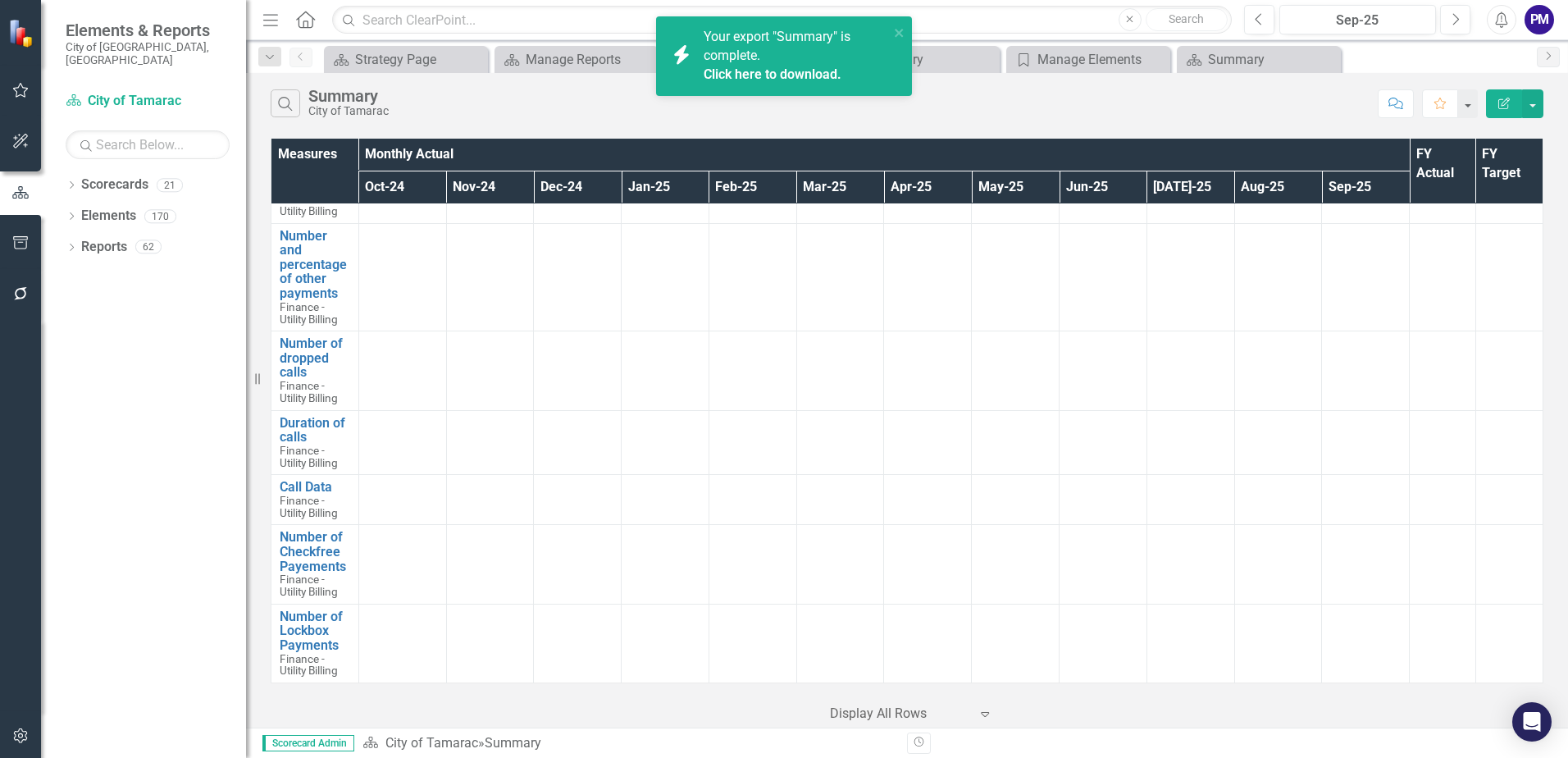
scroll to position [1579, 0]
